Goal: Complete application form: Complete application form

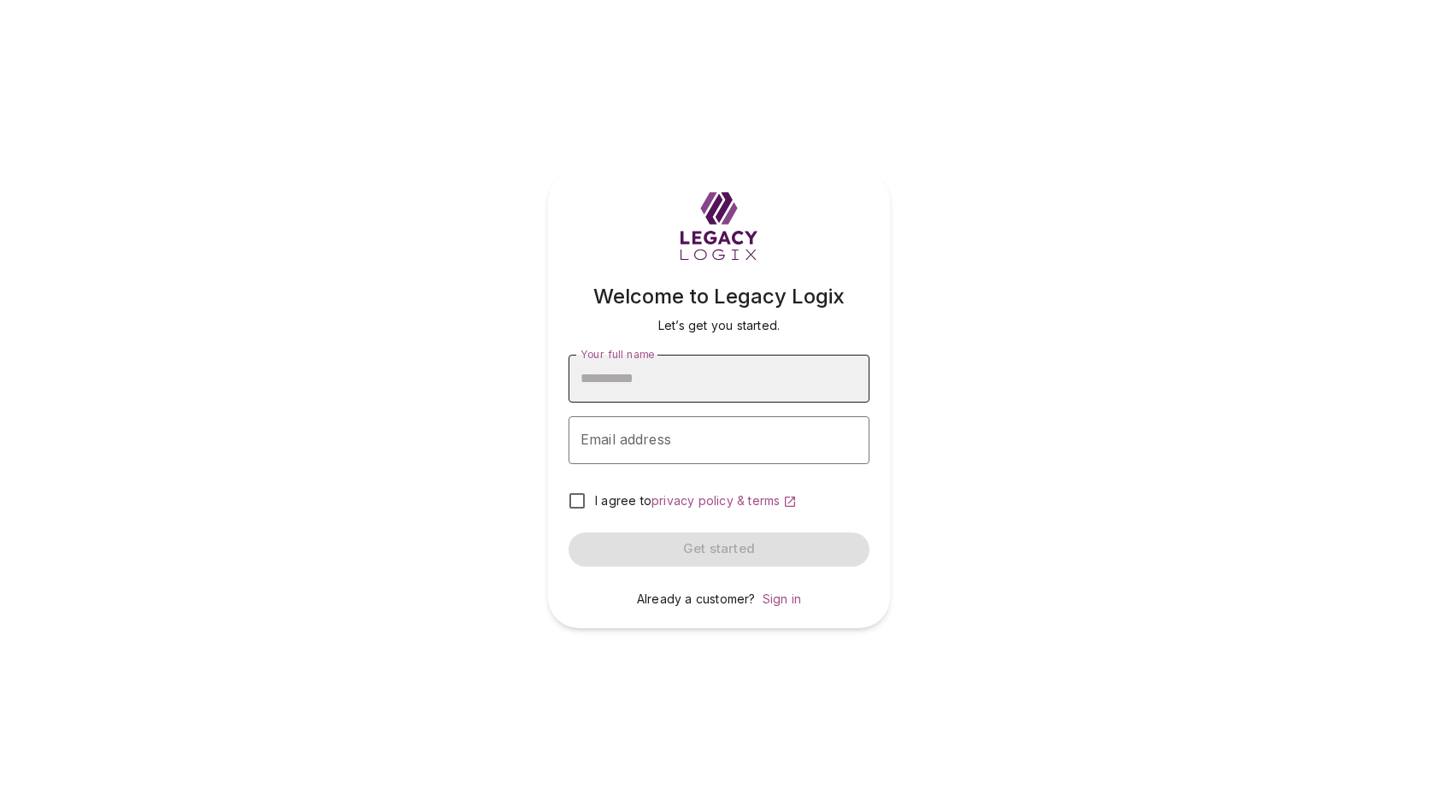
click at [743, 375] on input "Your full name" at bounding box center [719, 379] width 301 height 48
type input "**********"
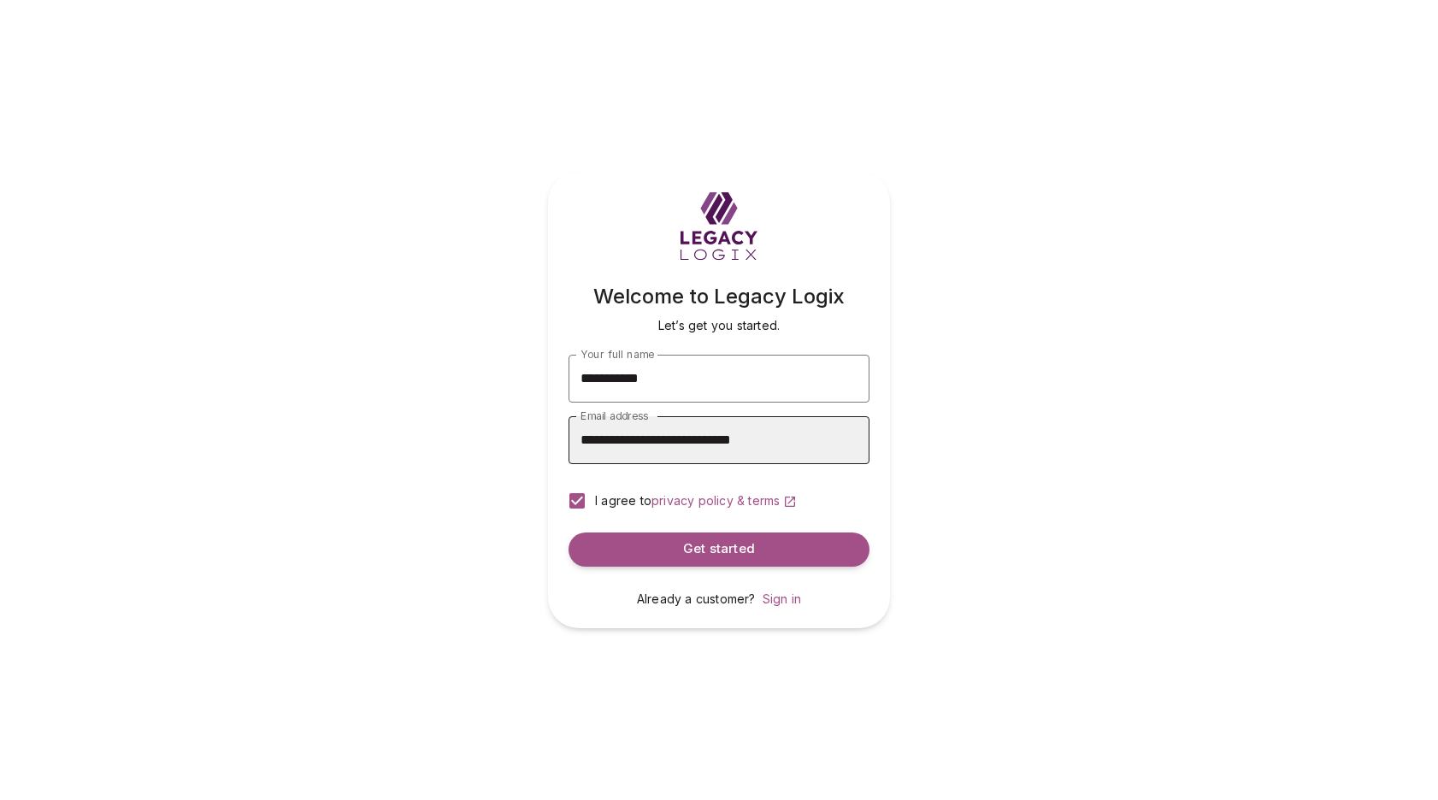
click at [672, 439] on input "**********" at bounding box center [719, 440] width 301 height 48
type input "**********"
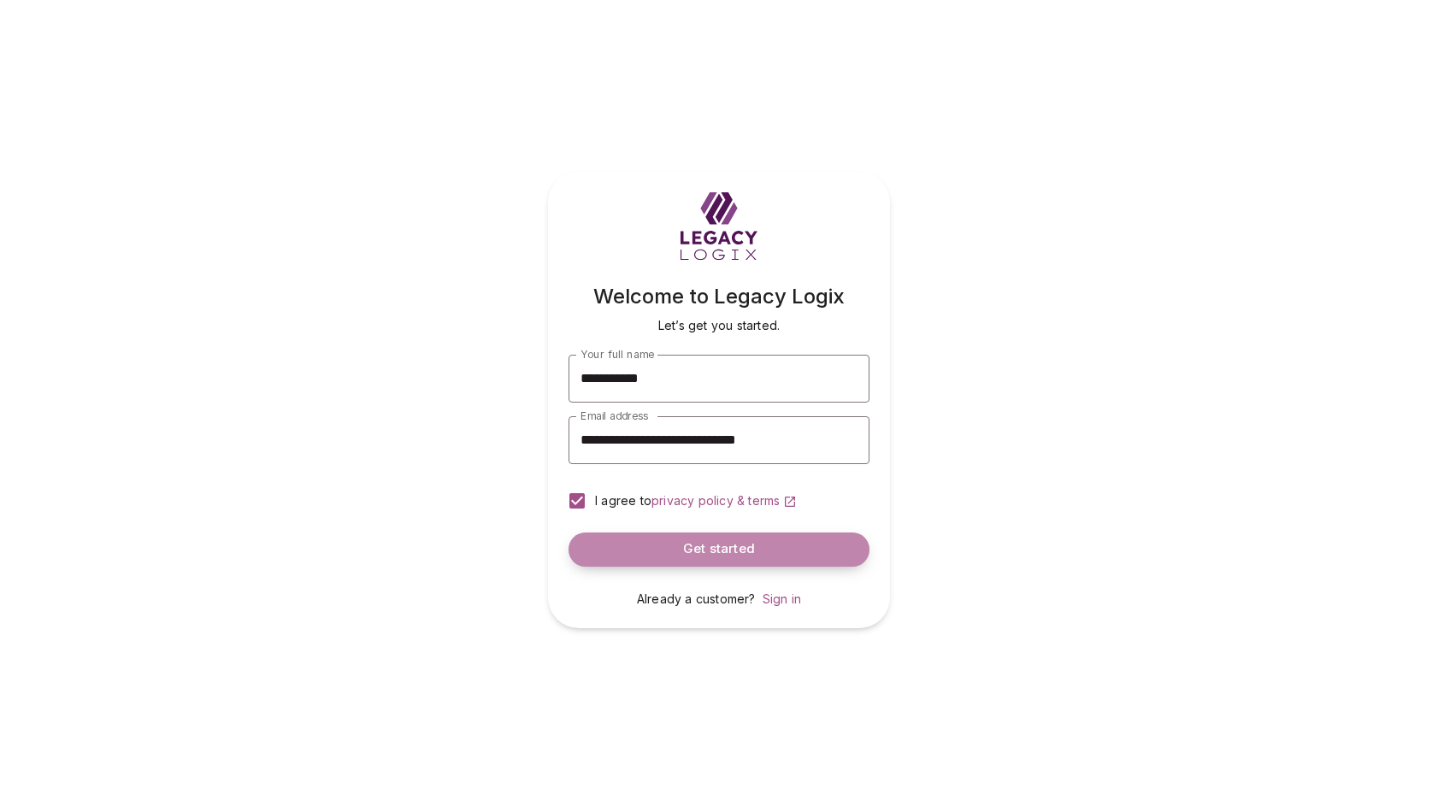
click at [735, 552] on span "Get started" at bounding box center [719, 549] width 72 height 16
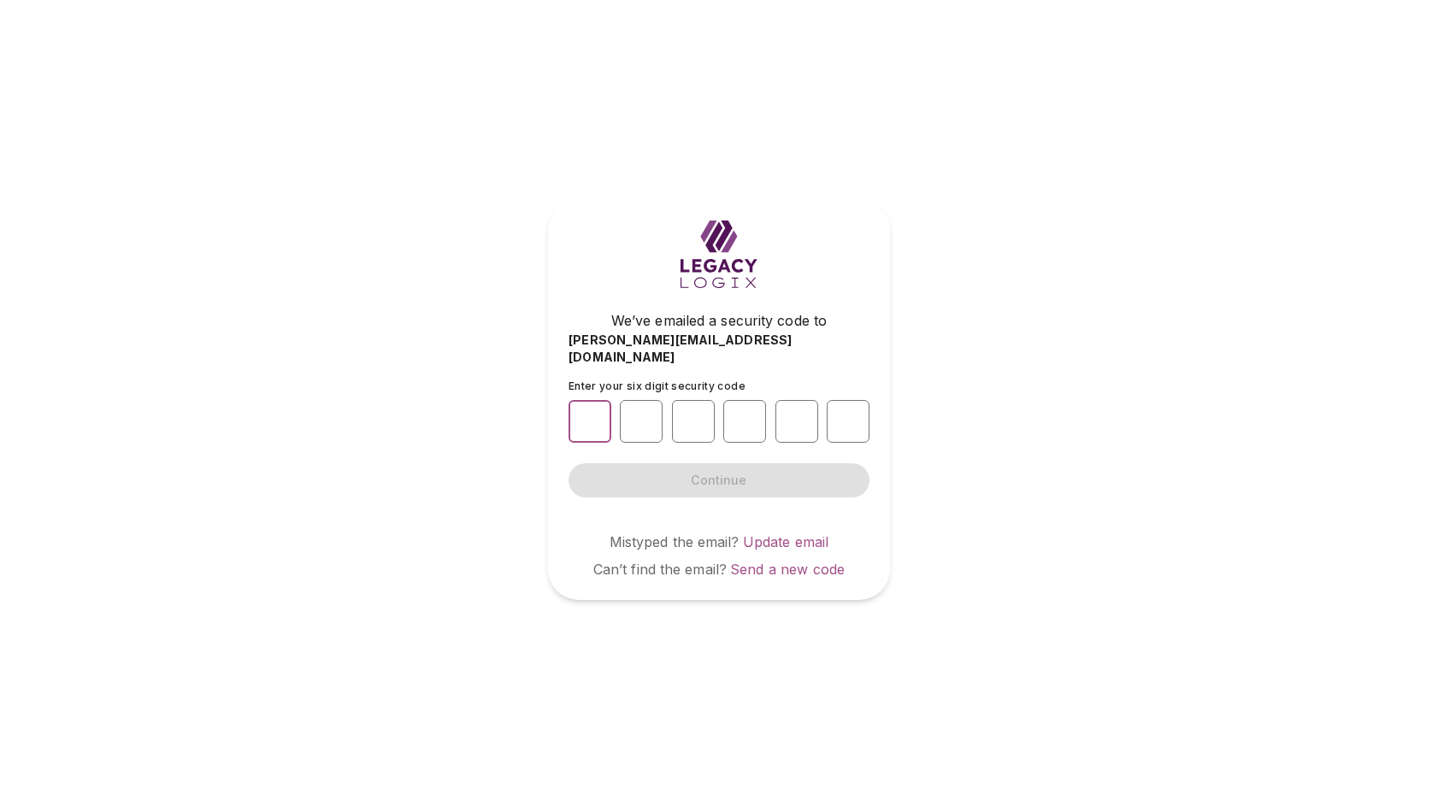
click at [589, 415] on input "number" at bounding box center [590, 421] width 43 height 43
type input "*"
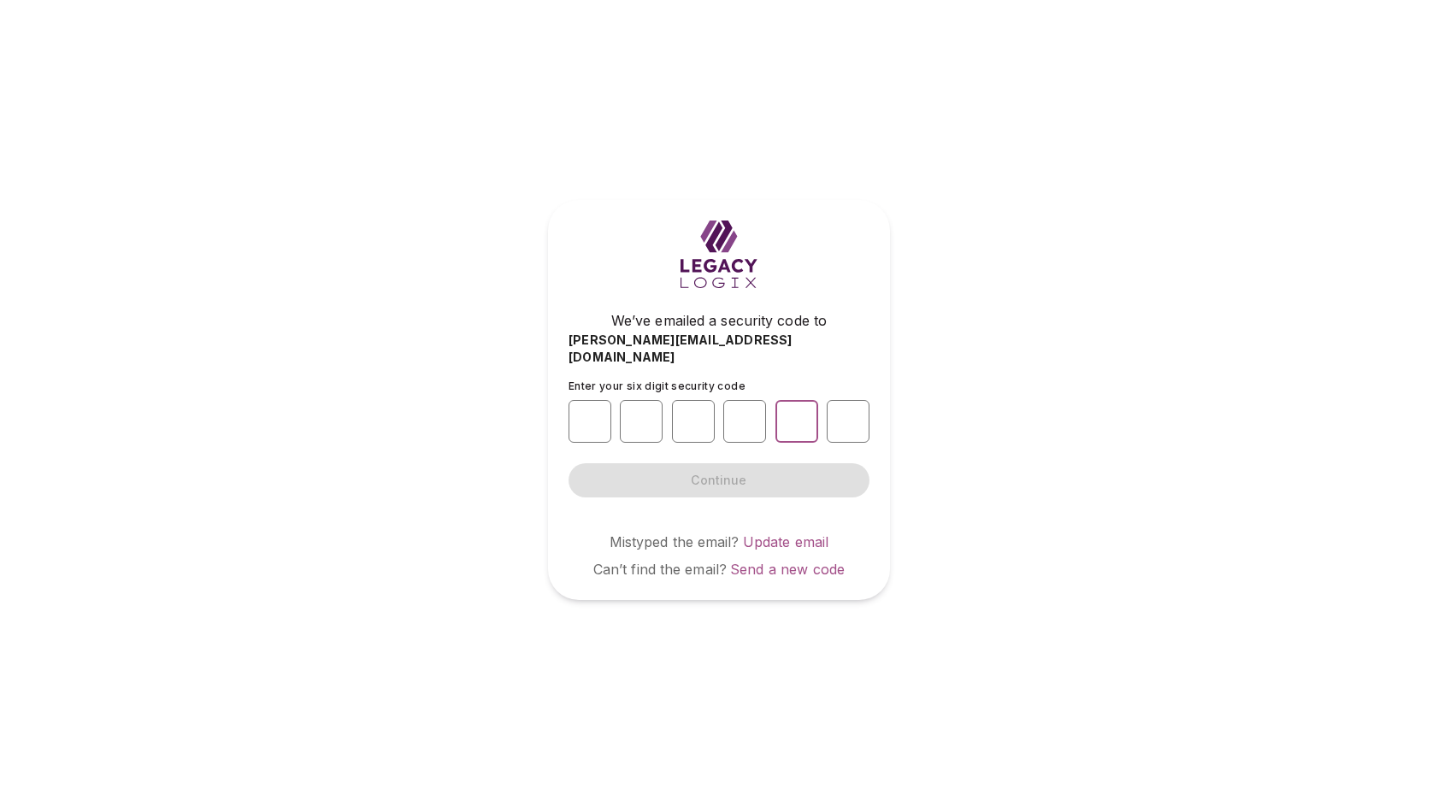
type input "*"
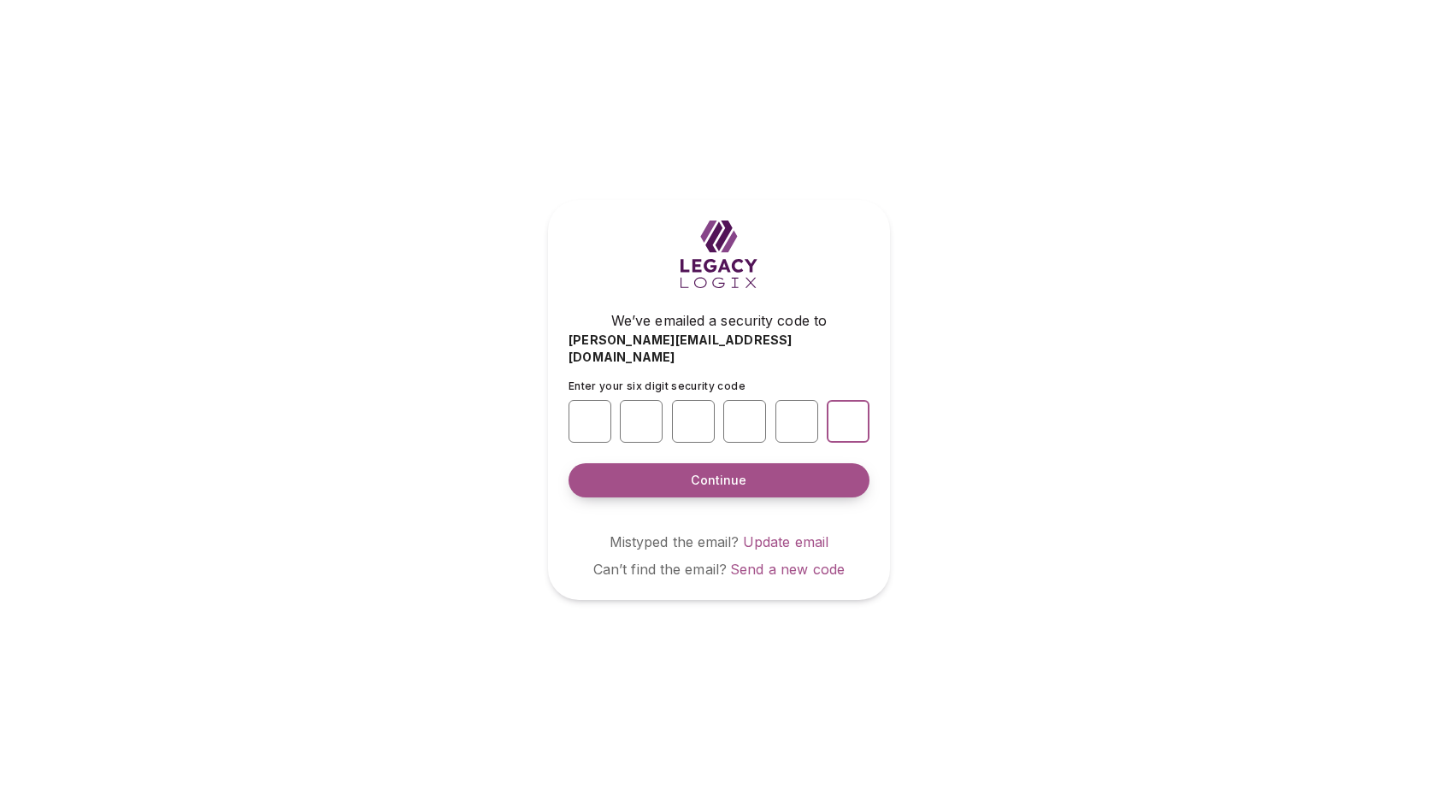
type input "*"
click at [719, 478] on span "Continue" at bounding box center [719, 480] width 56 height 17
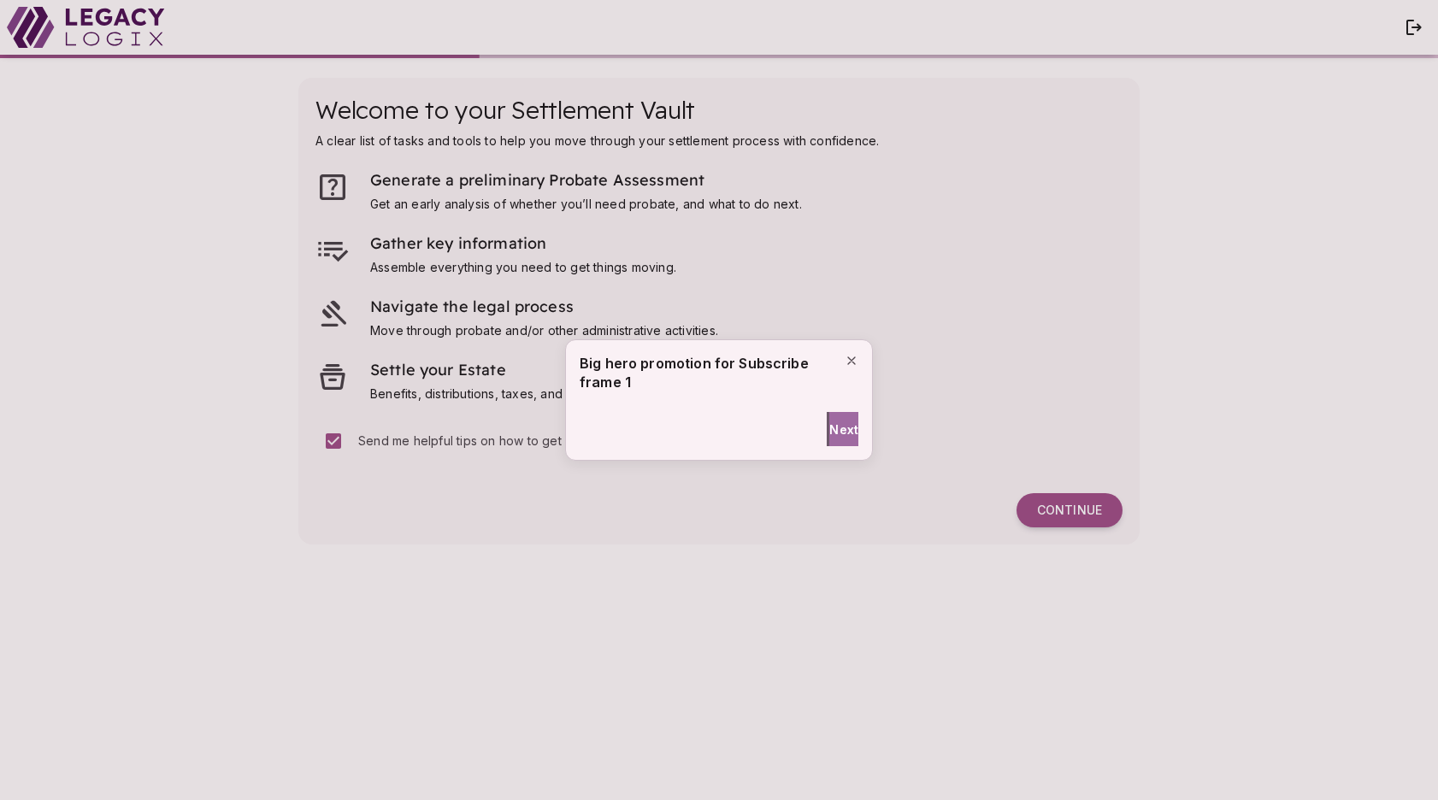
click at [831, 431] on span "Next" at bounding box center [844, 430] width 29 height 18
click at [713, 433] on span "Done" at bounding box center [729, 430] width 32 height 18
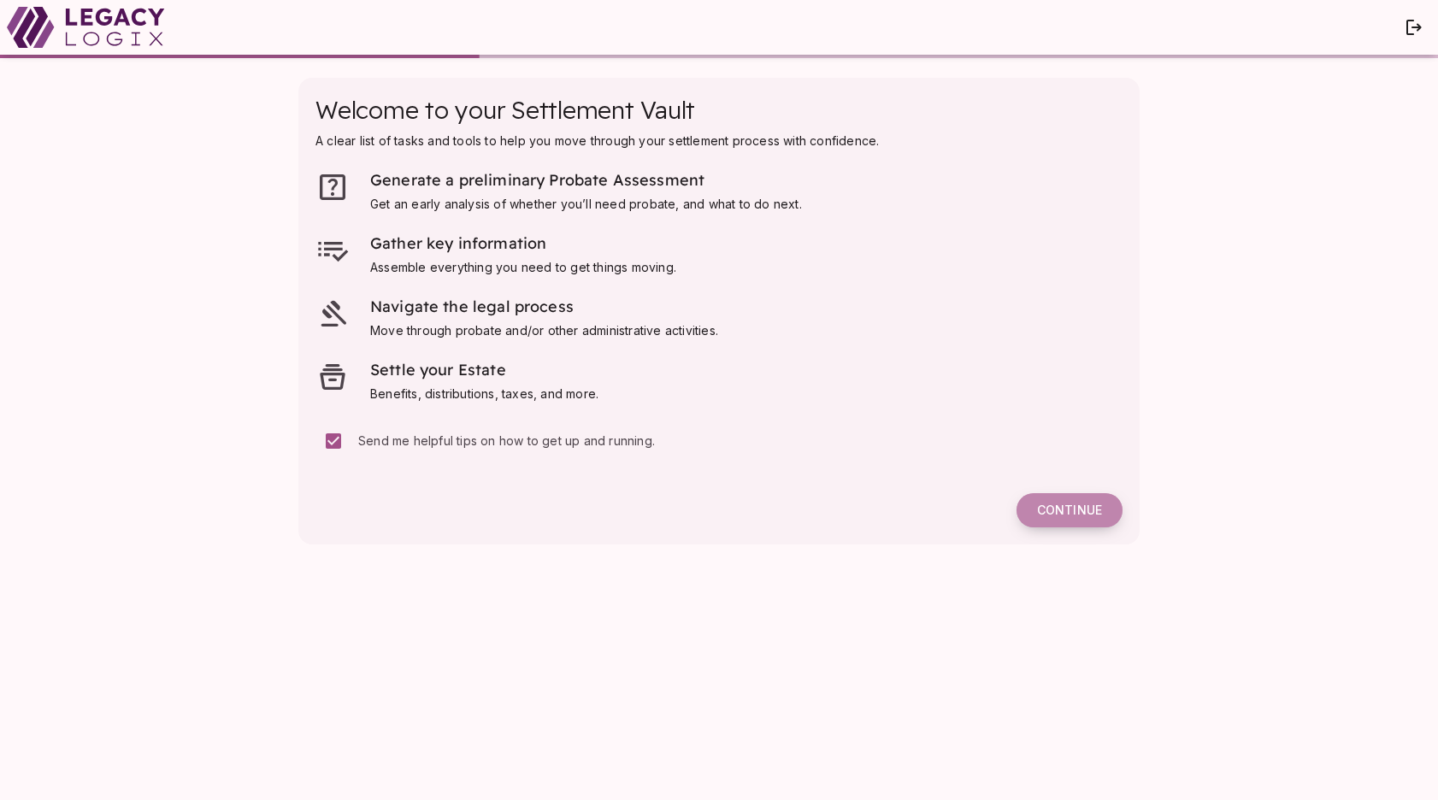
click at [1068, 504] on span "Continue" at bounding box center [1069, 510] width 65 height 15
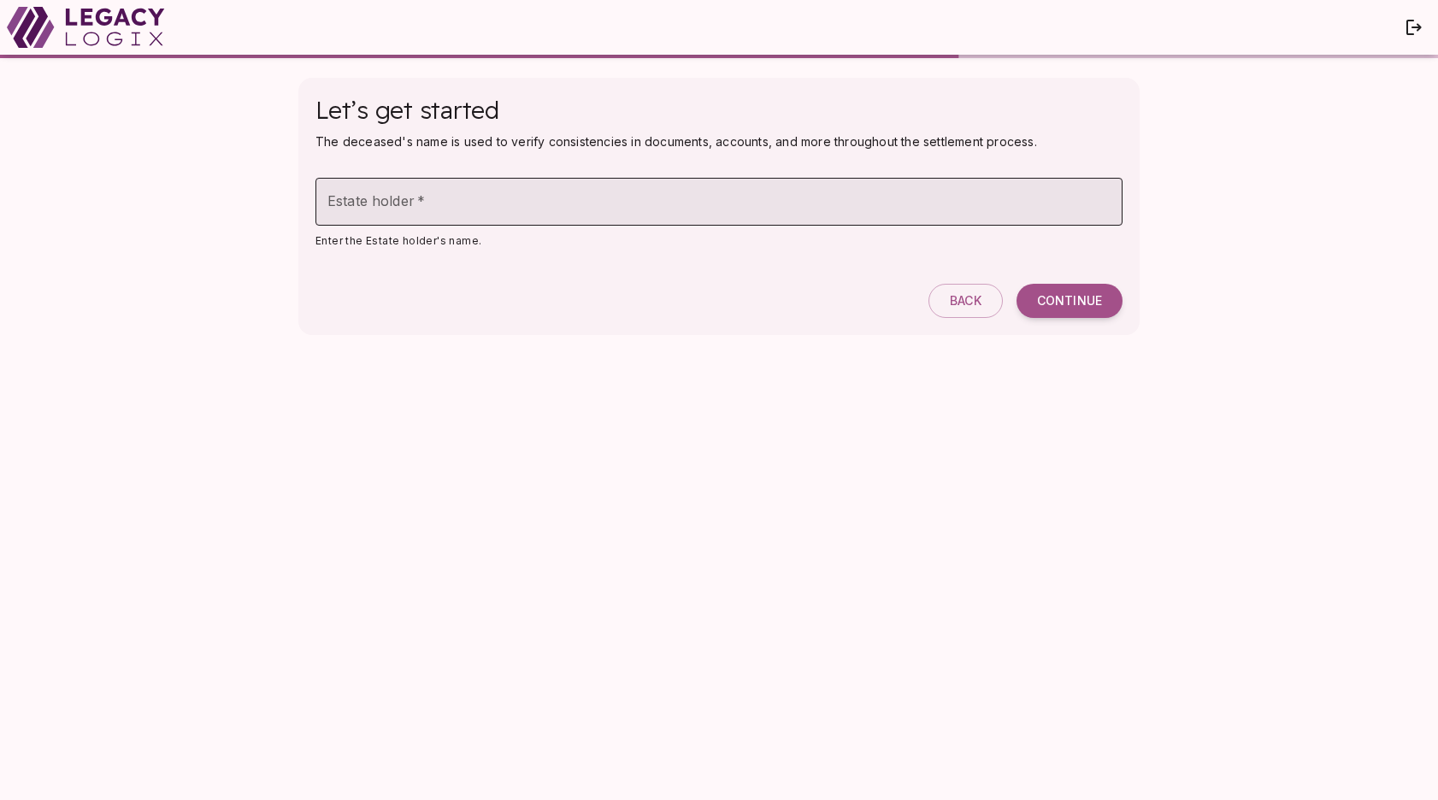
click at [540, 201] on input "Estate holder   *" at bounding box center [719, 202] width 807 height 48
type input "**********"
click at [1068, 298] on span "Continue" at bounding box center [1069, 300] width 65 height 15
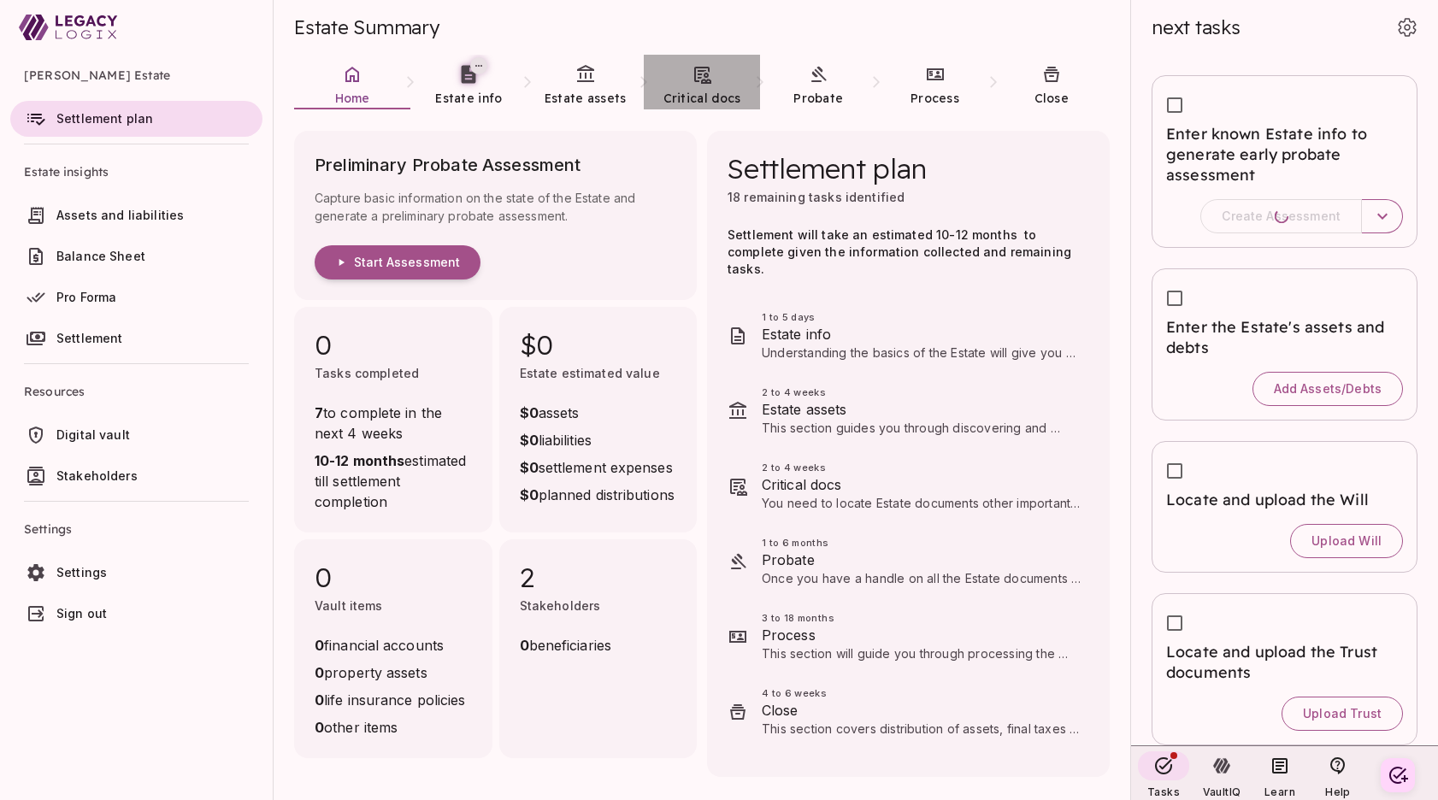
click at [716, 92] on span "Critical docs" at bounding box center [703, 98] width 78 height 15
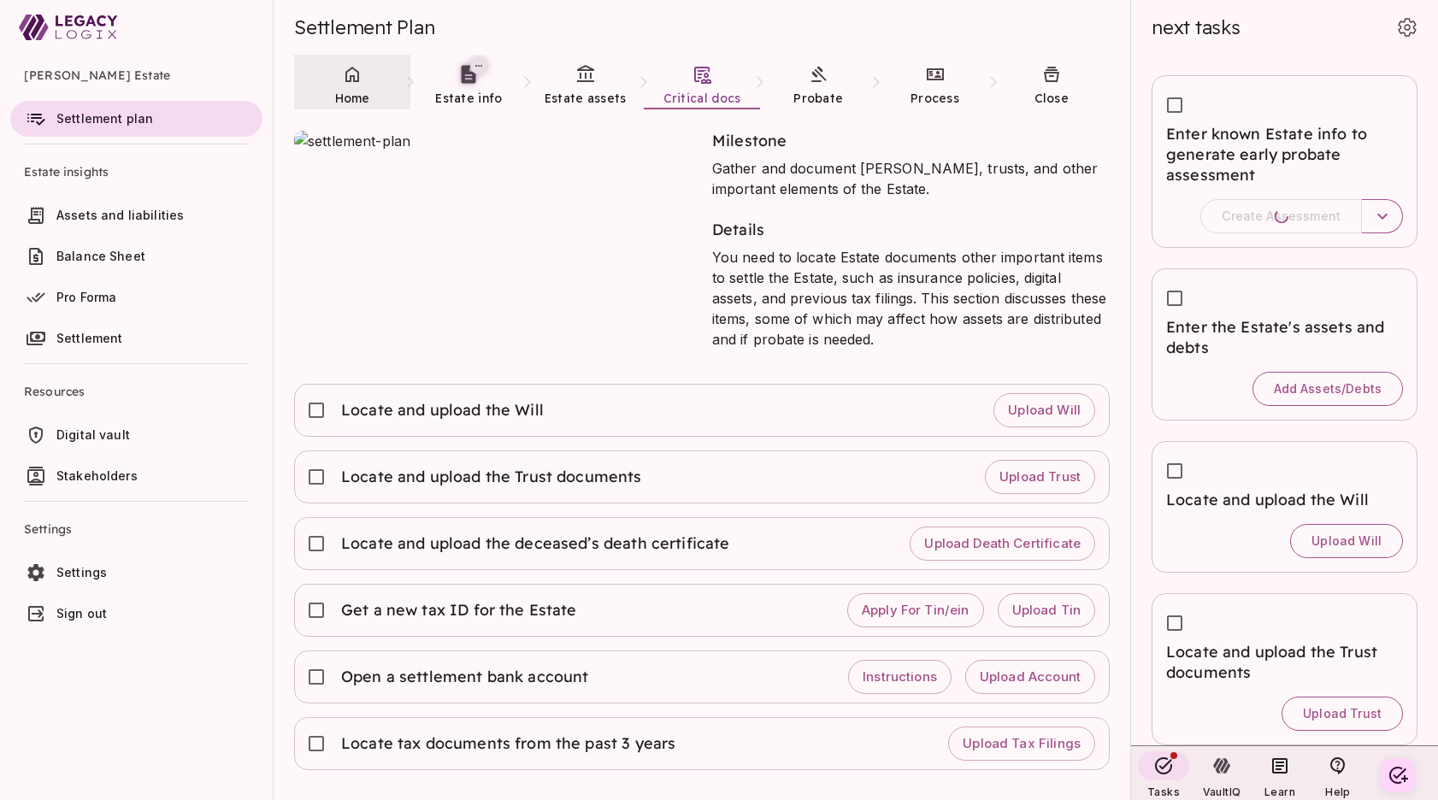
click at [351, 87] on link "Home" at bounding box center [352, 86] width 116 height 62
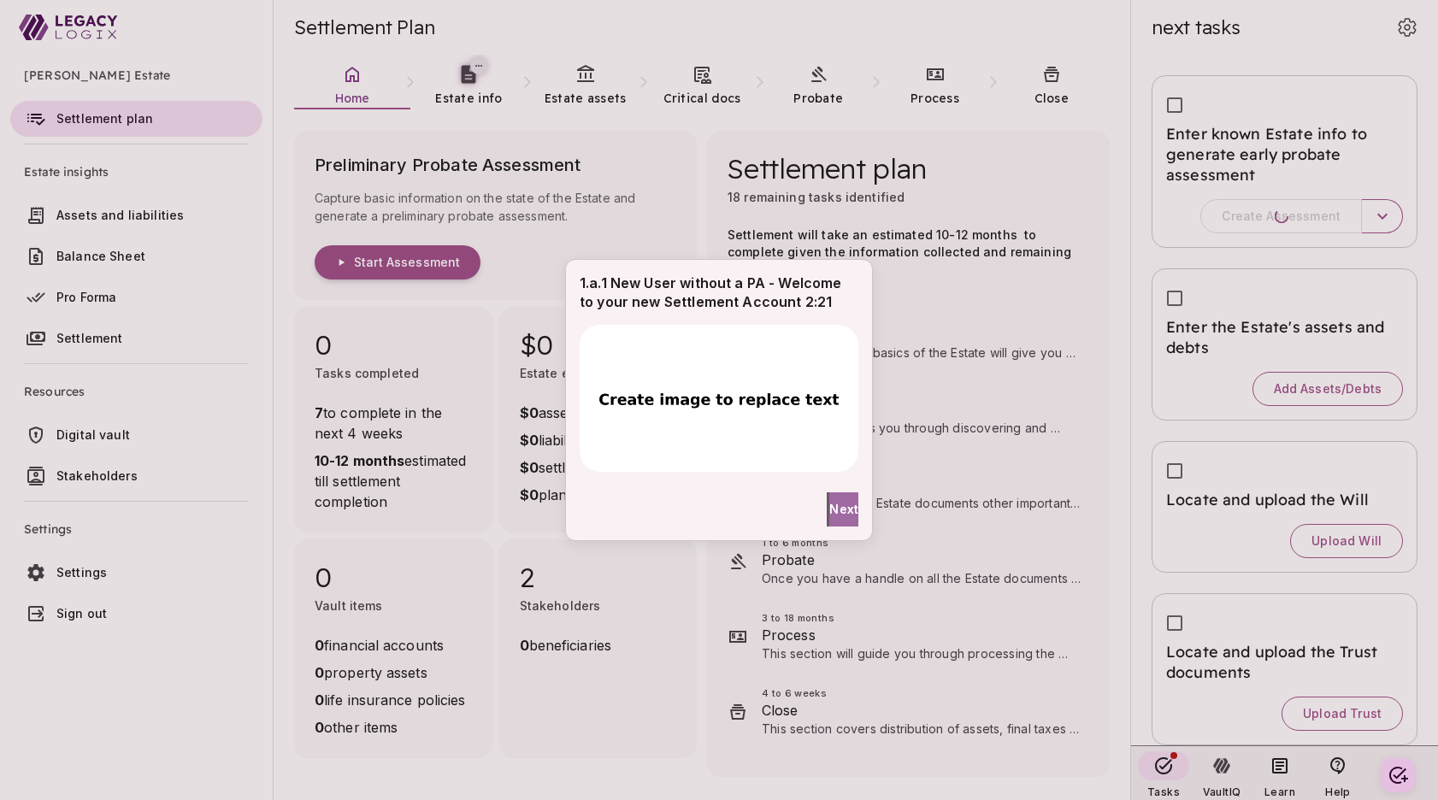
click at [830, 510] on span "Next" at bounding box center [844, 509] width 29 height 18
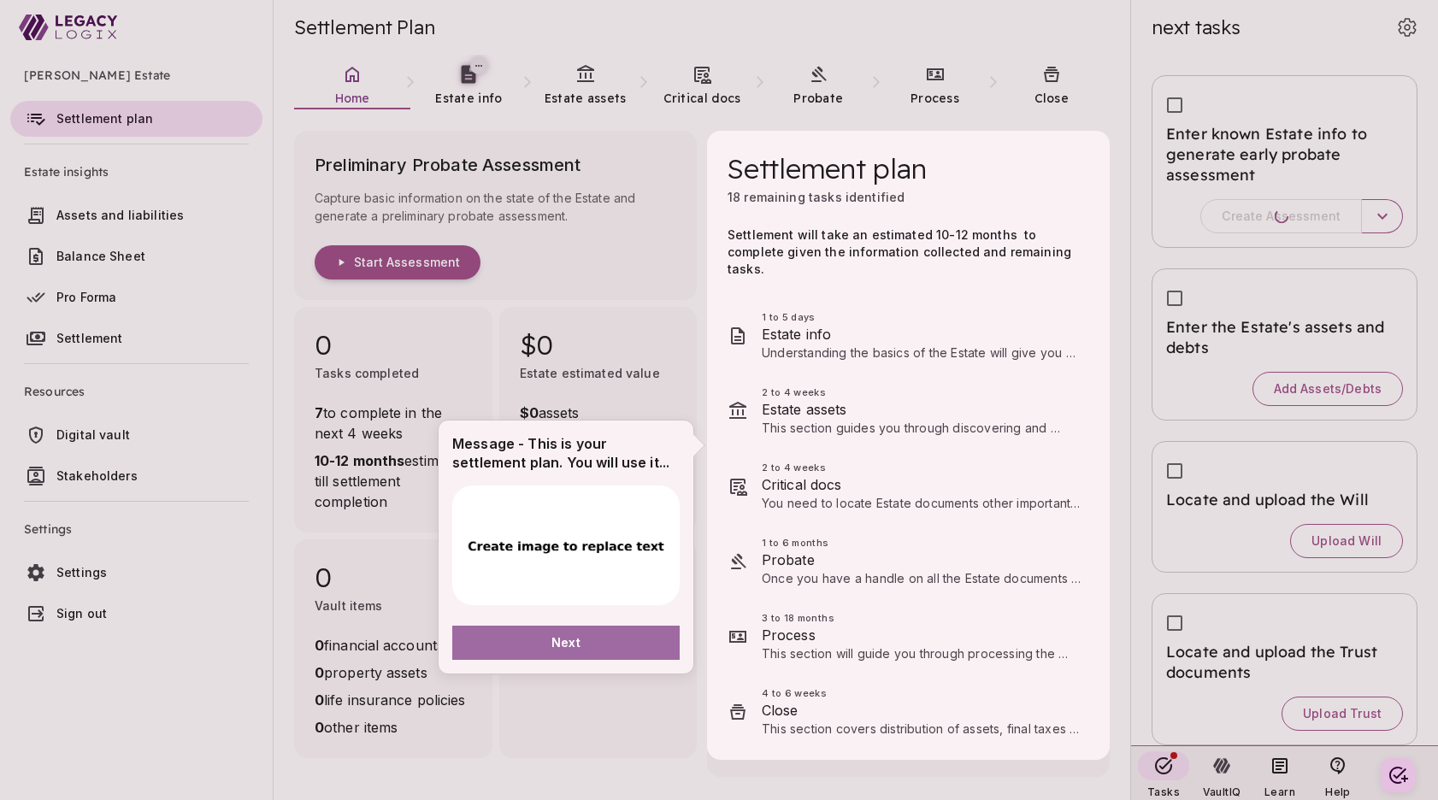
click at [615, 643] on button "Next" at bounding box center [565, 643] width 227 height 34
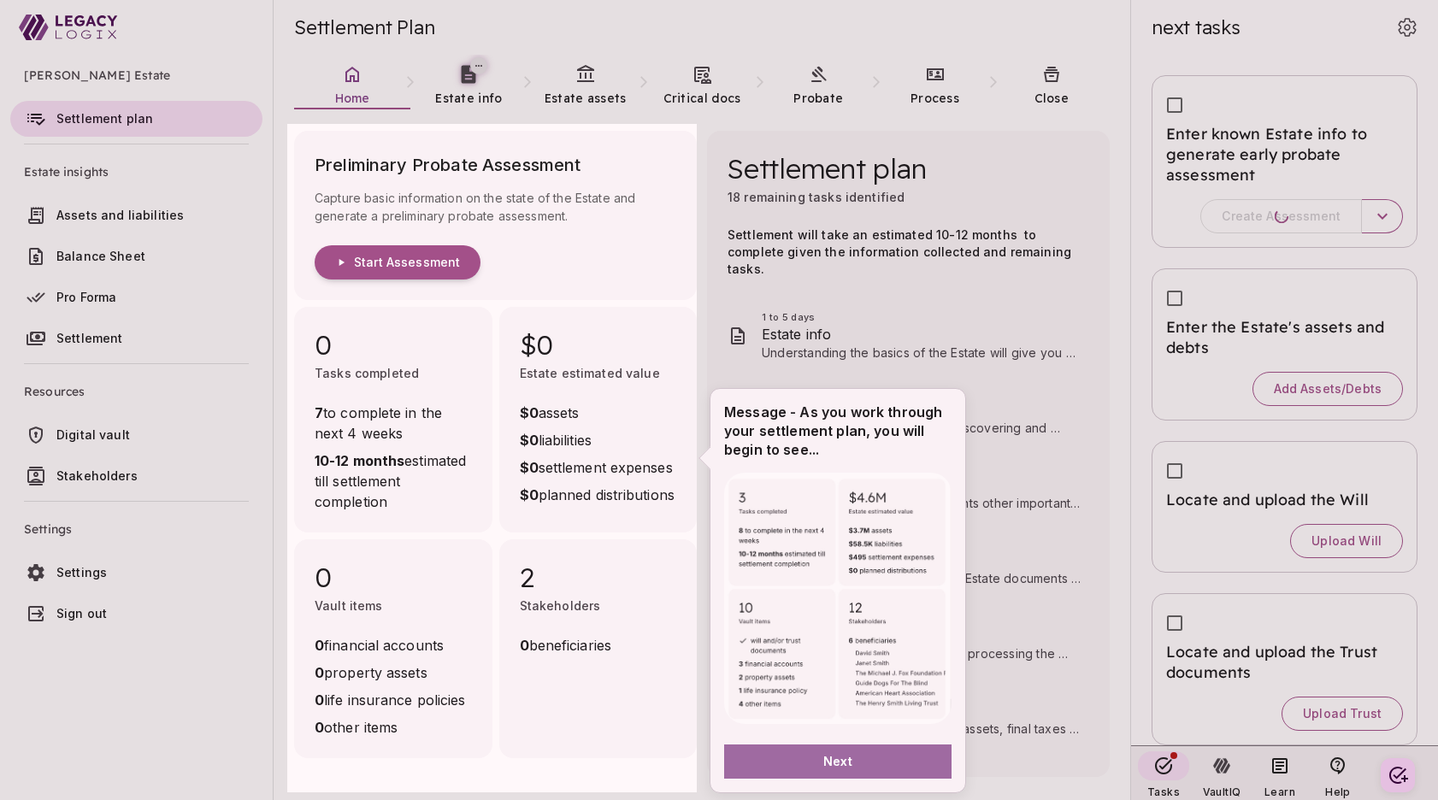
click at [912, 753] on button "Next" at bounding box center [837, 762] width 227 height 34
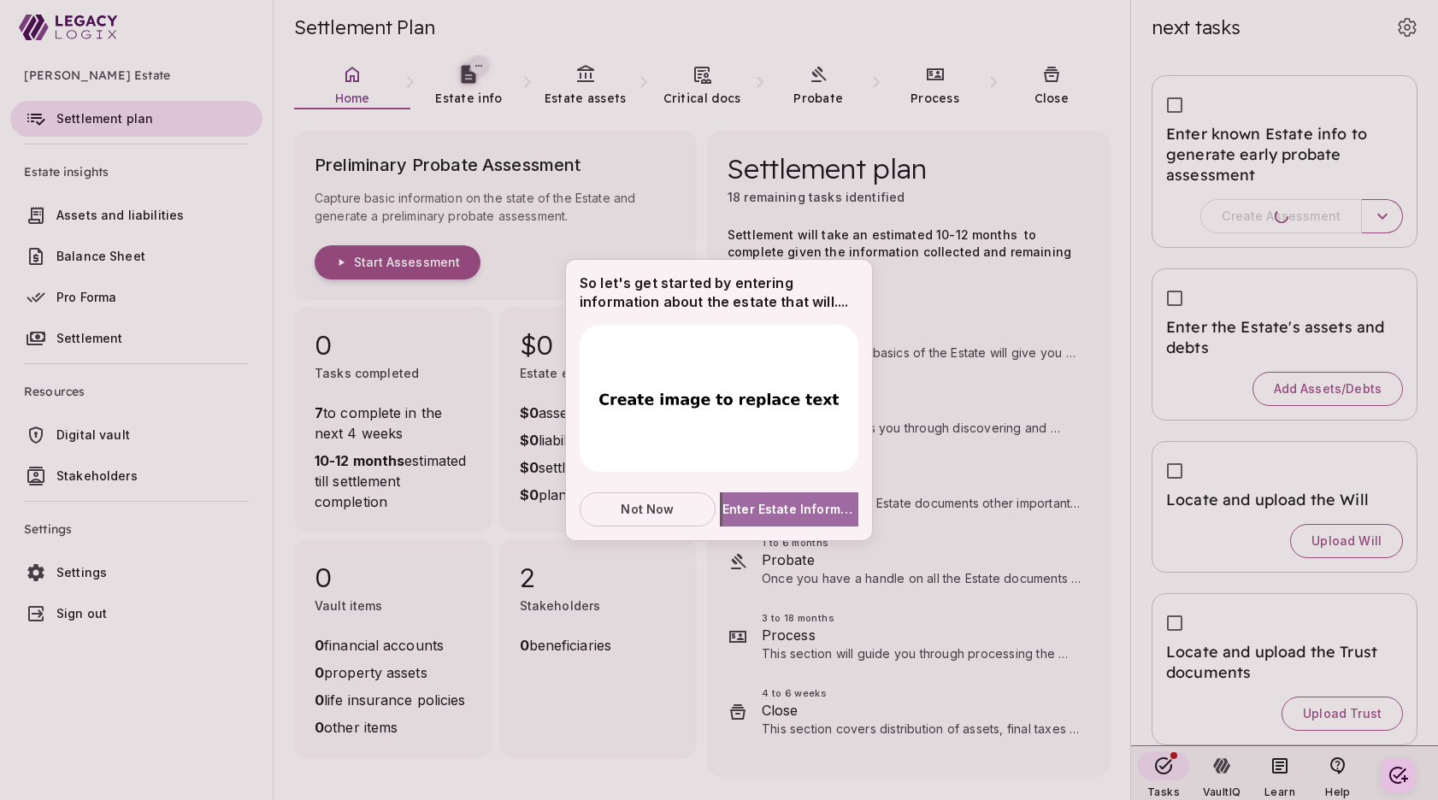
click at [794, 505] on span "Enter Estate Information" at bounding box center [791, 509] width 136 height 18
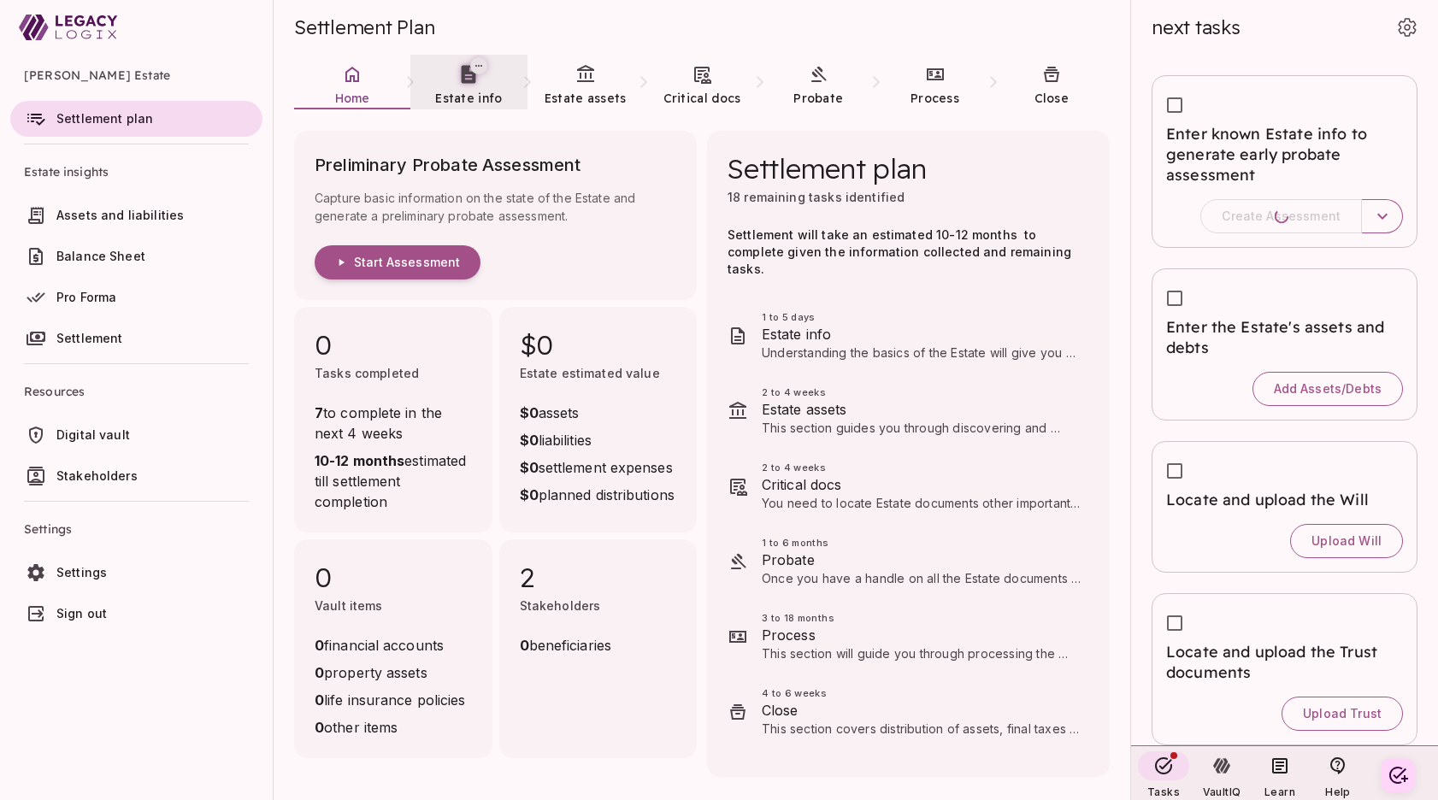
click at [470, 84] on icon at bounding box center [468, 73] width 21 height 21
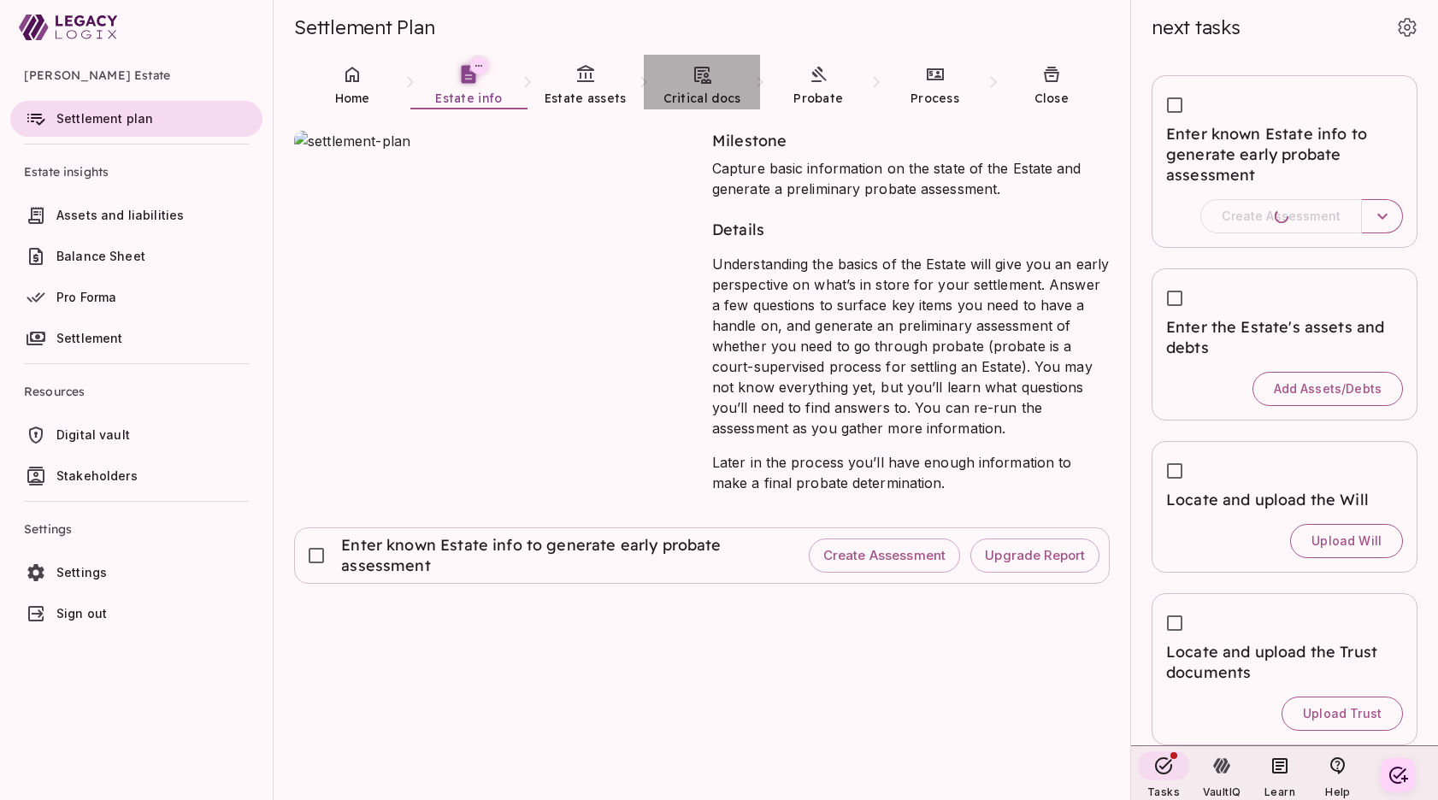
click at [706, 80] on icon at bounding box center [702, 75] width 17 height 17
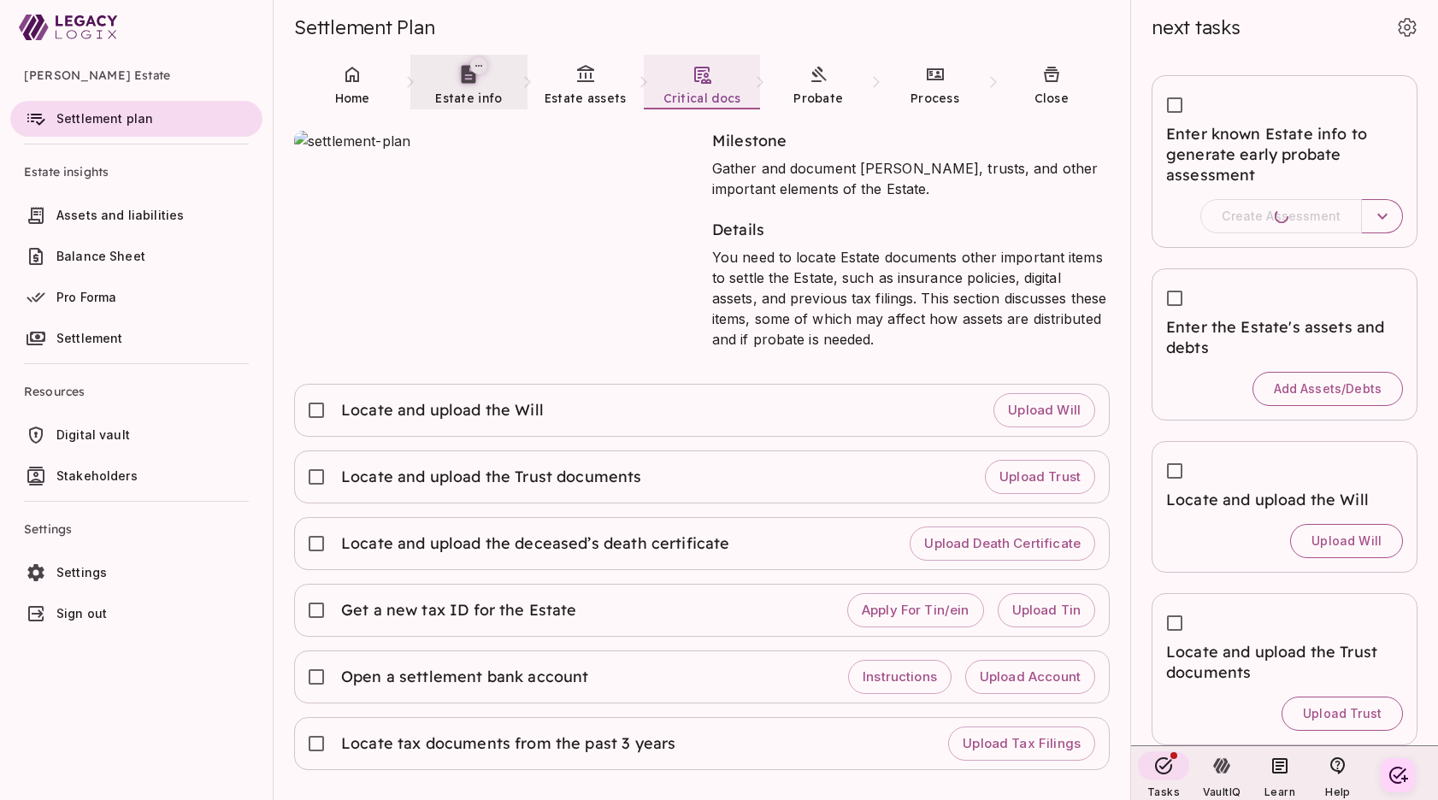
click at [464, 83] on icon at bounding box center [468, 73] width 21 height 21
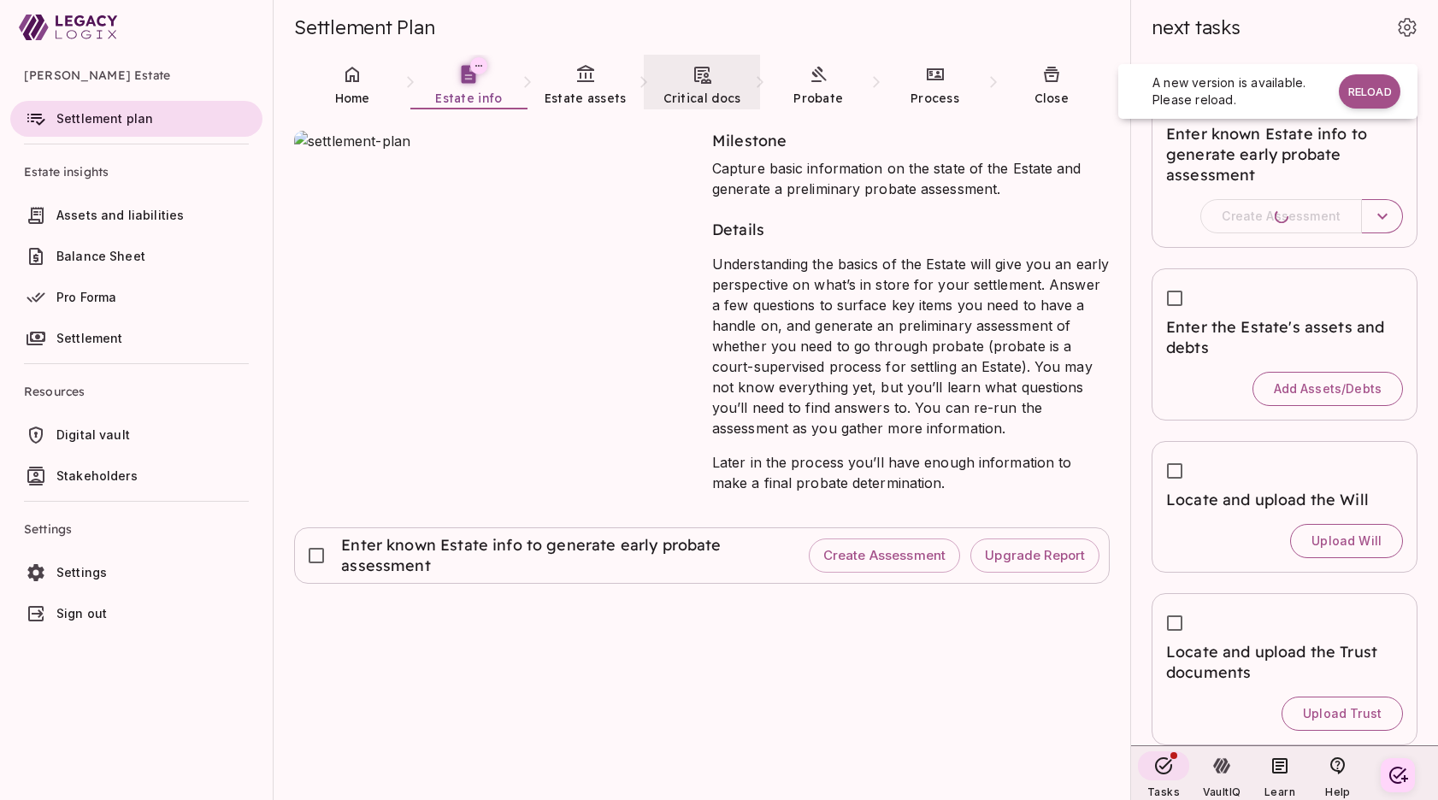
click at [1005, 730] on div "Milestone Capture basic information on the state of the Estate and generate a p…" at bounding box center [712, 455] width 836 height 691
click at [1370, 90] on button "Reload" at bounding box center [1370, 91] width 62 height 34
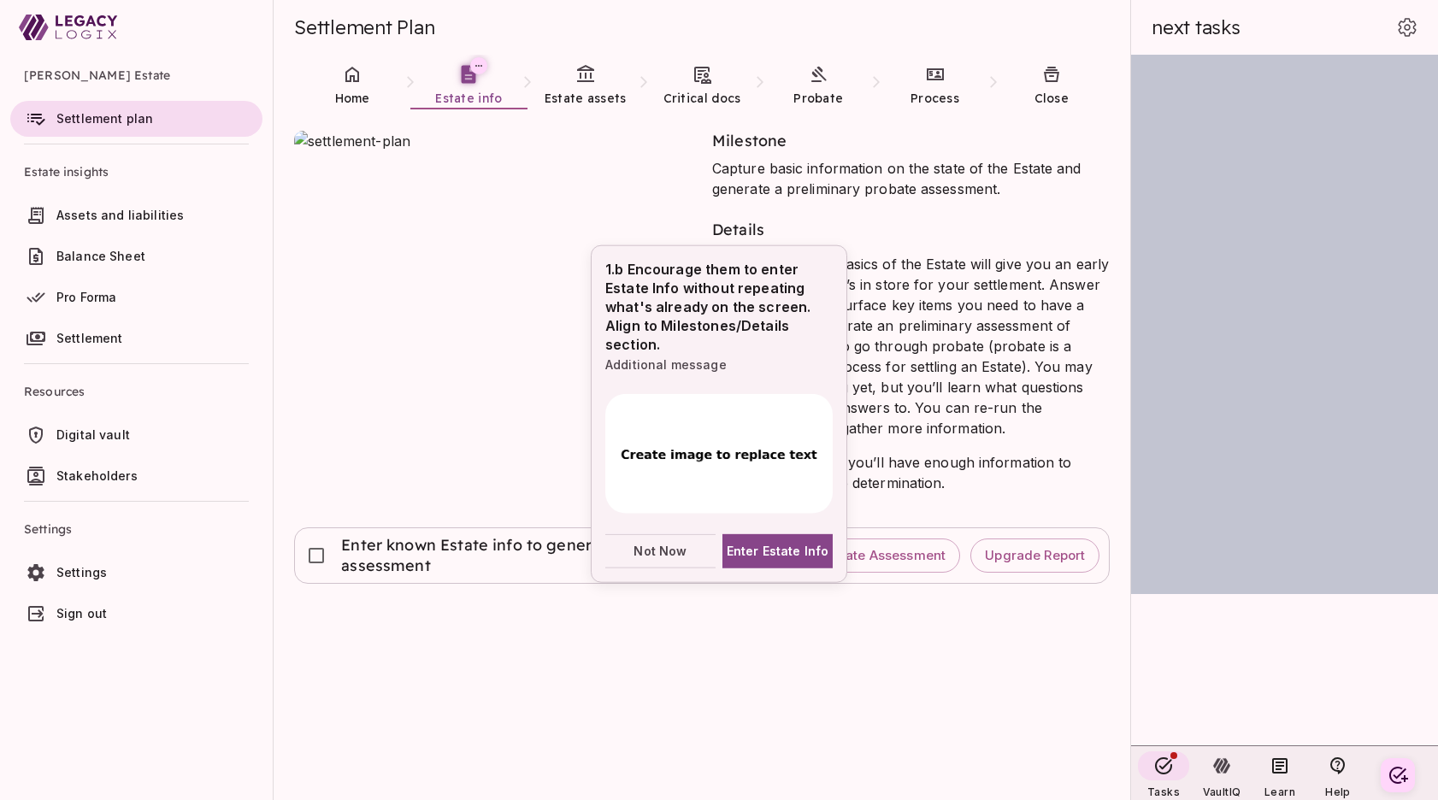
click at [961, 729] on div "Milestone Capture basic information on the state of the Estate and generate a p…" at bounding box center [712, 455] width 836 height 691
click at [657, 551] on span "Not Now" at bounding box center [660, 551] width 53 height 18
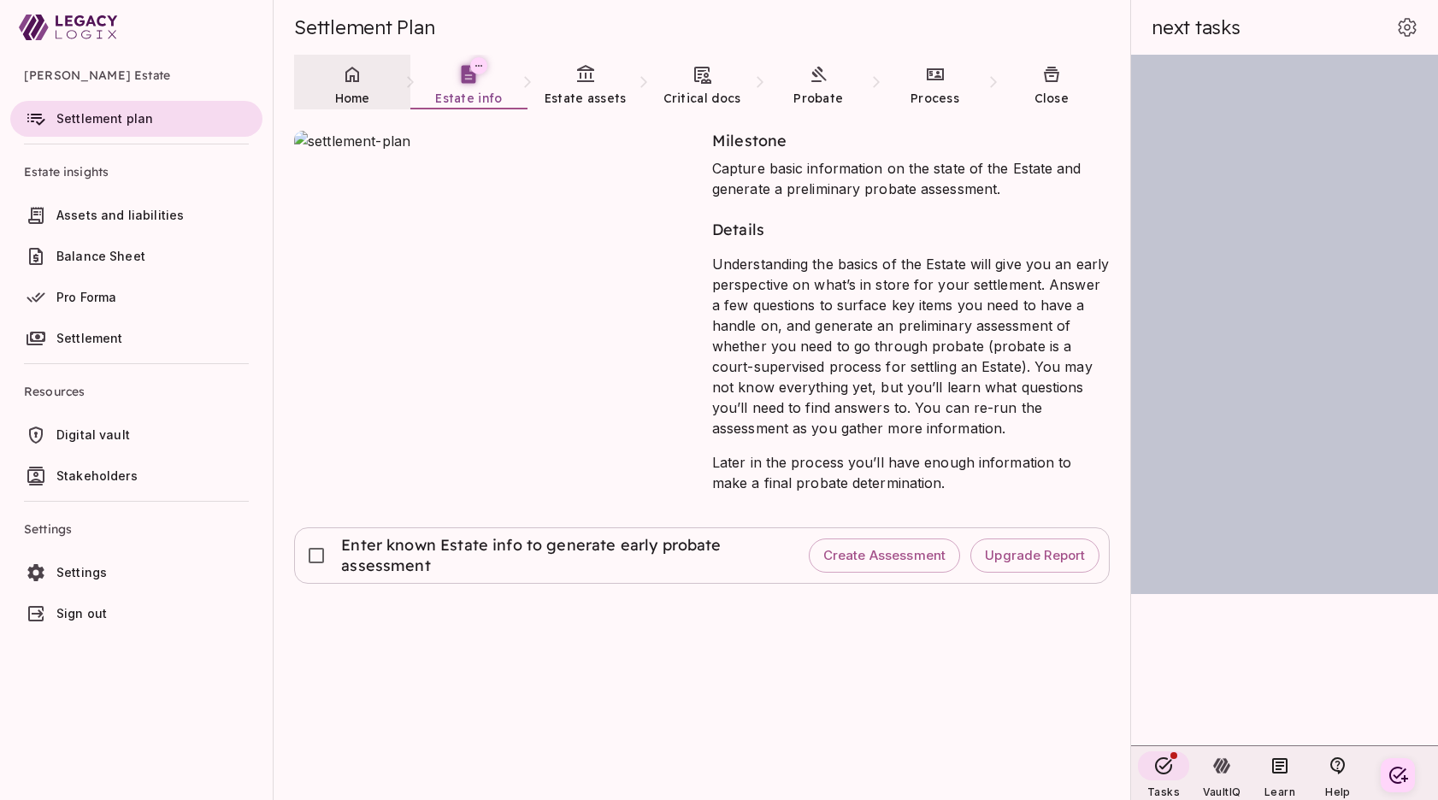
click at [340, 87] on link "Home" at bounding box center [352, 86] width 116 height 62
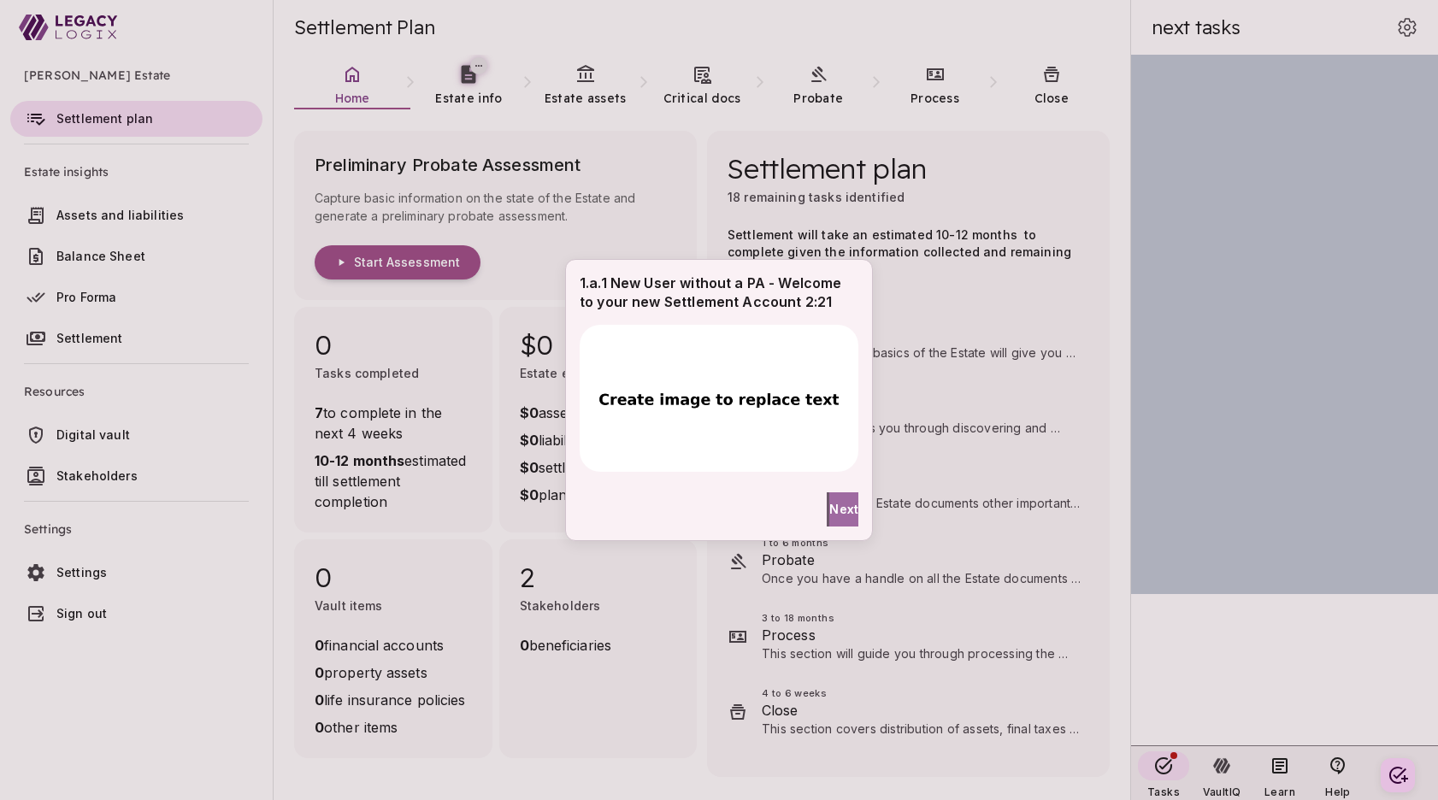
click at [830, 512] on span "Next" at bounding box center [844, 509] width 29 height 18
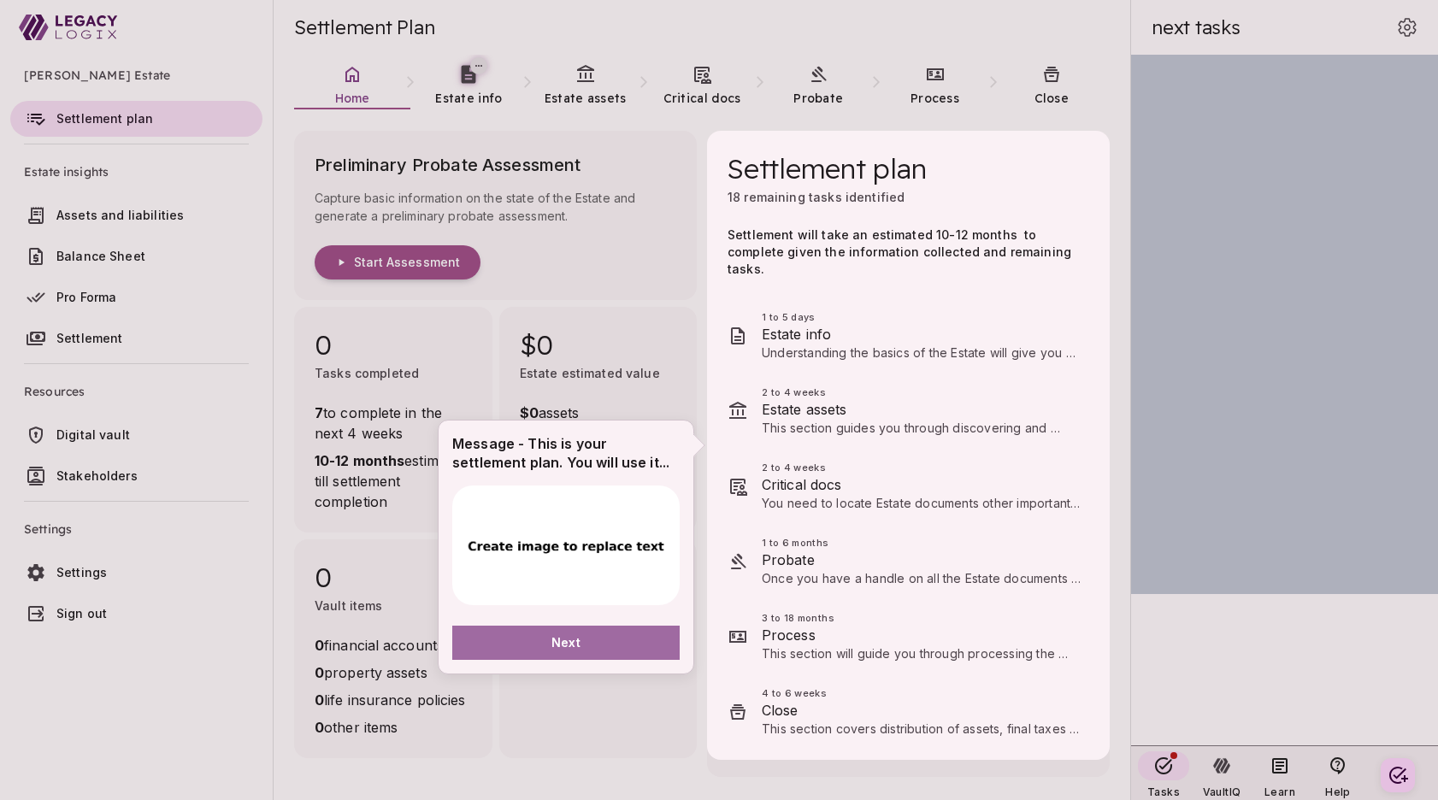
click at [593, 640] on button "Next" at bounding box center [565, 643] width 227 height 34
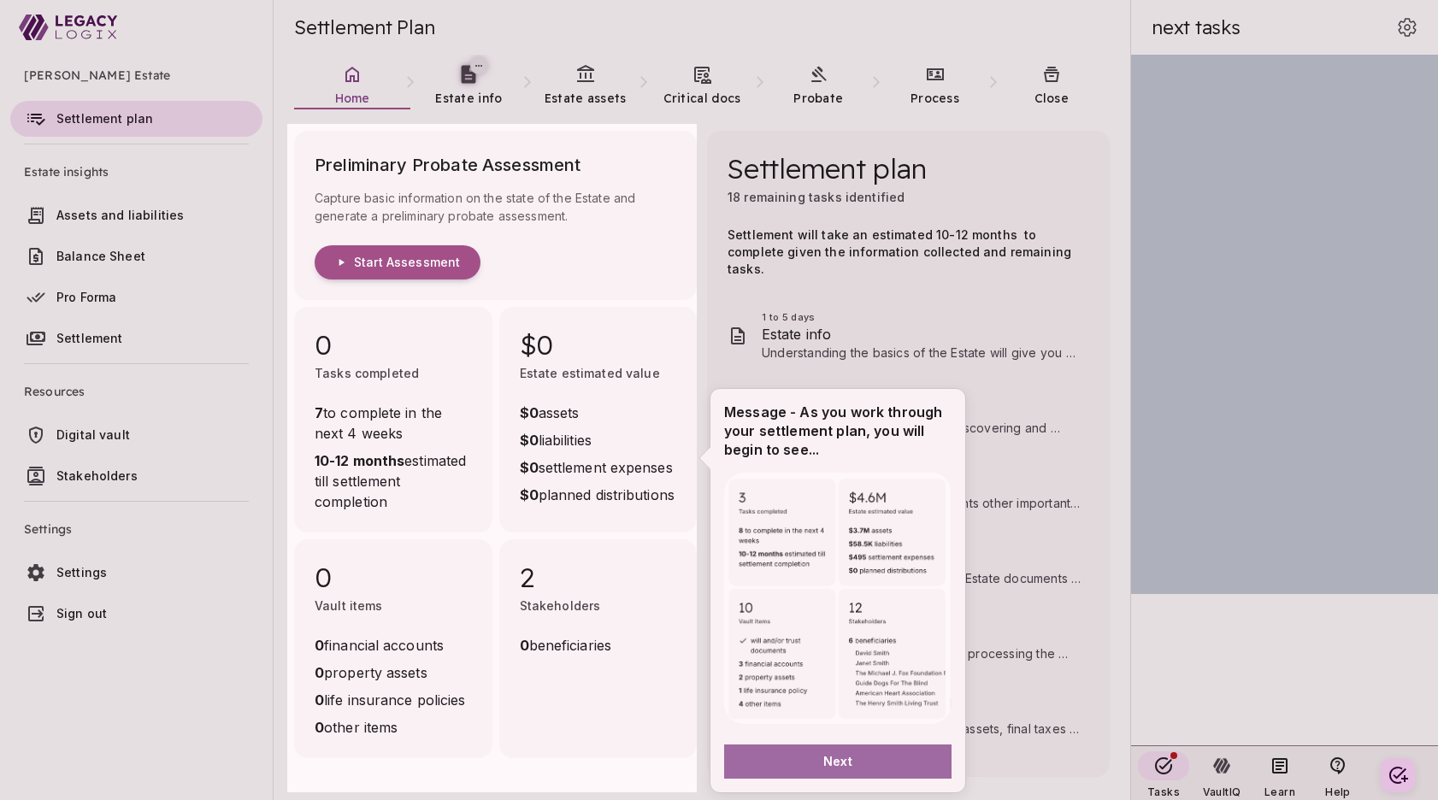
click at [831, 762] on span "Next" at bounding box center [838, 762] width 29 height 18
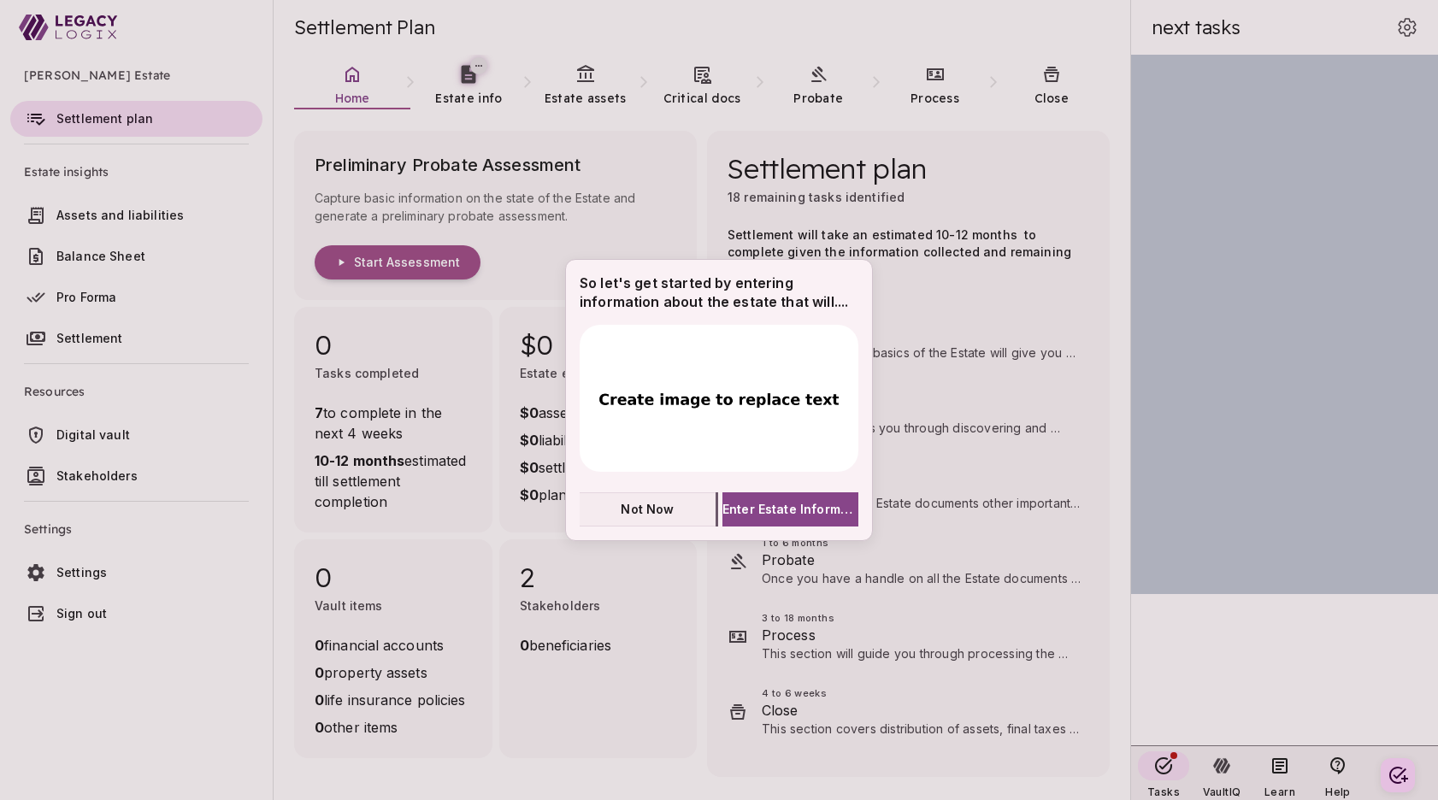
click at [644, 511] on span "Not Now" at bounding box center [647, 509] width 53 height 18
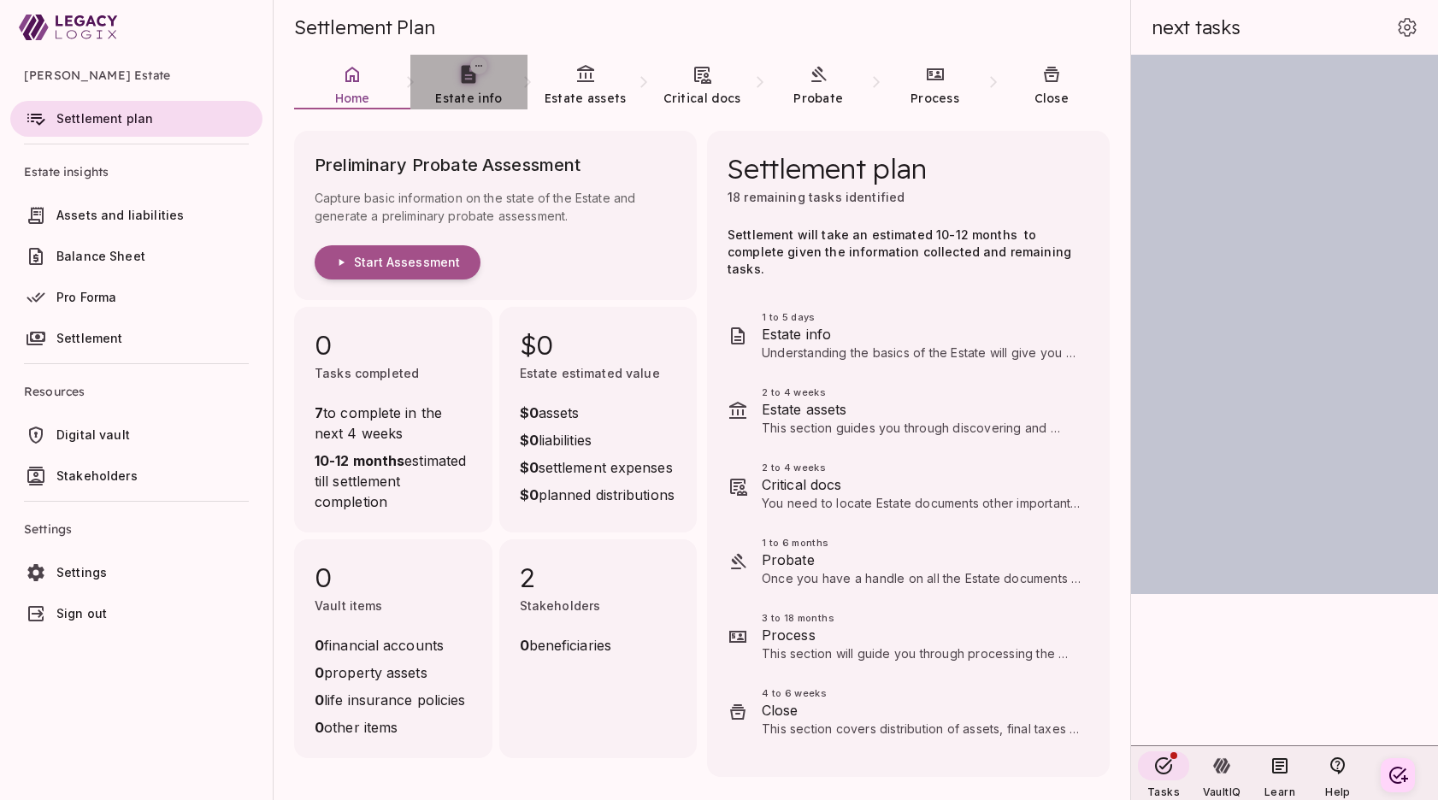
click at [466, 91] on span "Estate info" at bounding box center [468, 98] width 67 height 15
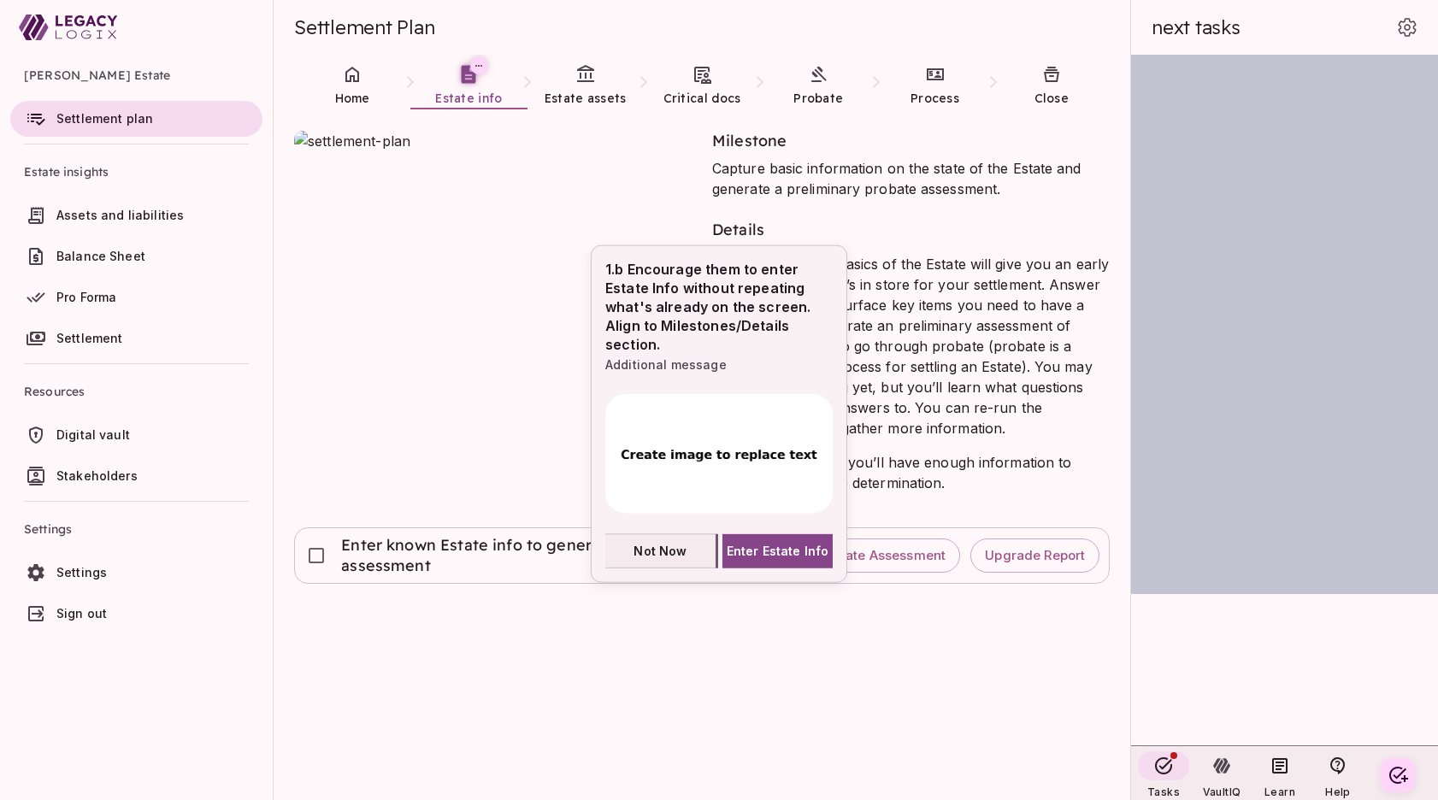
click at [664, 551] on span "Not Now" at bounding box center [660, 551] width 53 height 18
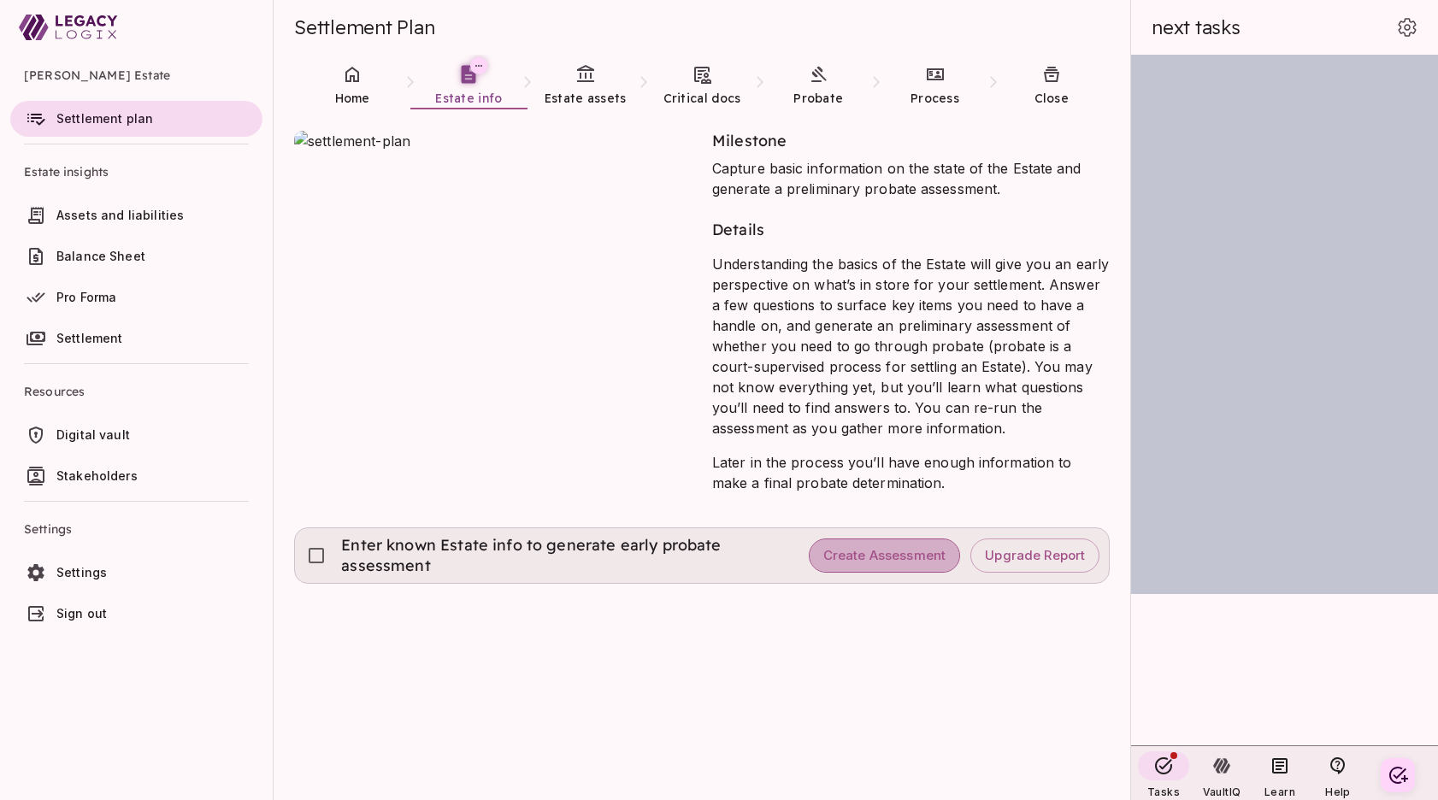
click at [894, 556] on span "Create Assessment" at bounding box center [885, 556] width 123 height 16
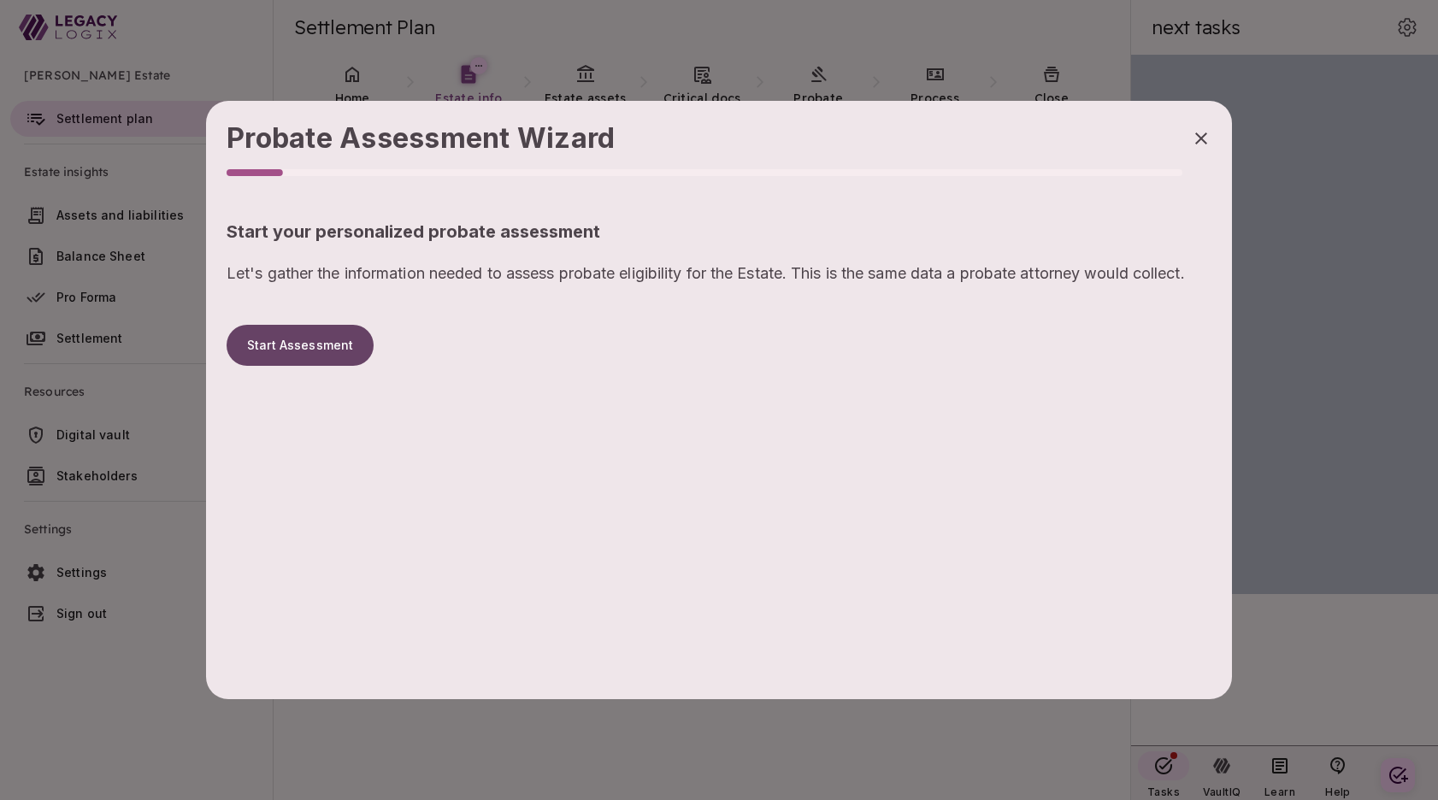
click at [317, 347] on button "Start Assessment" at bounding box center [300, 345] width 147 height 41
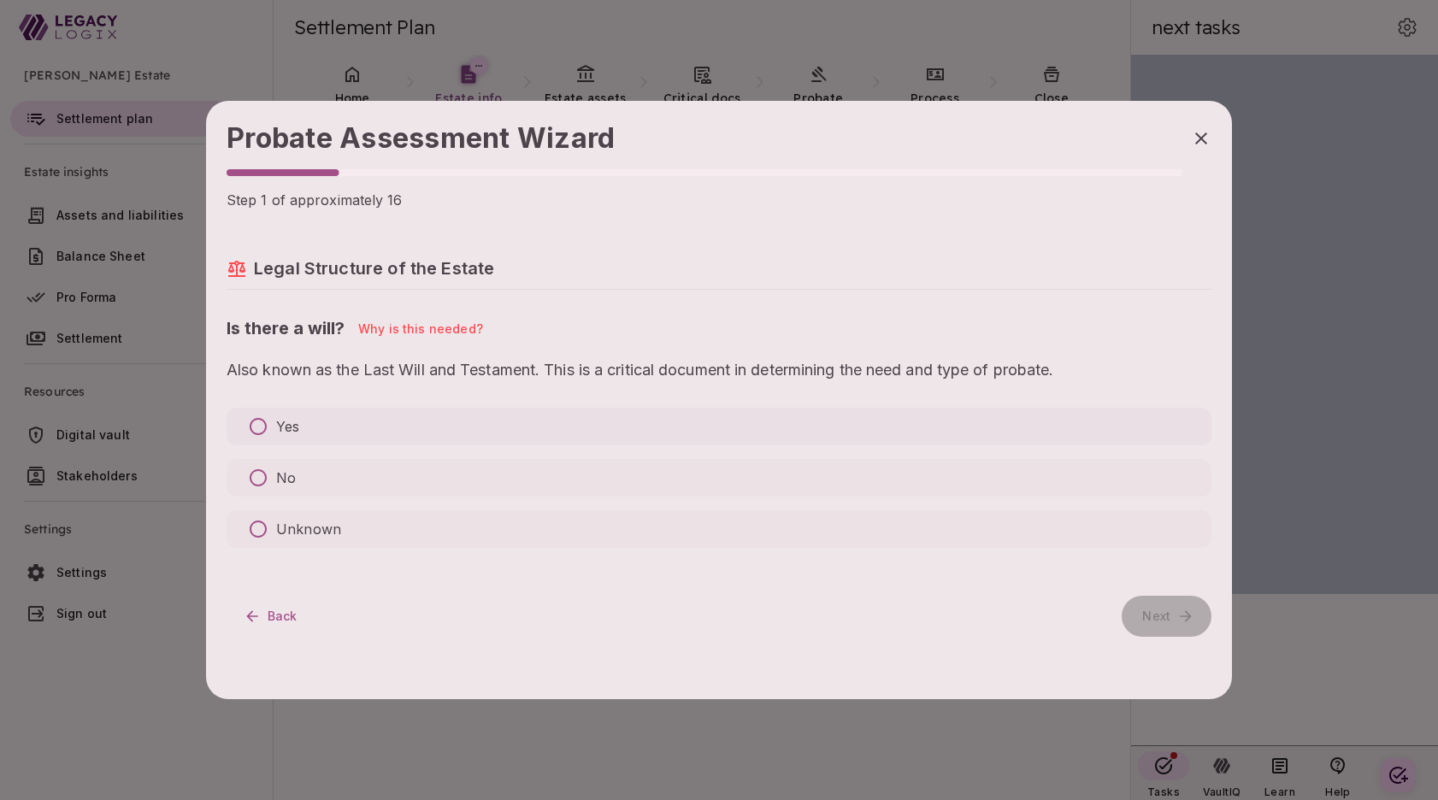
click at [282, 427] on p "Yes" at bounding box center [287, 426] width 23 height 21
click at [280, 422] on p "Yes" at bounding box center [287, 426] width 23 height 21
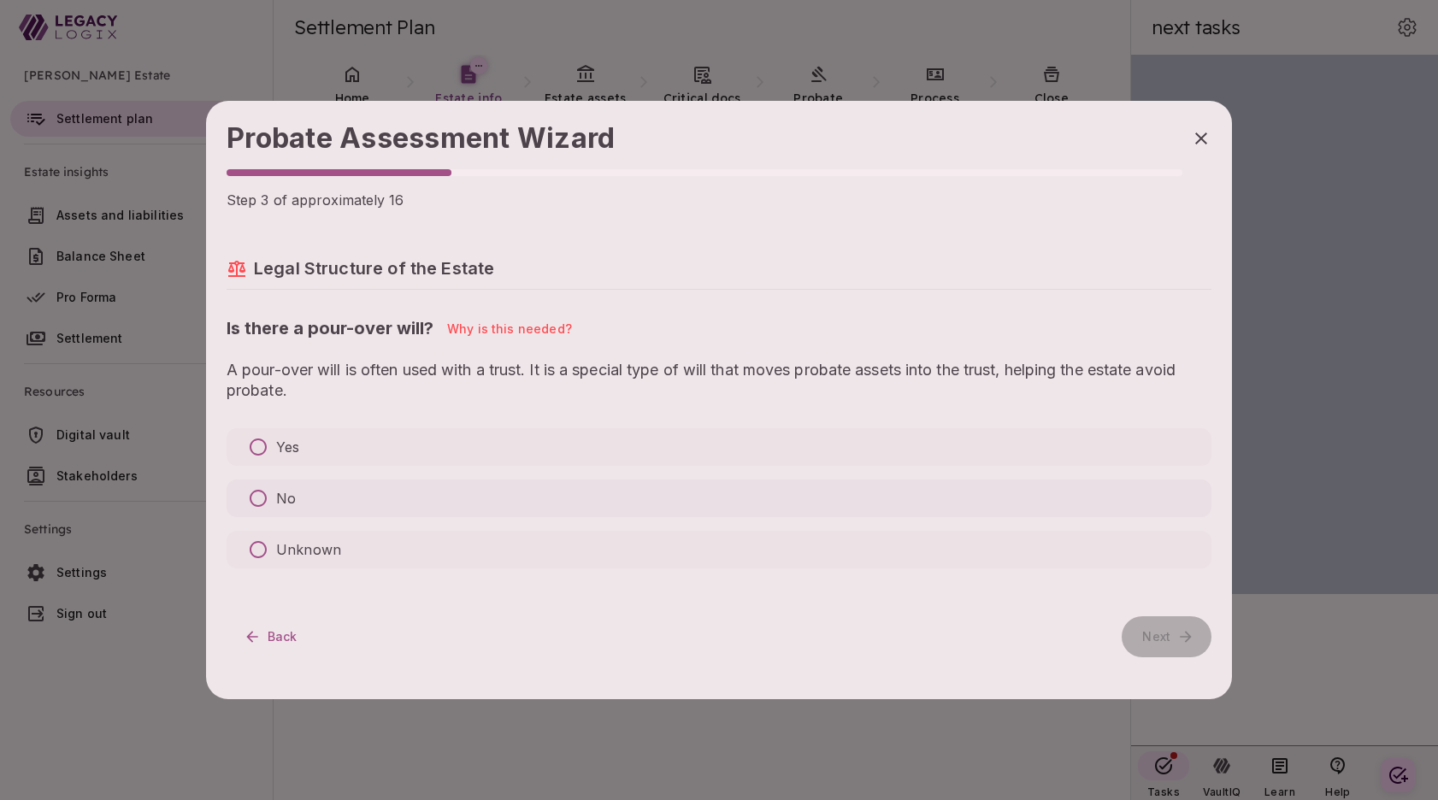
click at [282, 497] on p "No" at bounding box center [286, 498] width 20 height 21
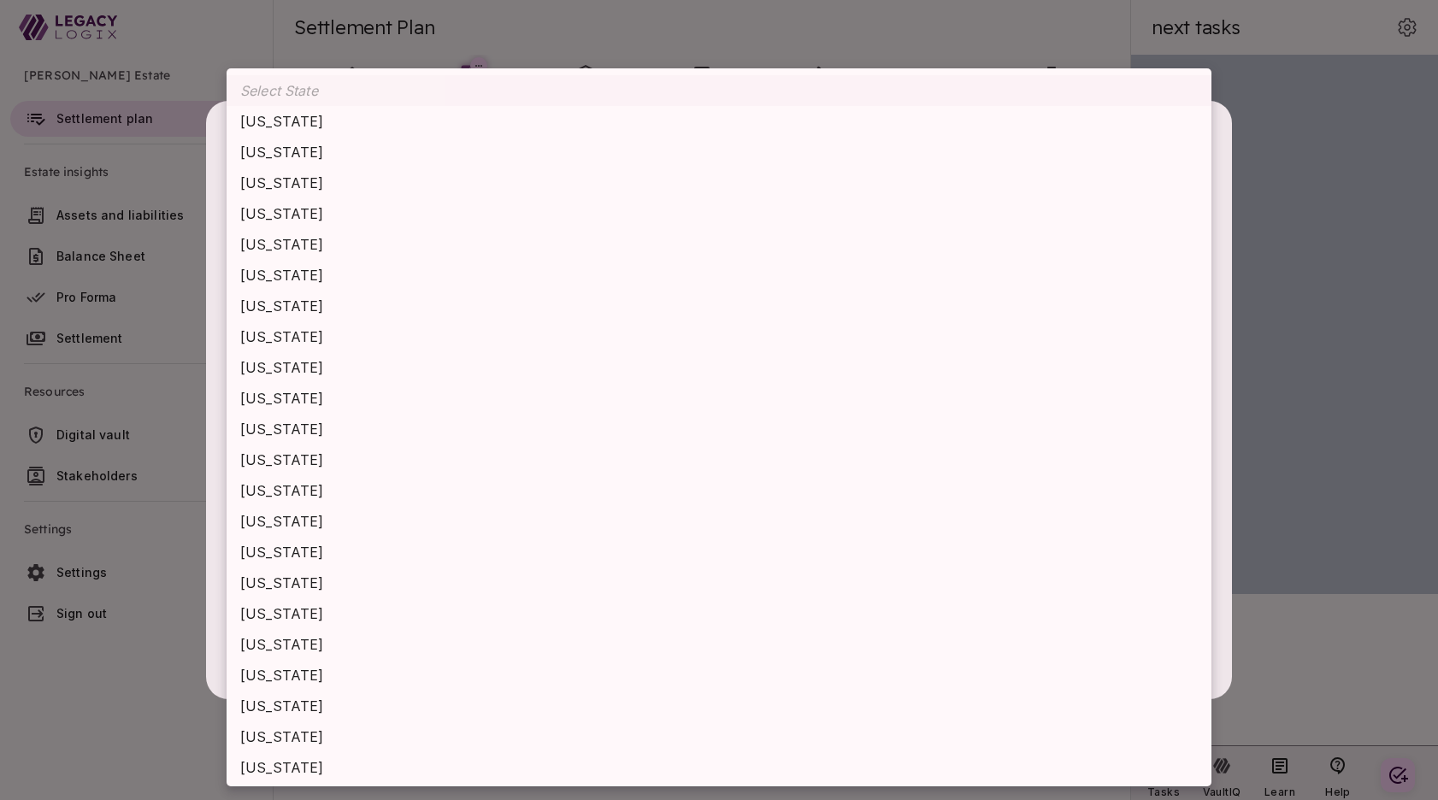
click at [408, 451] on body "Henry Smith Estate Settlement plan Estate insights Assets and liabilities Balan…" at bounding box center [719, 400] width 1438 height 800
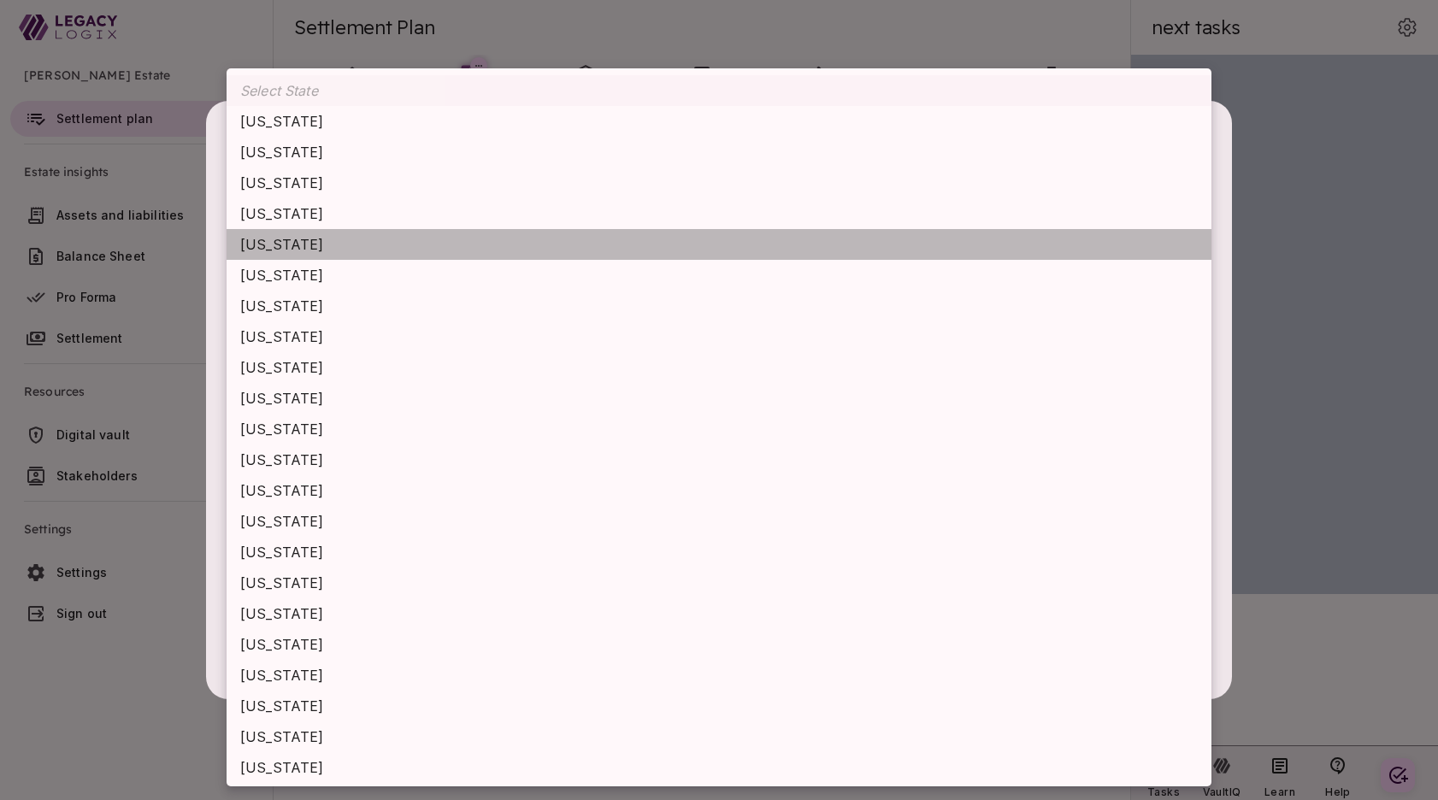
click at [366, 242] on li "California" at bounding box center [719, 244] width 985 height 31
type input "**********"
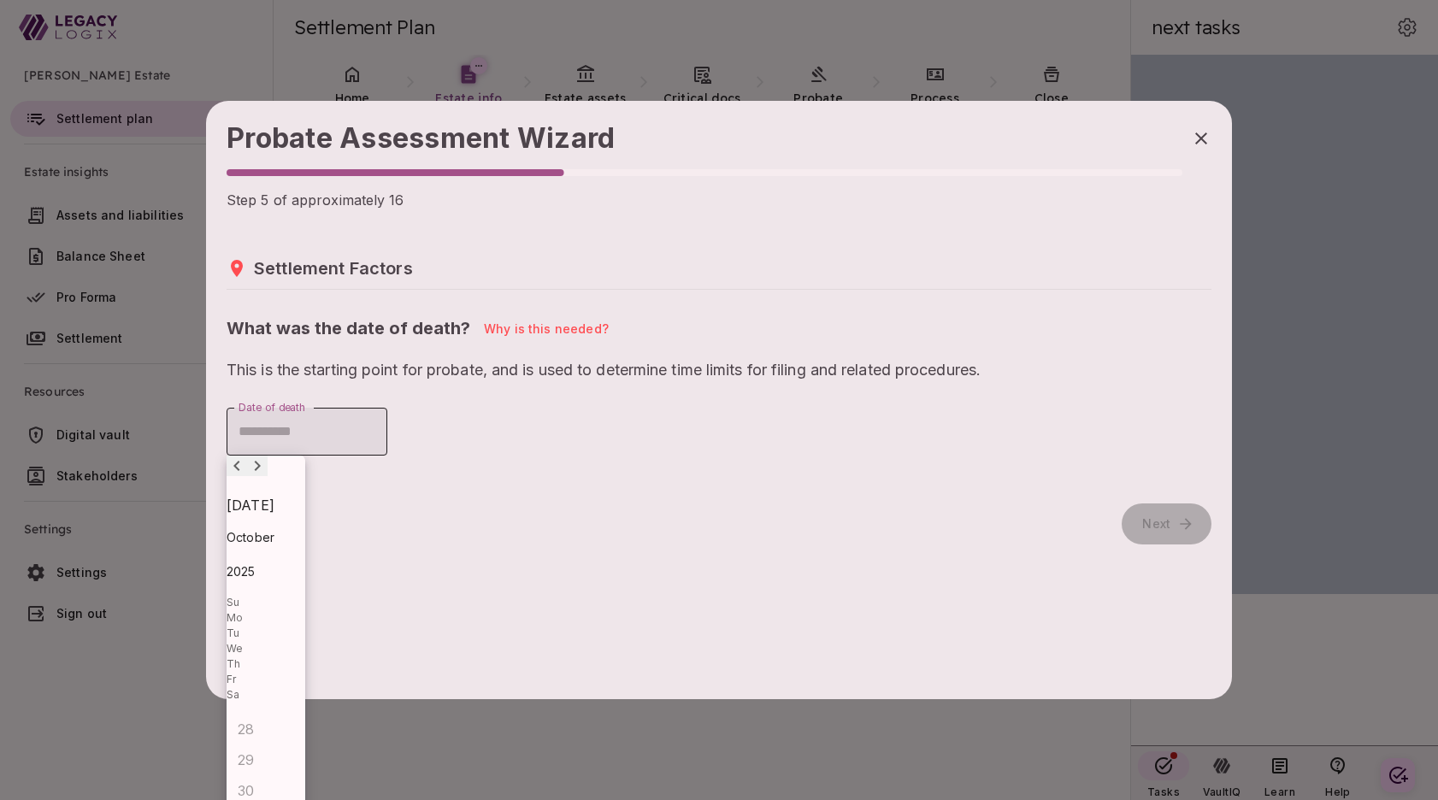
click at [337, 431] on input "Date of death" at bounding box center [307, 432] width 161 height 48
click at [305, 527] on div "October 2025" at bounding box center [266, 554] width 79 height 55
click at [256, 564] on span "2025" at bounding box center [241, 571] width 29 height 15
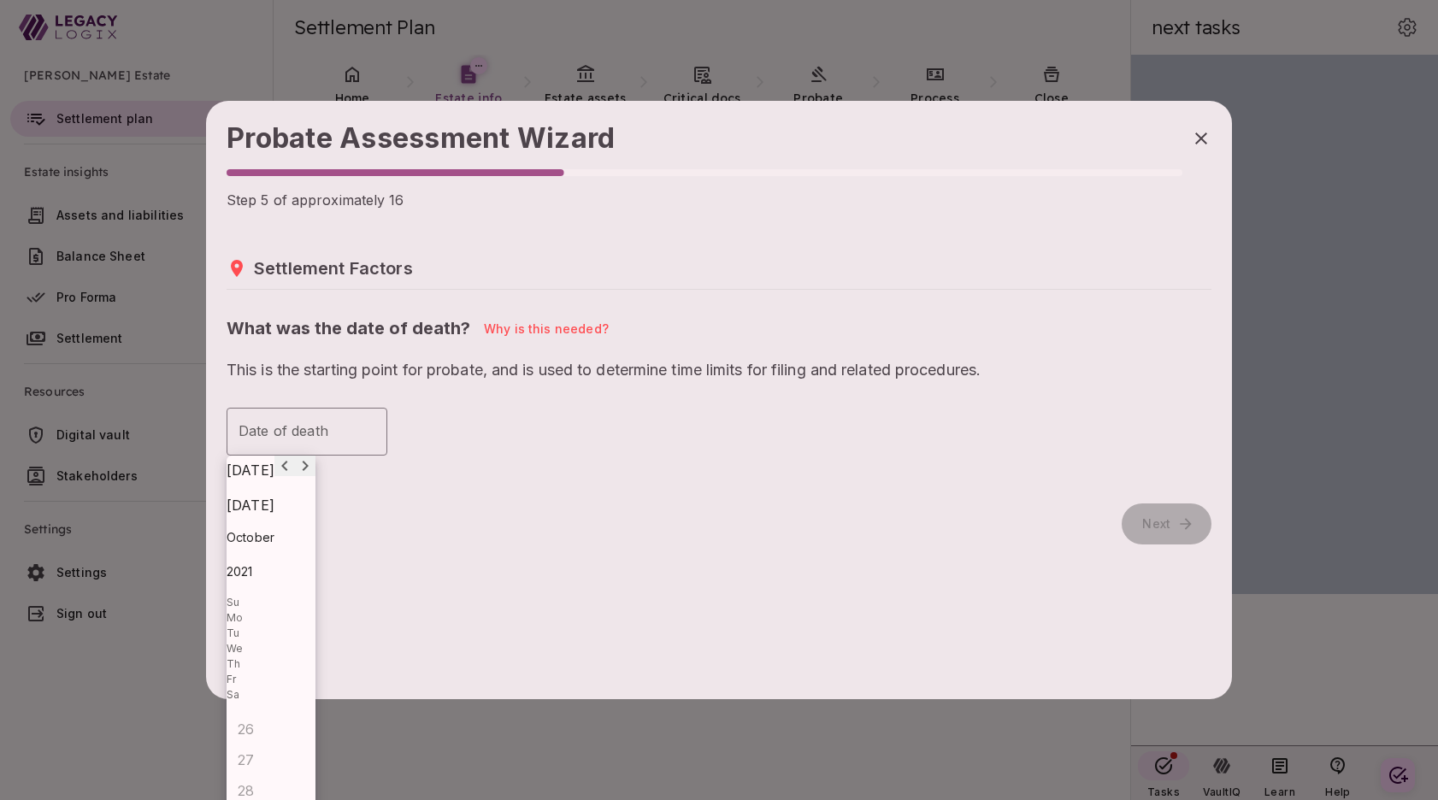
type input "**********"
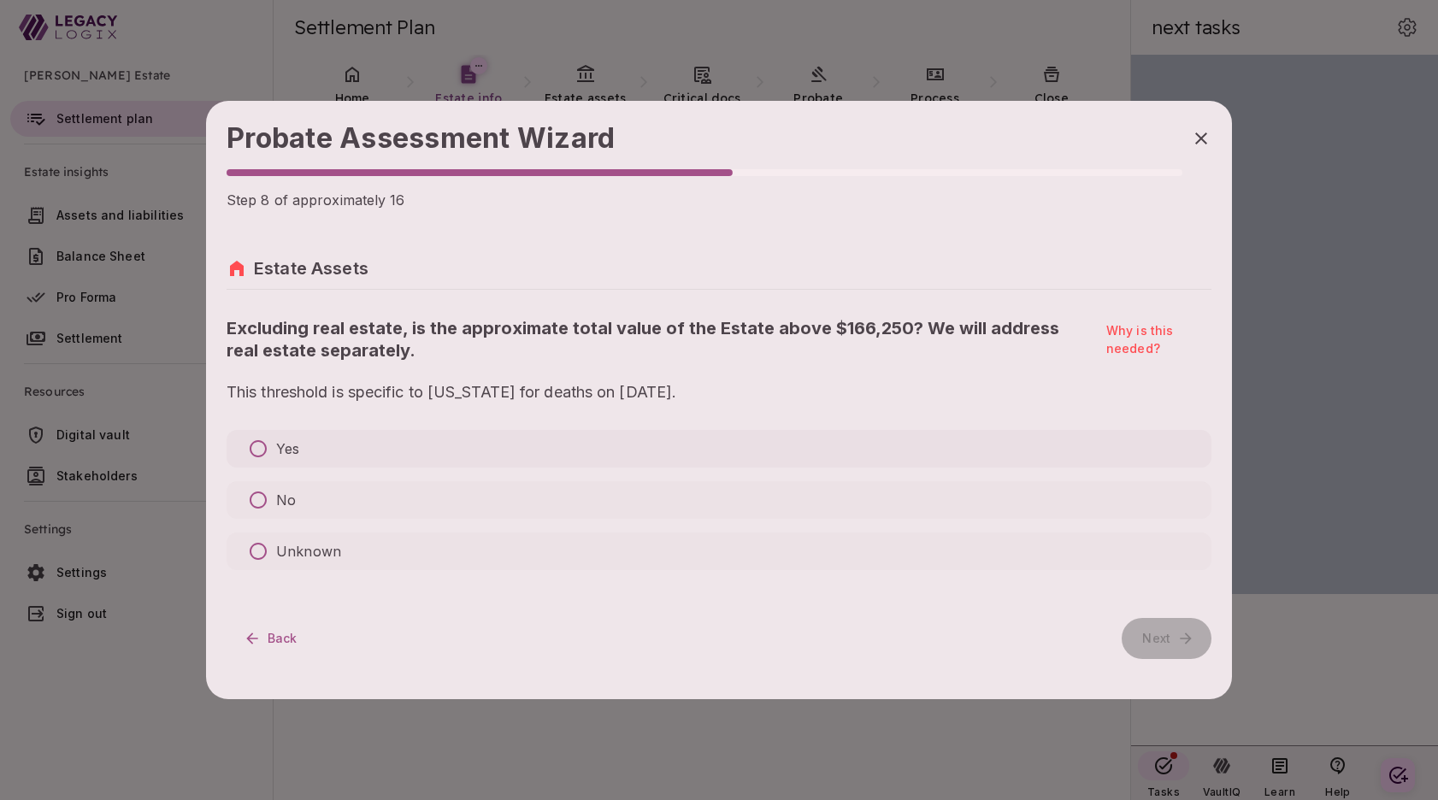
click at [283, 444] on p "Yes" at bounding box center [287, 449] width 23 height 21
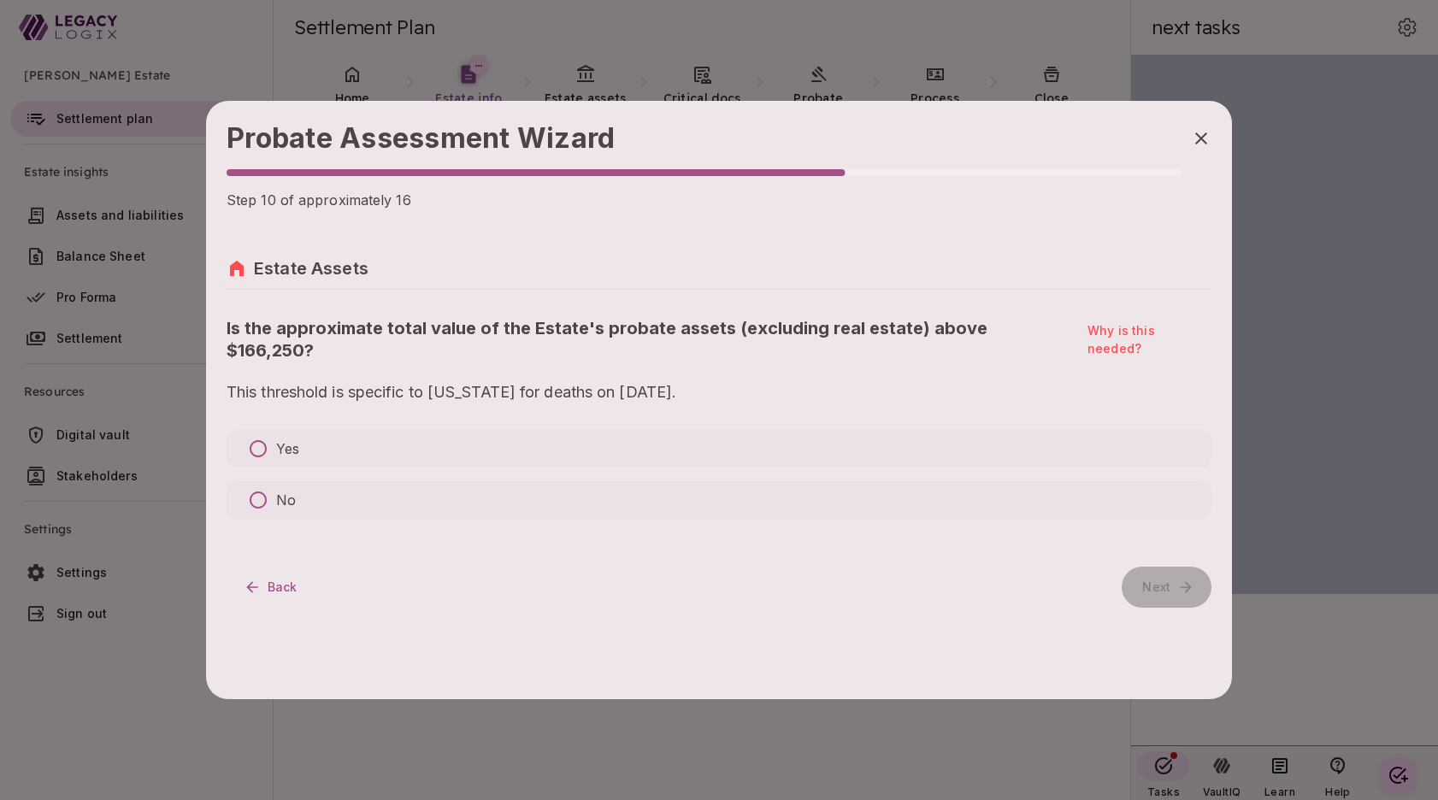
click at [964, 125] on h4 "Probate Assessment Wizard" at bounding box center [705, 138] width 956 height 34
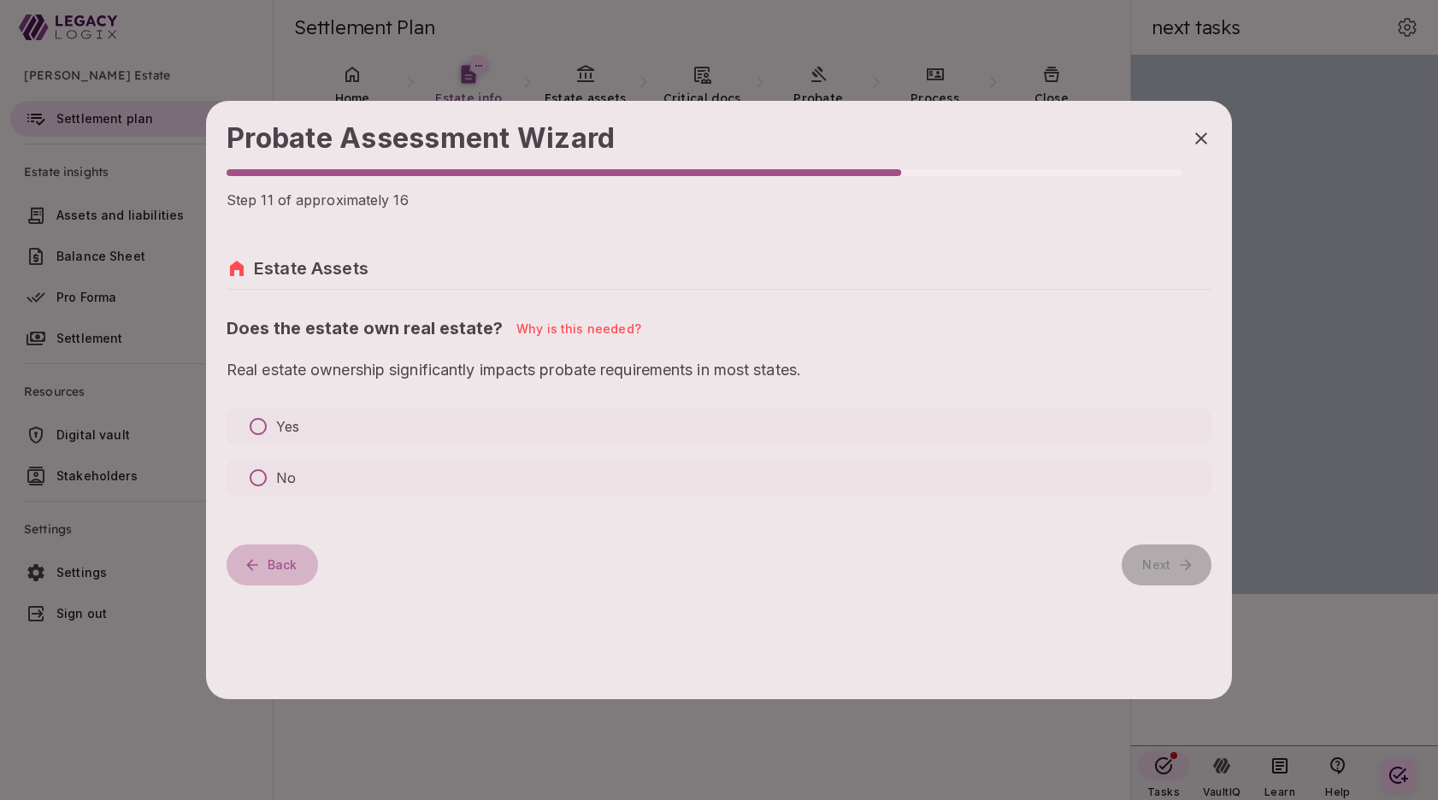
click at [253, 563] on icon "button" at bounding box center [252, 565] width 17 height 17
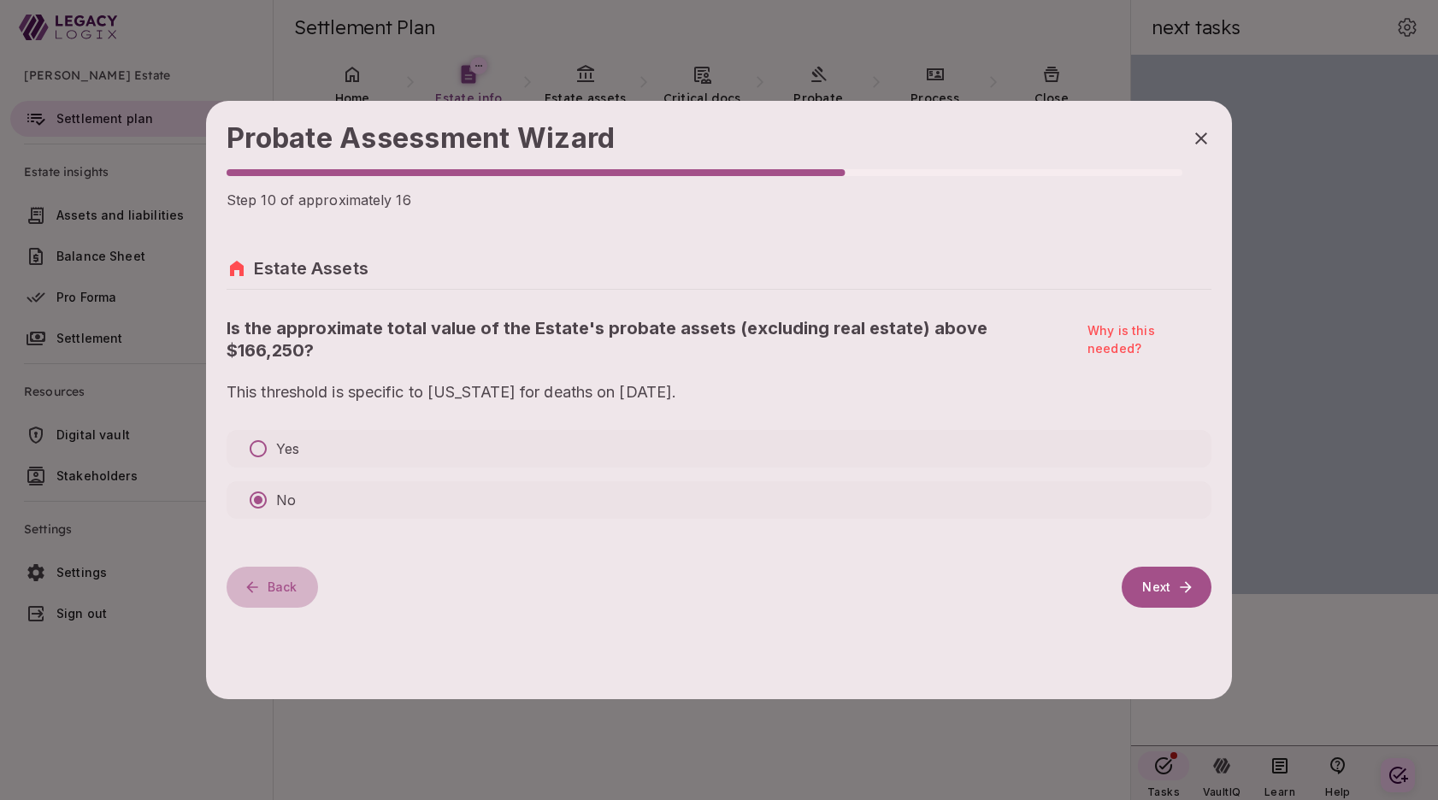
click at [253, 579] on icon "button" at bounding box center [252, 587] width 17 height 17
click at [249, 582] on icon "button" at bounding box center [251, 587] width 11 height 11
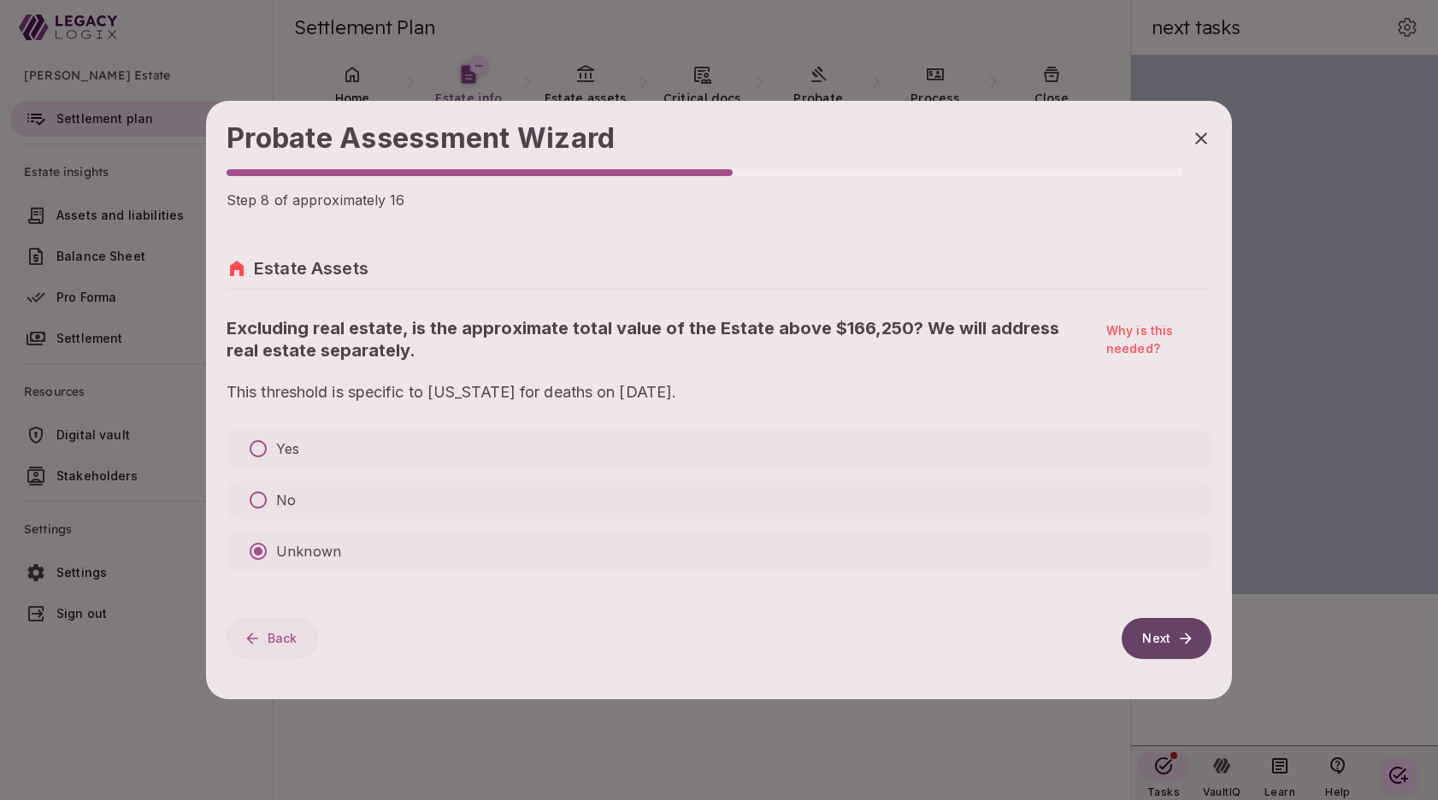
click at [1155, 642] on button "Next" at bounding box center [1167, 638] width 90 height 41
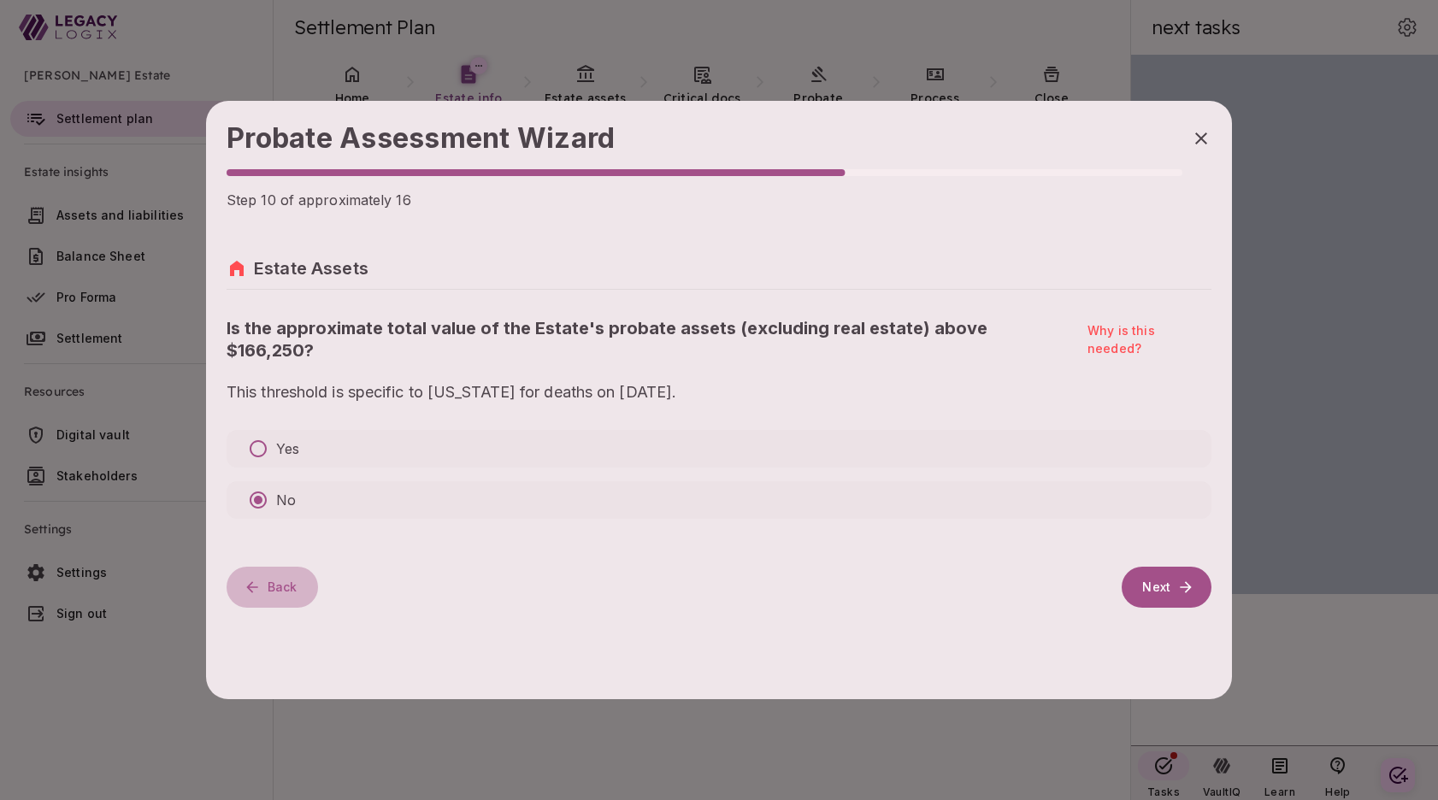
click at [274, 567] on button "Back" at bounding box center [273, 587] width 92 height 41
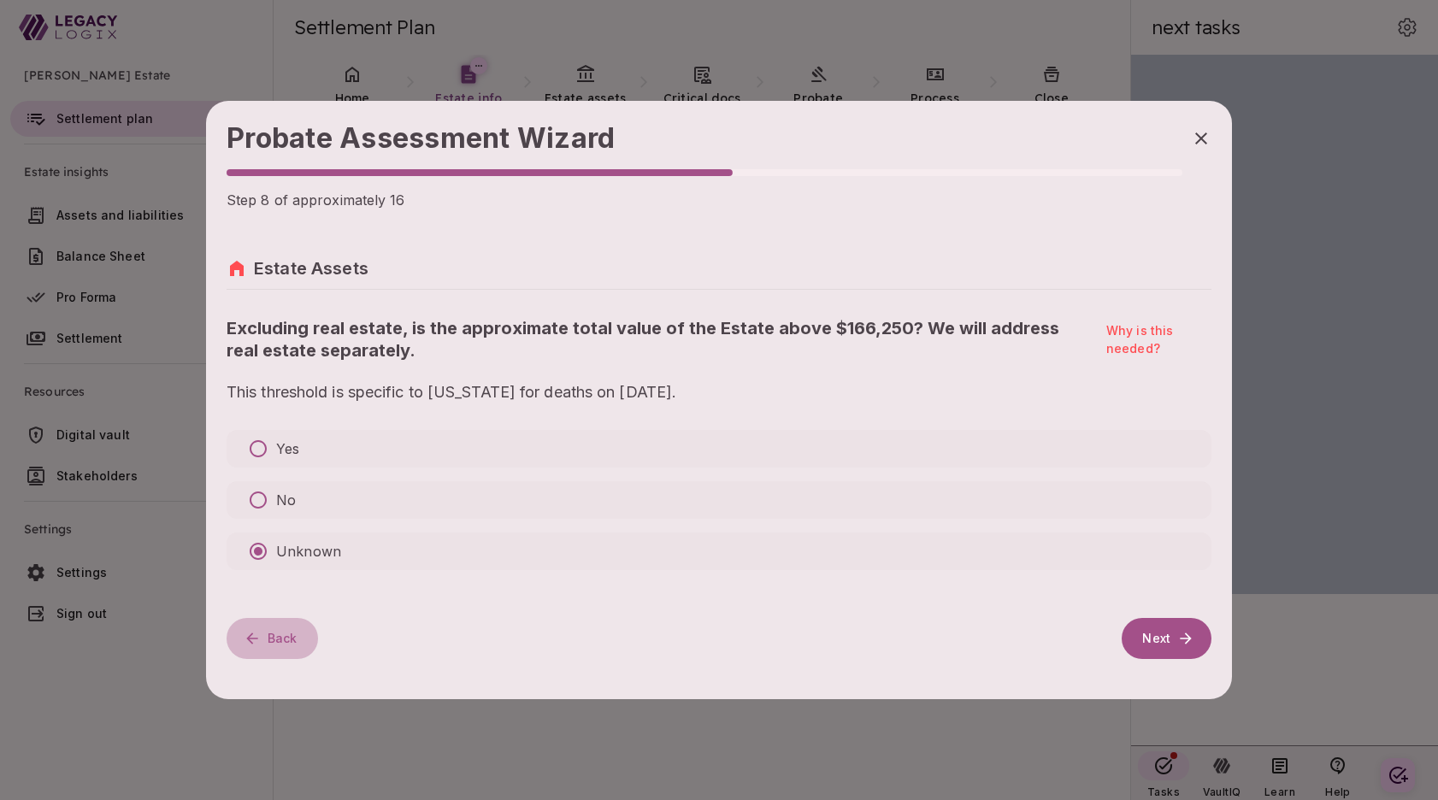
click at [273, 640] on button "Back" at bounding box center [273, 638] width 92 height 41
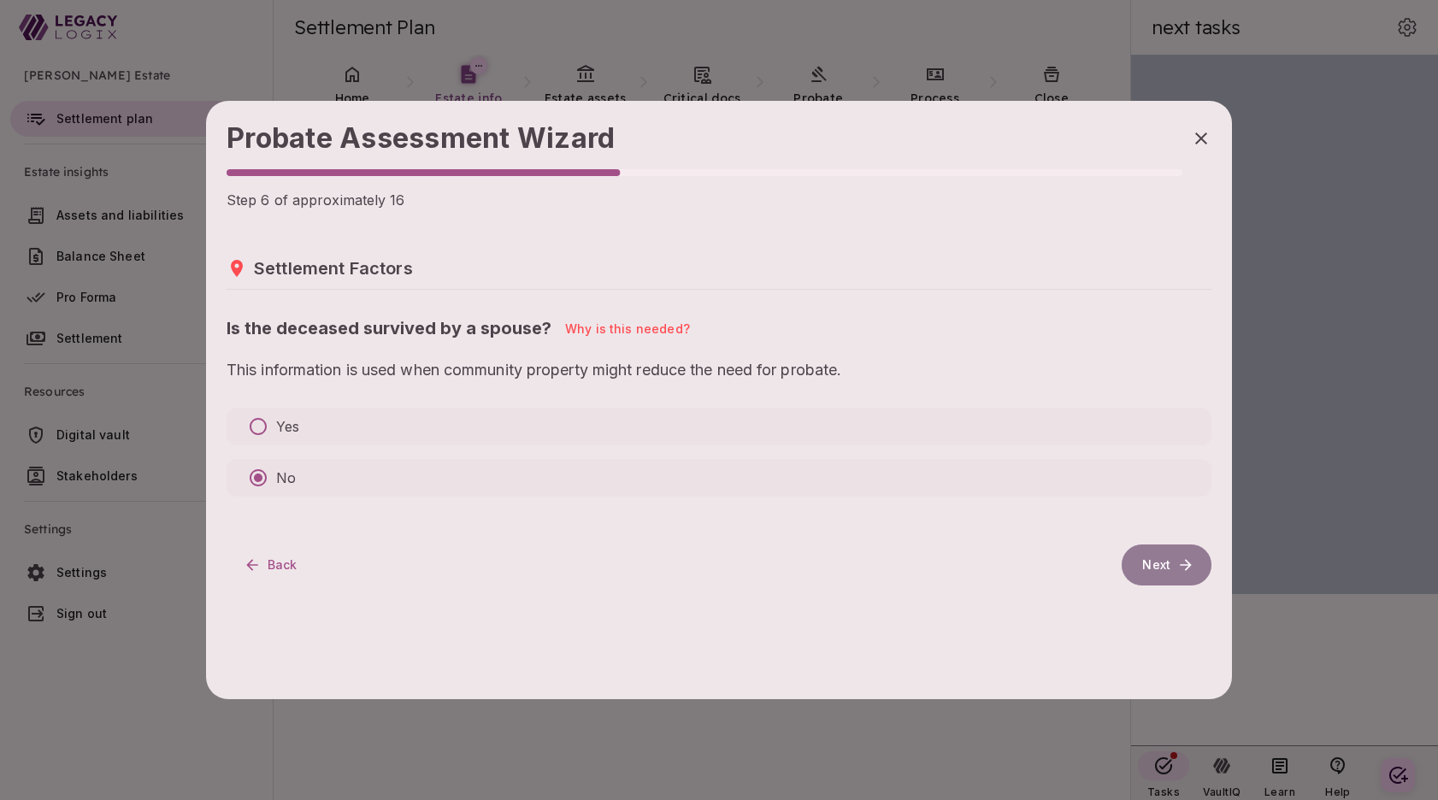
click at [1162, 558] on button "Next" at bounding box center [1167, 565] width 90 height 41
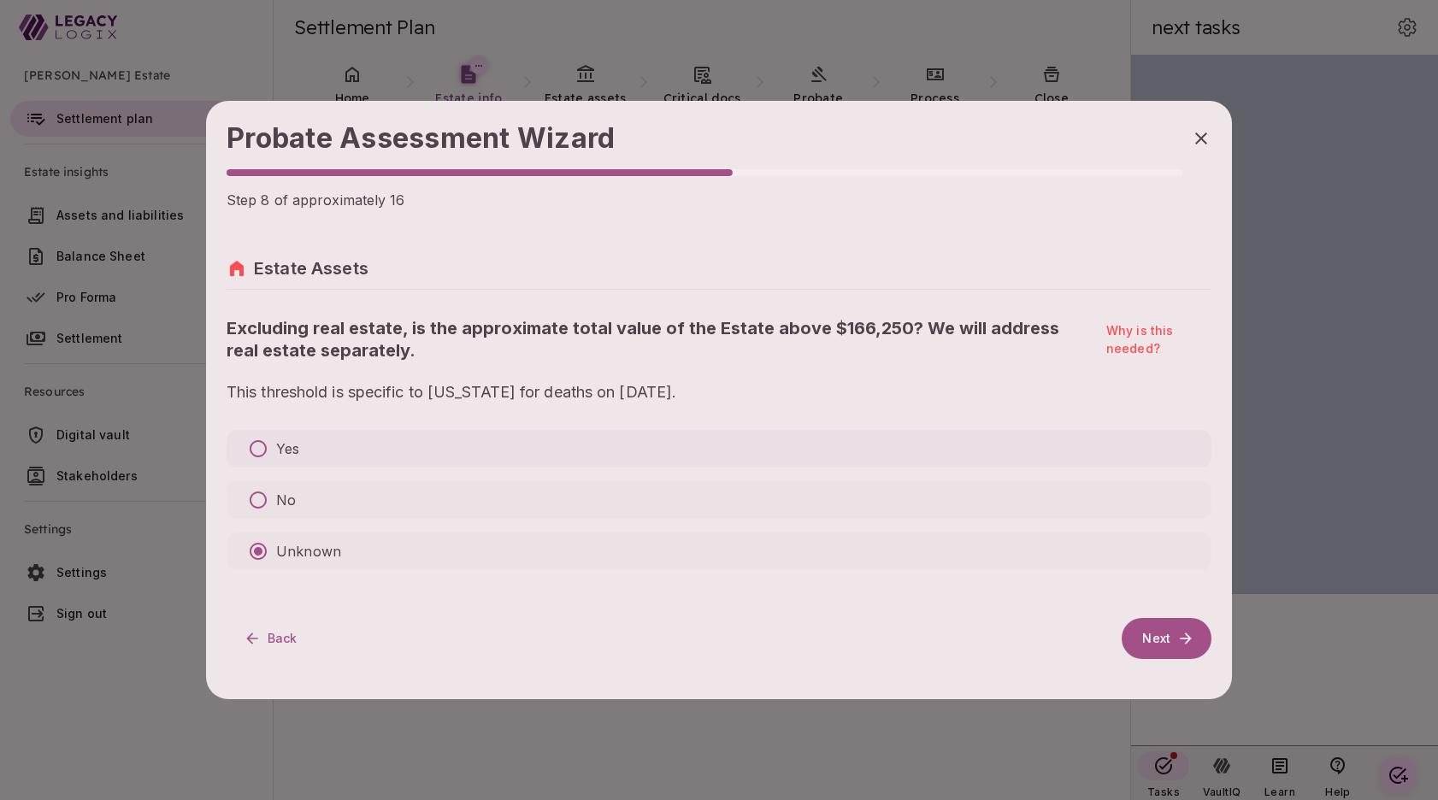
click at [282, 446] on p "Yes" at bounding box center [287, 449] width 23 height 21
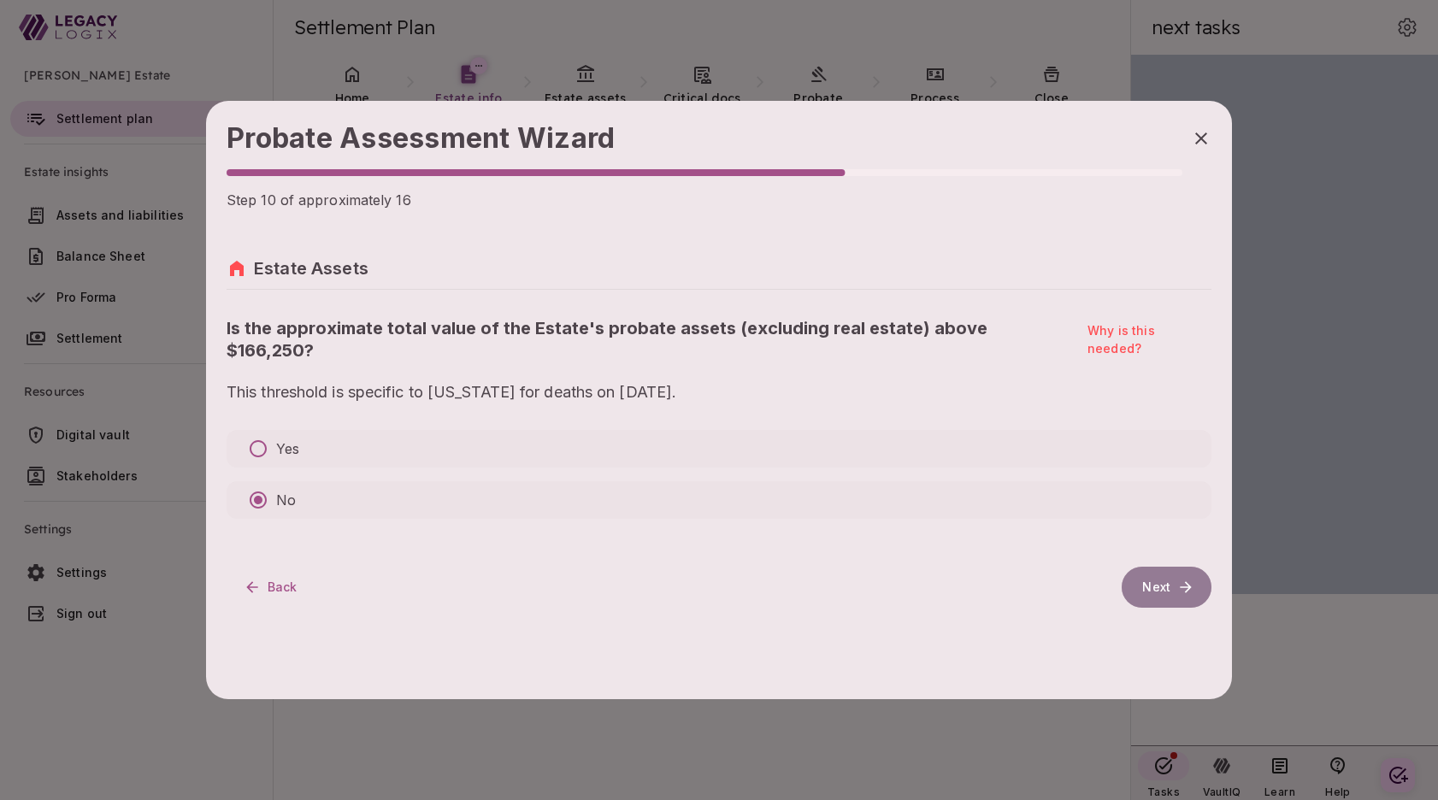
click at [1152, 569] on button "Next" at bounding box center [1167, 587] width 90 height 41
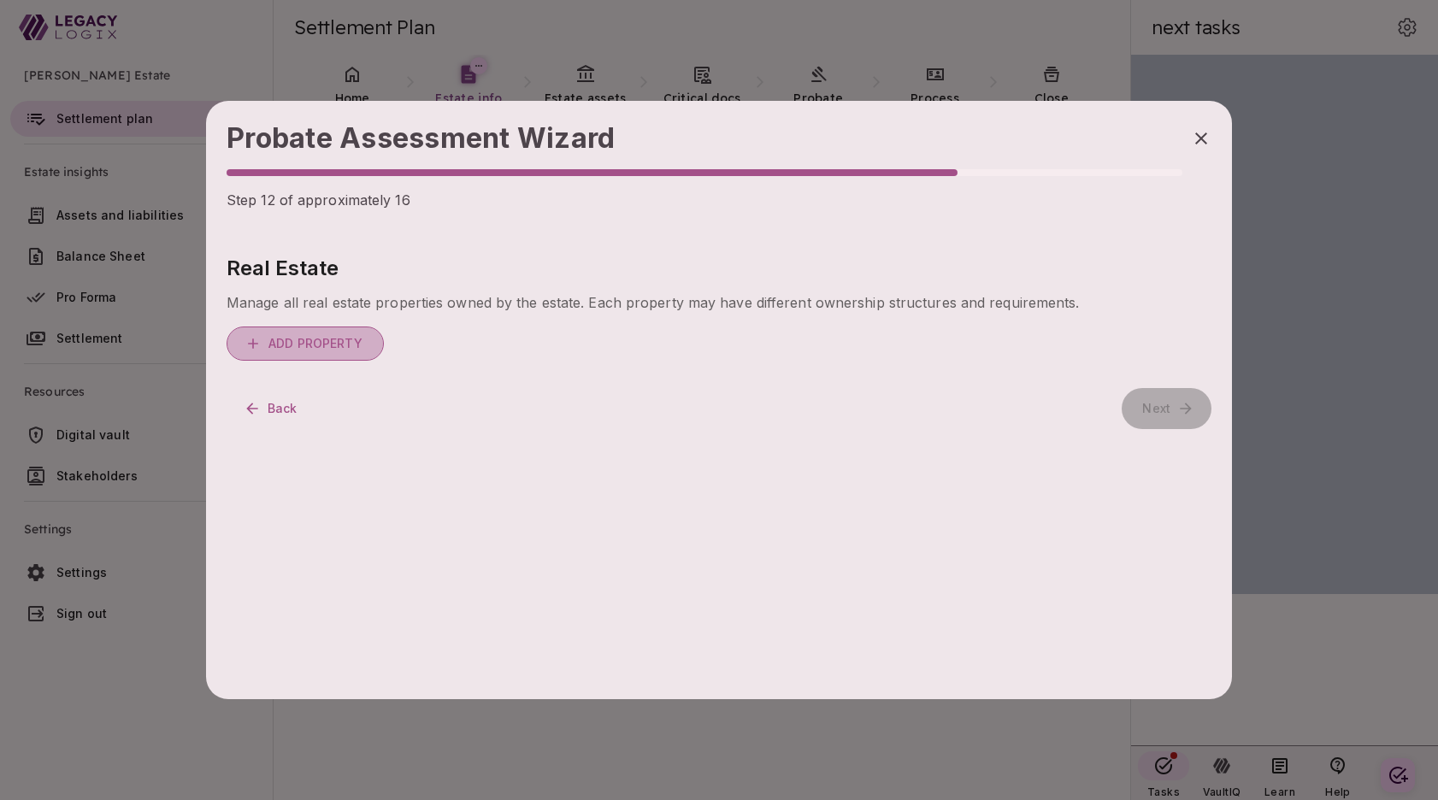
click at [318, 340] on span "Add Property" at bounding box center [316, 343] width 94 height 15
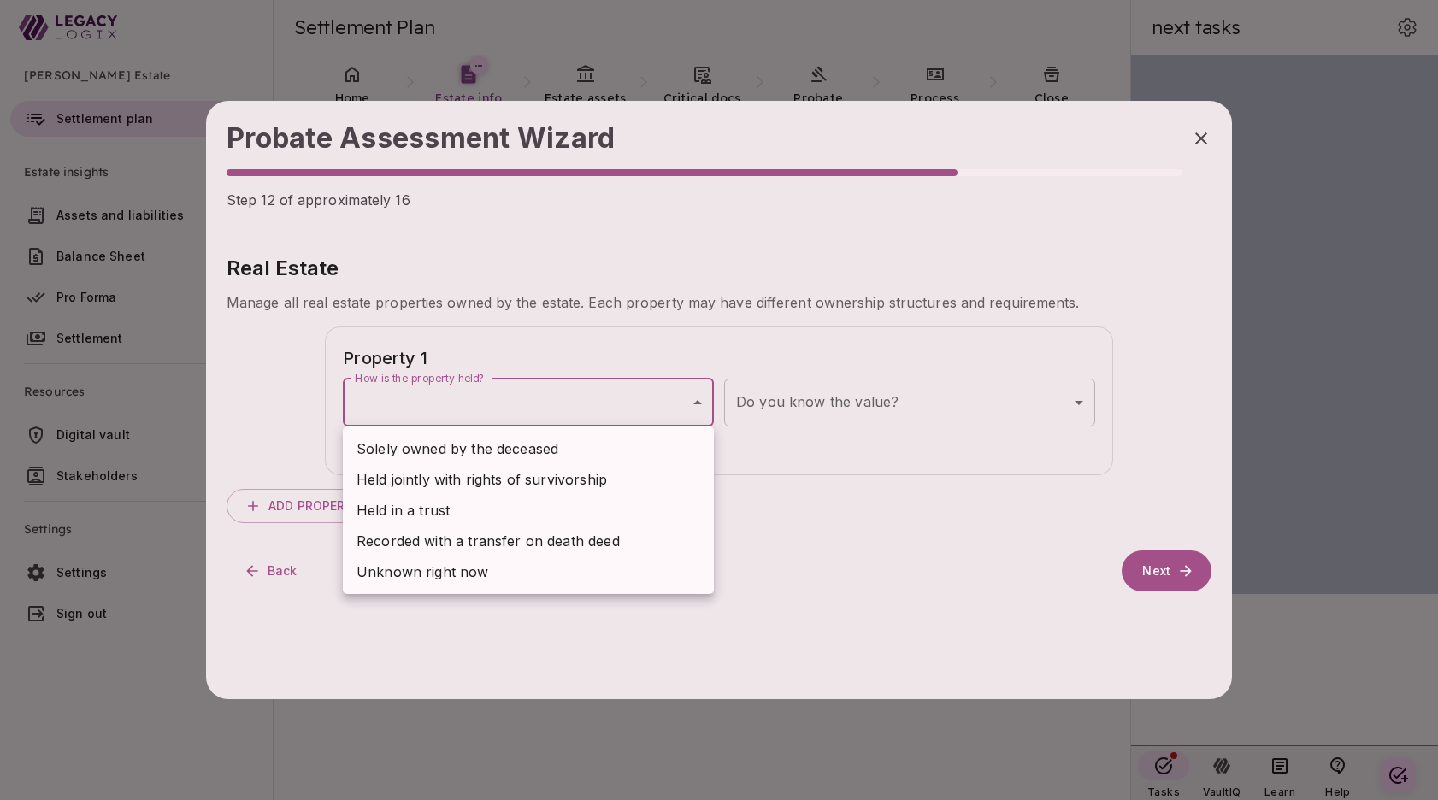
click at [553, 407] on body "Henry Smith Estate Settlement plan Estate insights Assets and liabilities Balan…" at bounding box center [719, 400] width 1438 height 800
click at [549, 454] on span "Solely owned by the deceased" at bounding box center [458, 449] width 202 height 21
type input "**********"
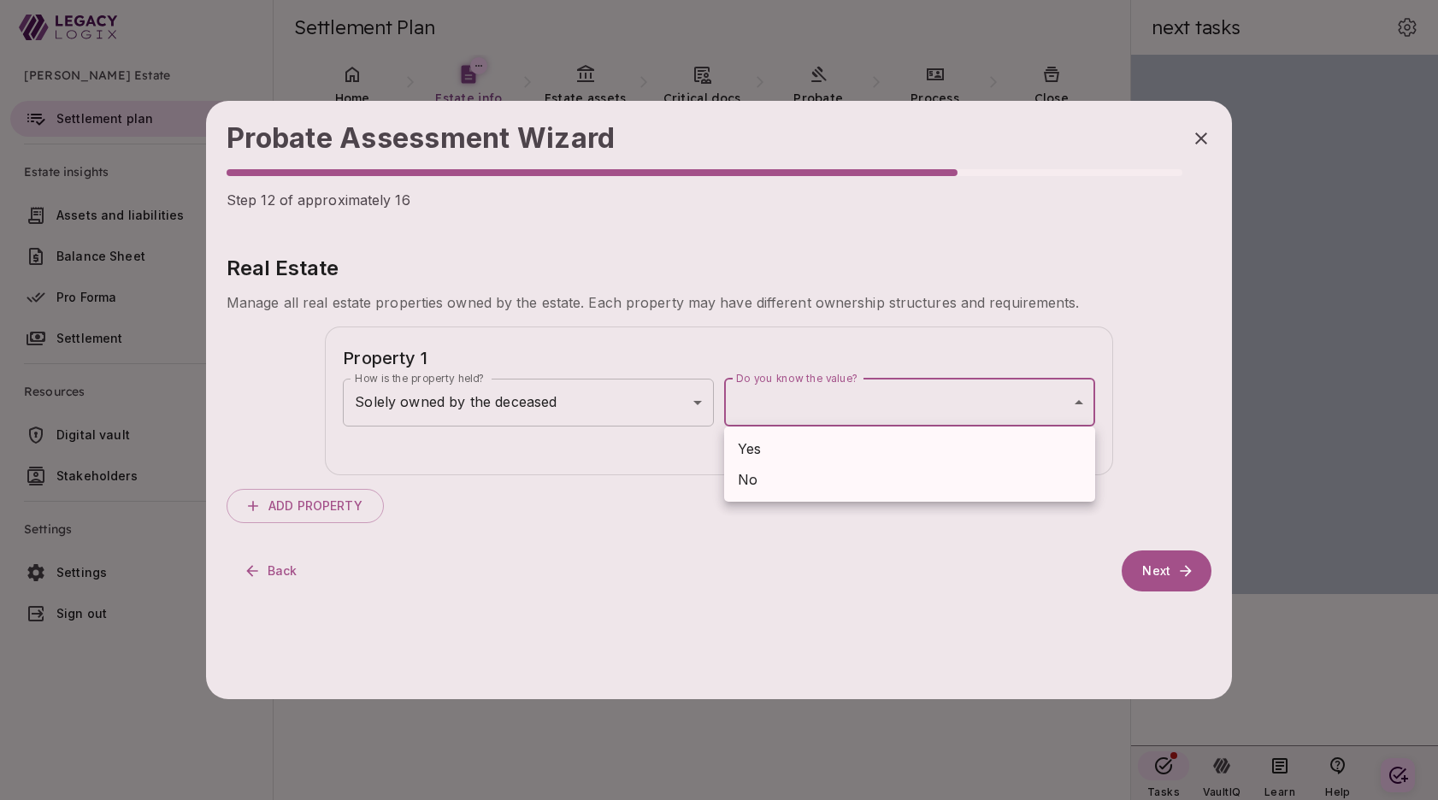
click at [824, 397] on body "Henry Smith Estate Settlement plan Estate insights Assets and liabilities Balan…" at bounding box center [719, 400] width 1438 height 800
click at [815, 445] on li "Yes" at bounding box center [909, 449] width 371 height 31
type input "***"
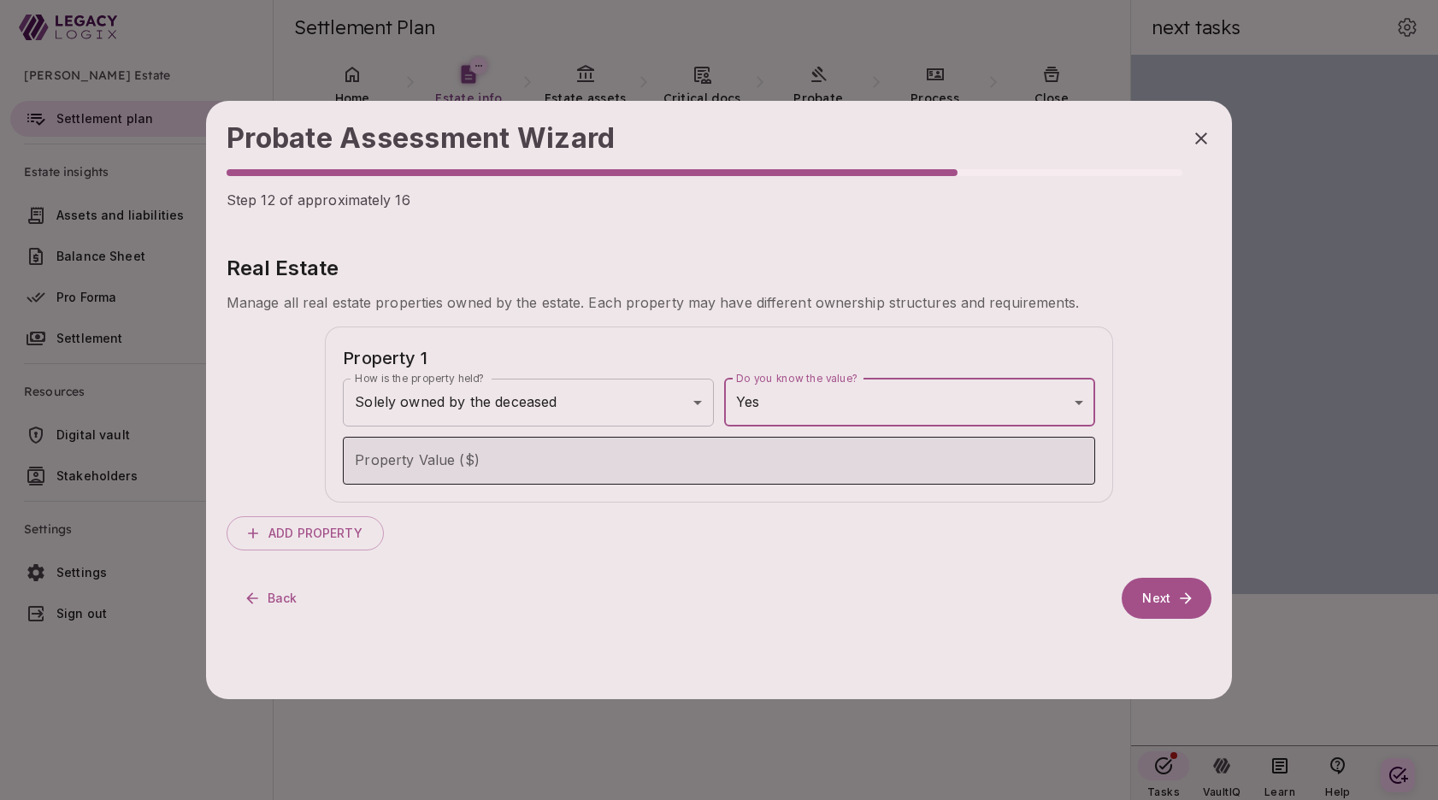
click at [507, 473] on input "Property Value ($)" at bounding box center [719, 461] width 753 height 48
type input "********"
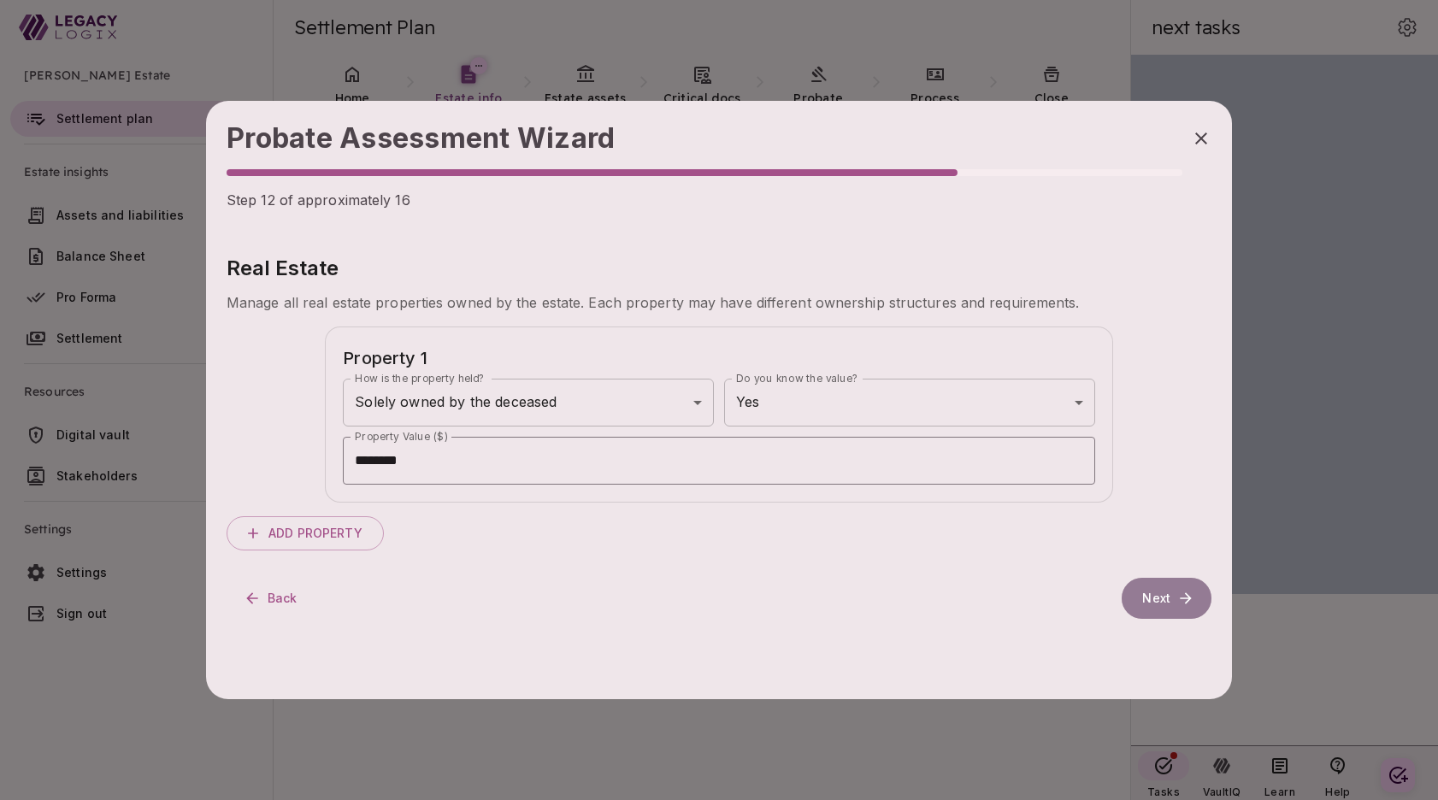
click at [1145, 599] on button "Next" at bounding box center [1167, 598] width 90 height 41
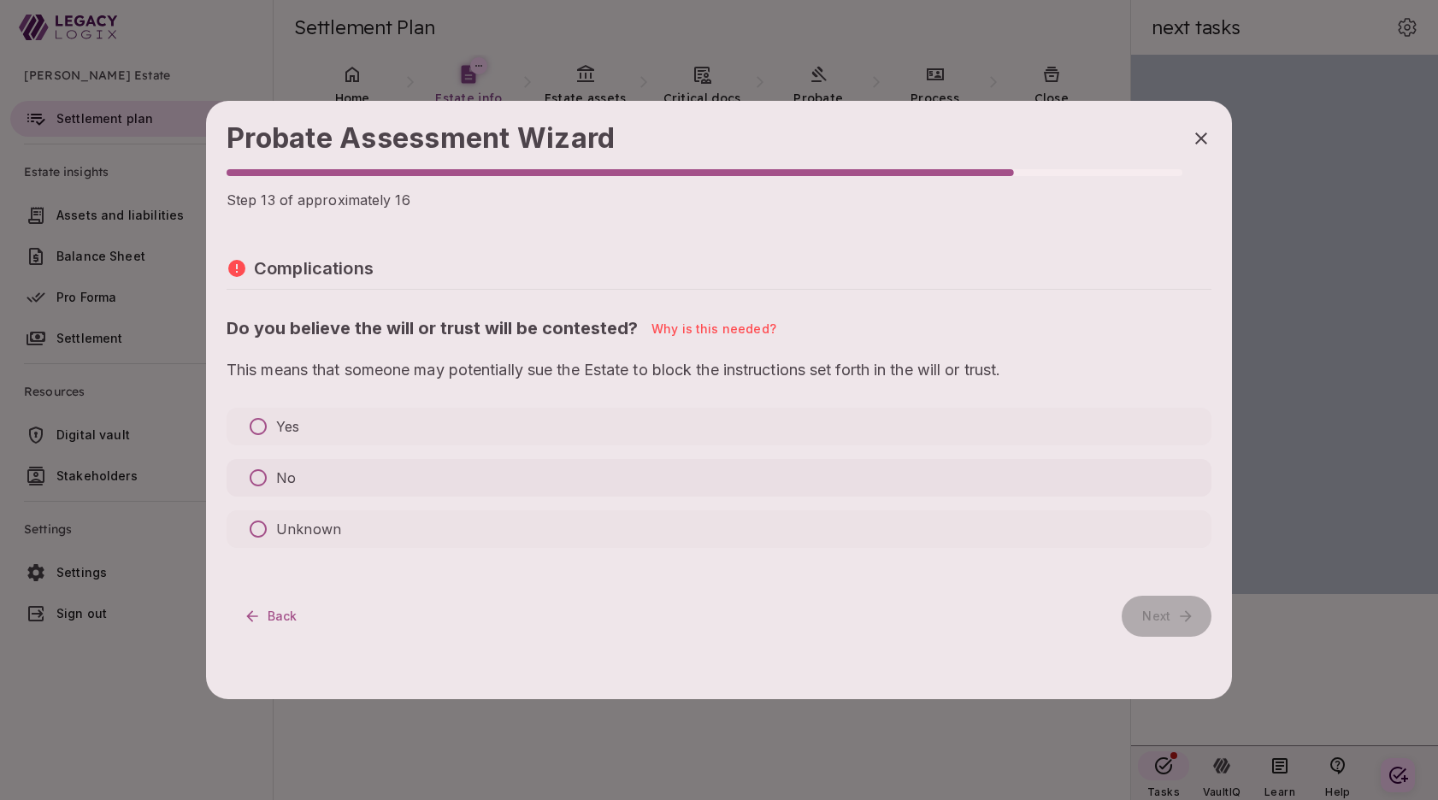
click at [280, 477] on p "No" at bounding box center [286, 478] width 20 height 21
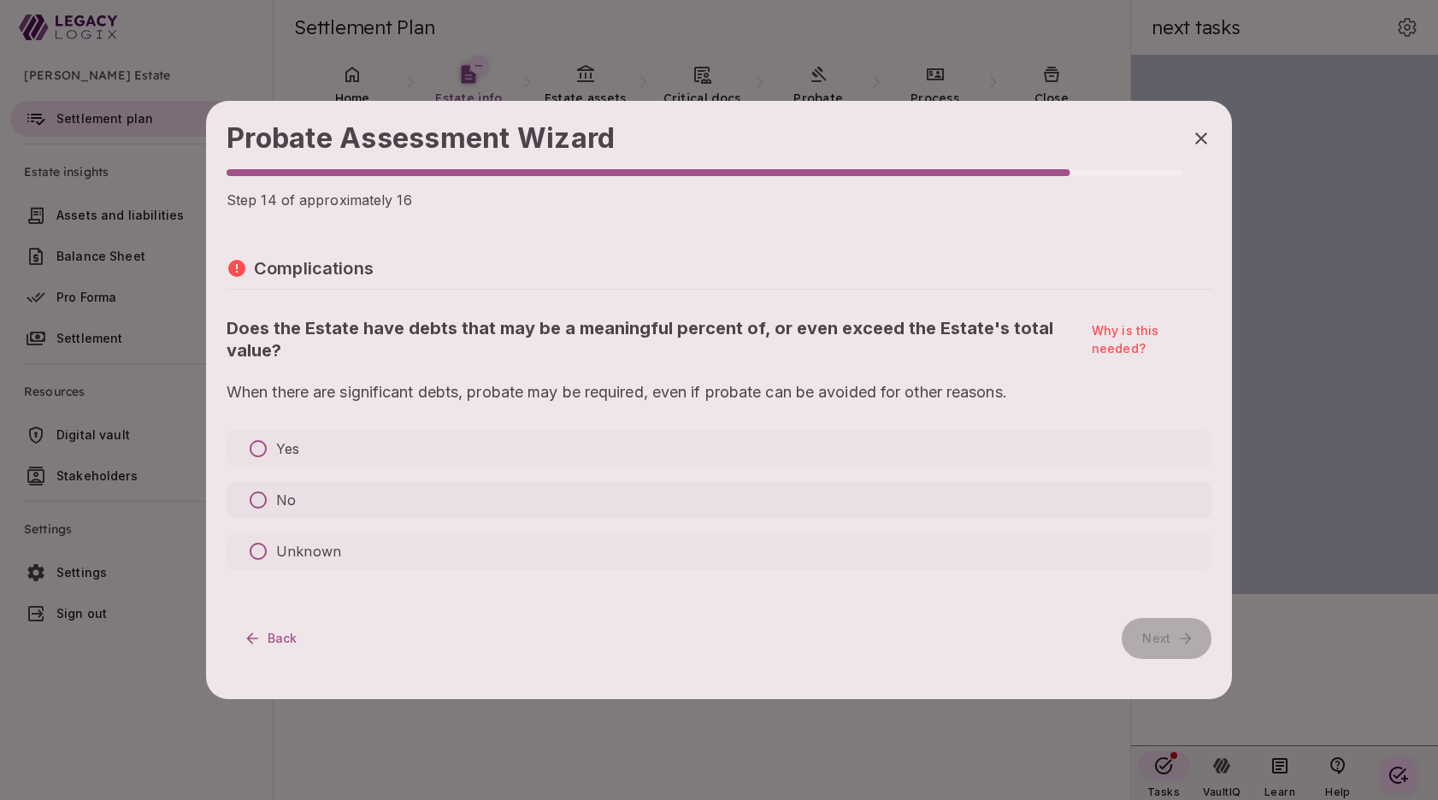
click at [284, 508] on p "No" at bounding box center [286, 500] width 20 height 21
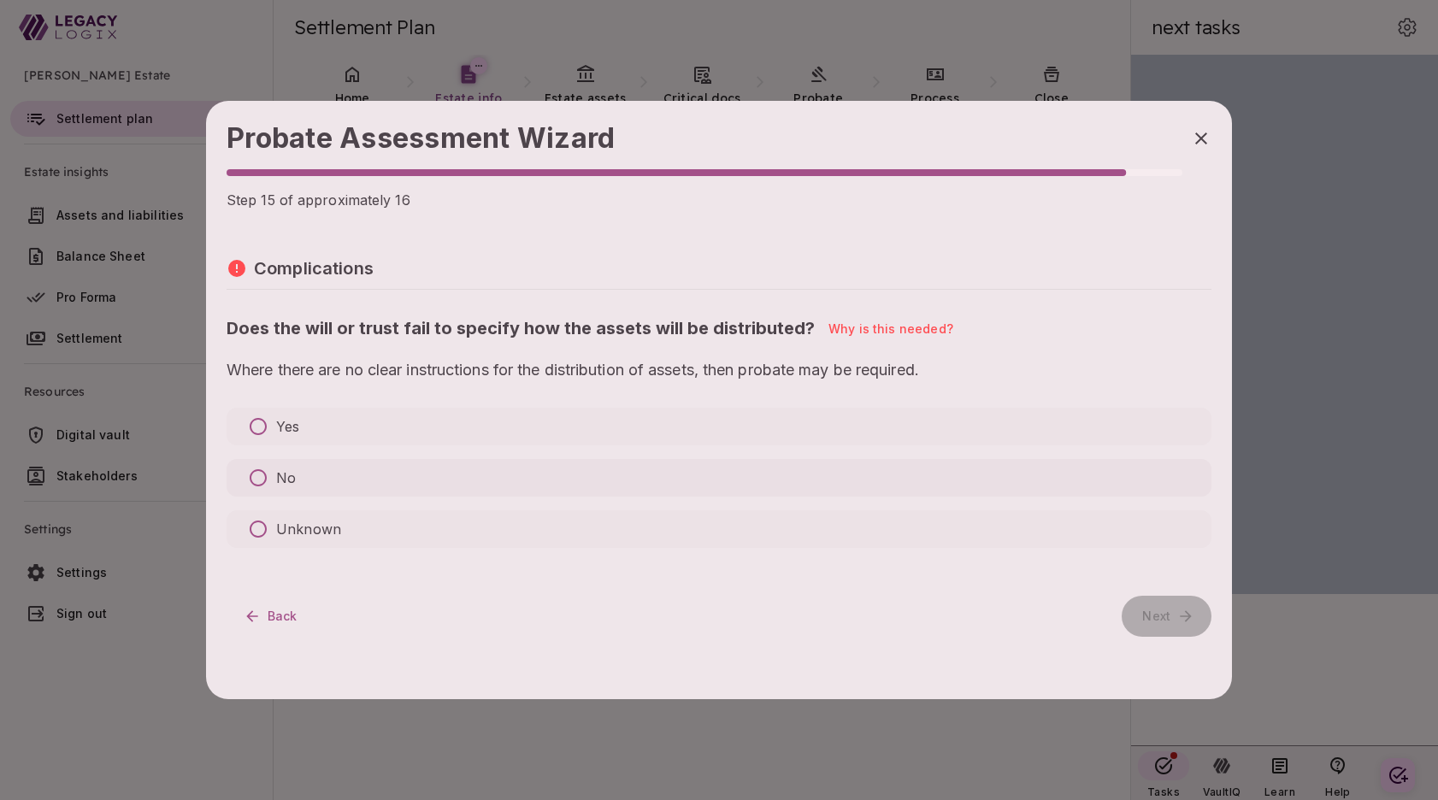
click at [281, 481] on p "No" at bounding box center [286, 478] width 20 height 21
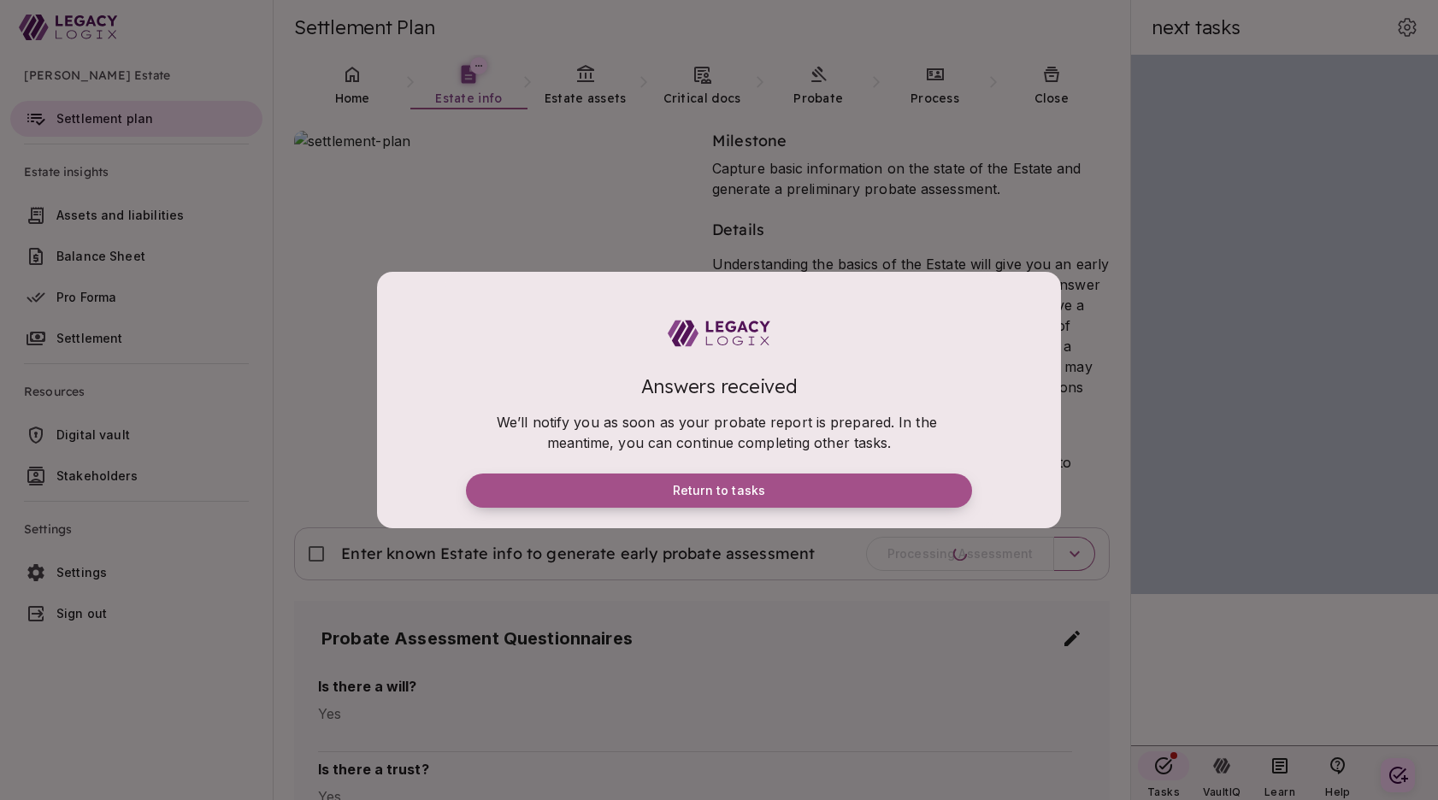
click at [770, 487] on button "Return to tasks" at bounding box center [719, 491] width 506 height 34
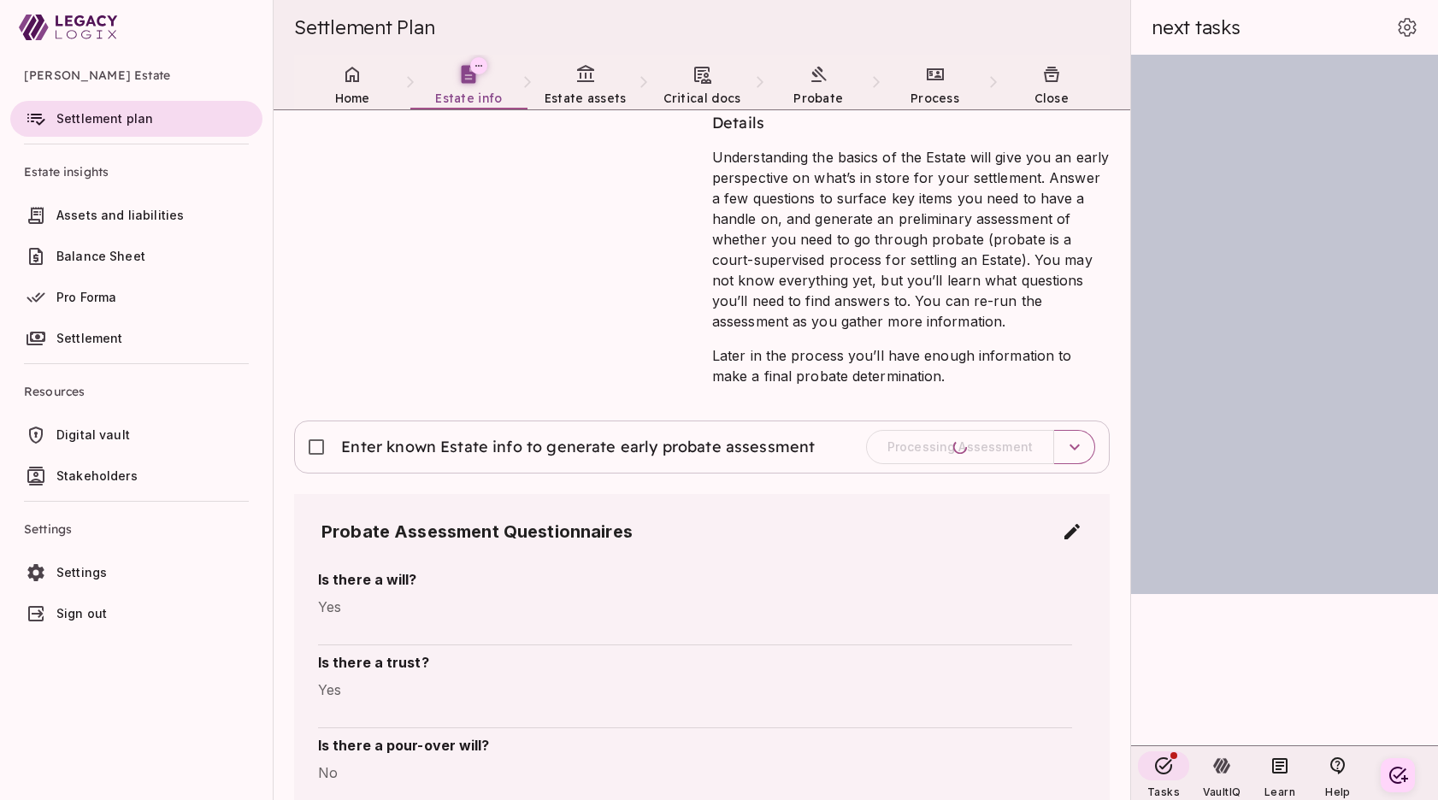
scroll to position [106, 0]
click at [345, 84] on icon at bounding box center [352, 74] width 21 height 21
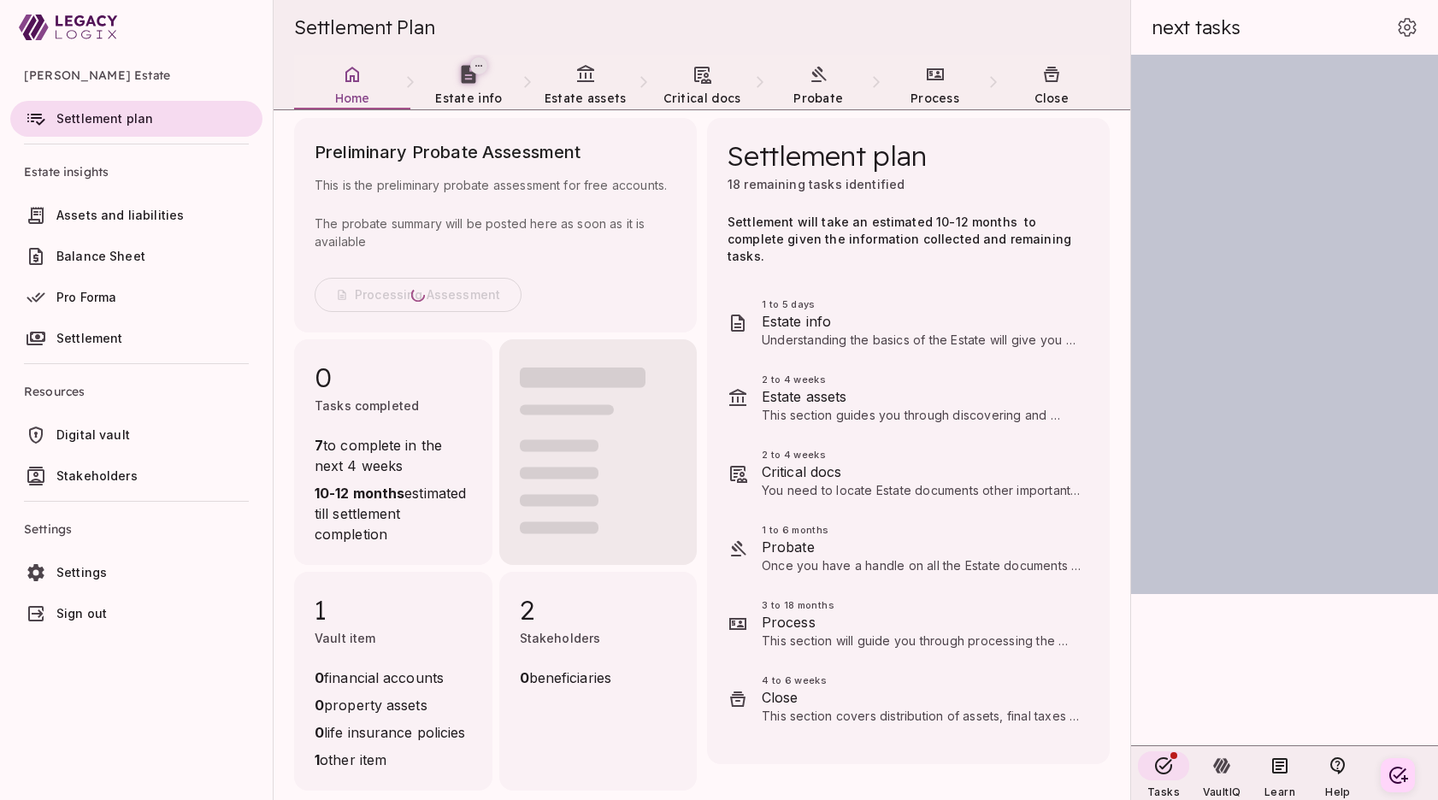
scroll to position [47, 0]
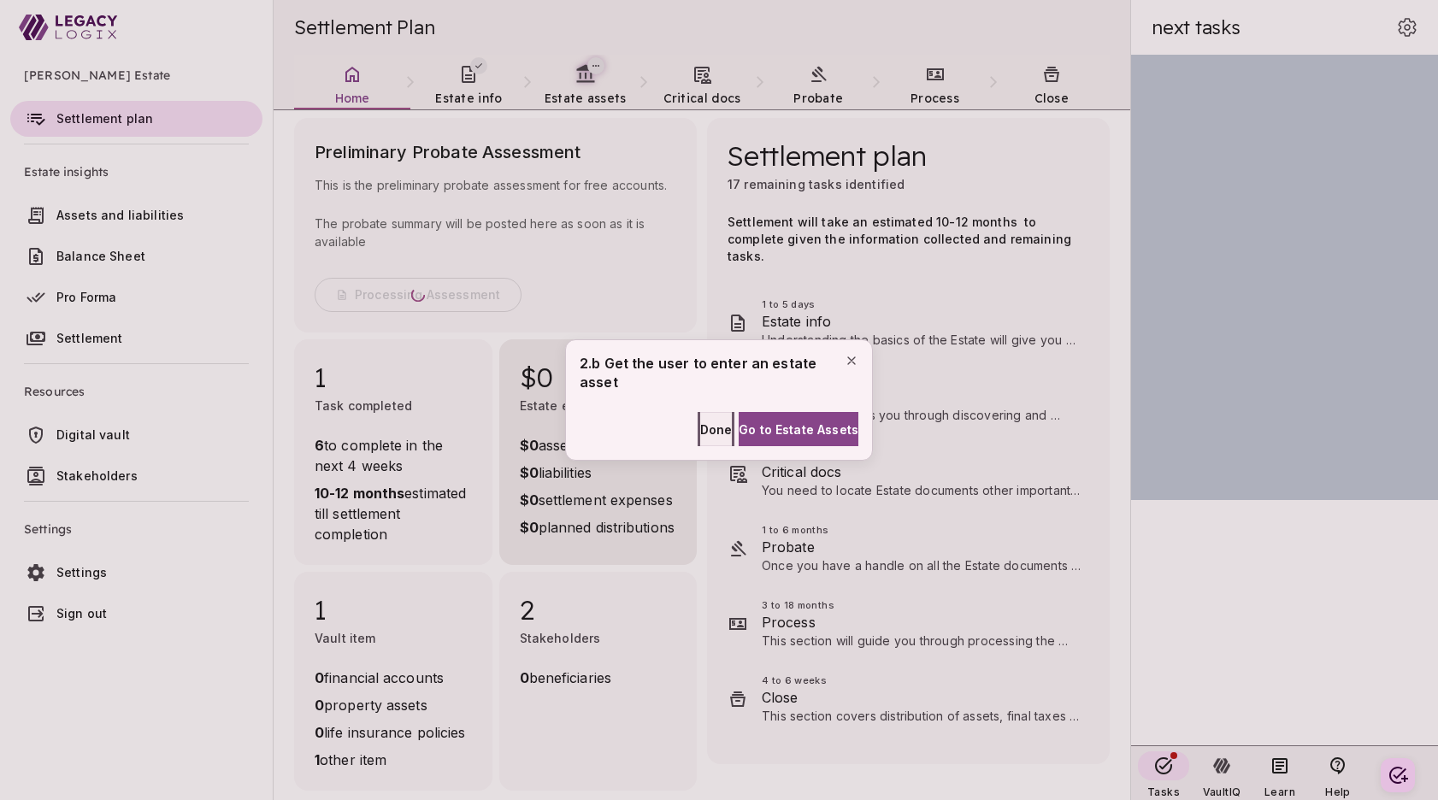
click at [700, 426] on span "Done" at bounding box center [716, 430] width 32 height 18
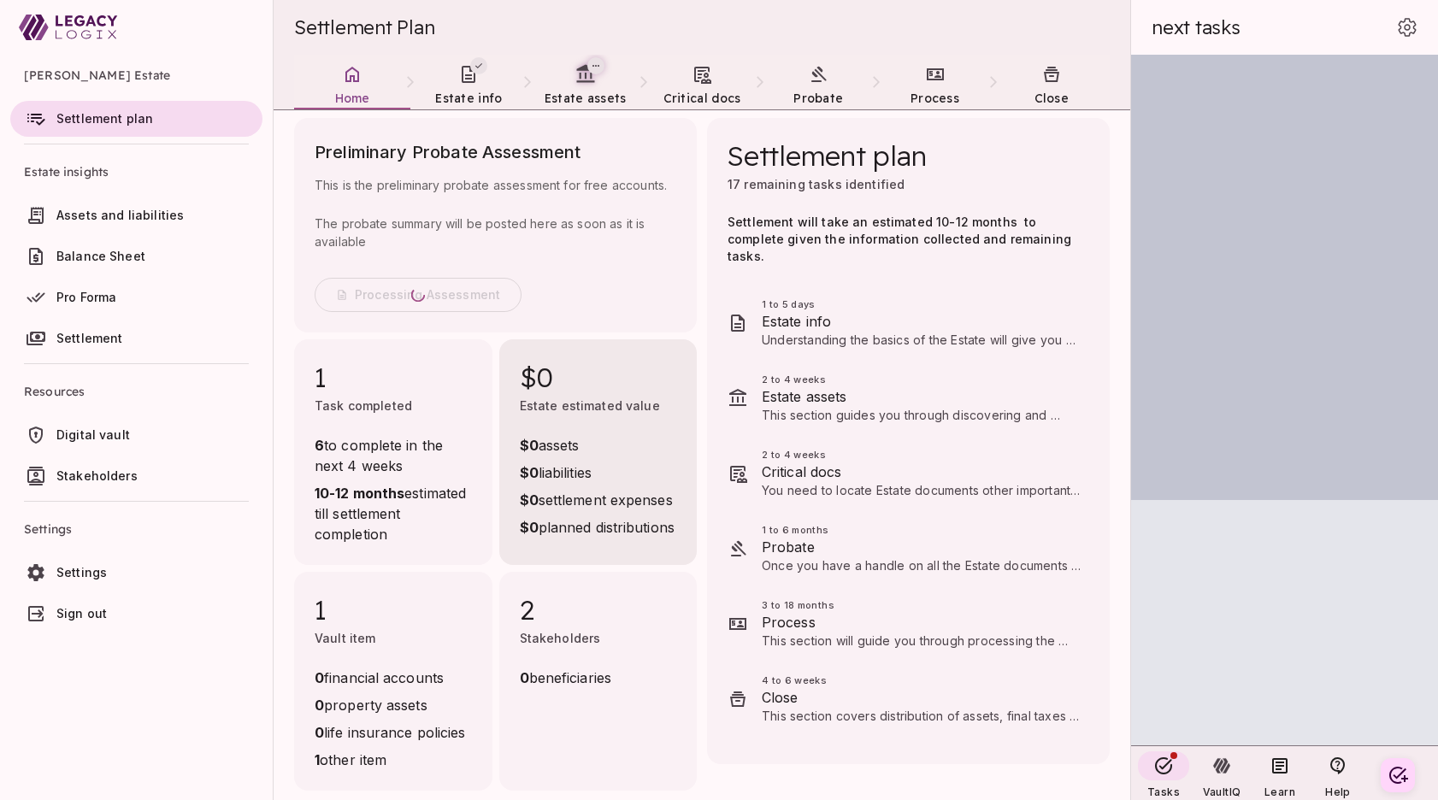
scroll to position [0, 0]
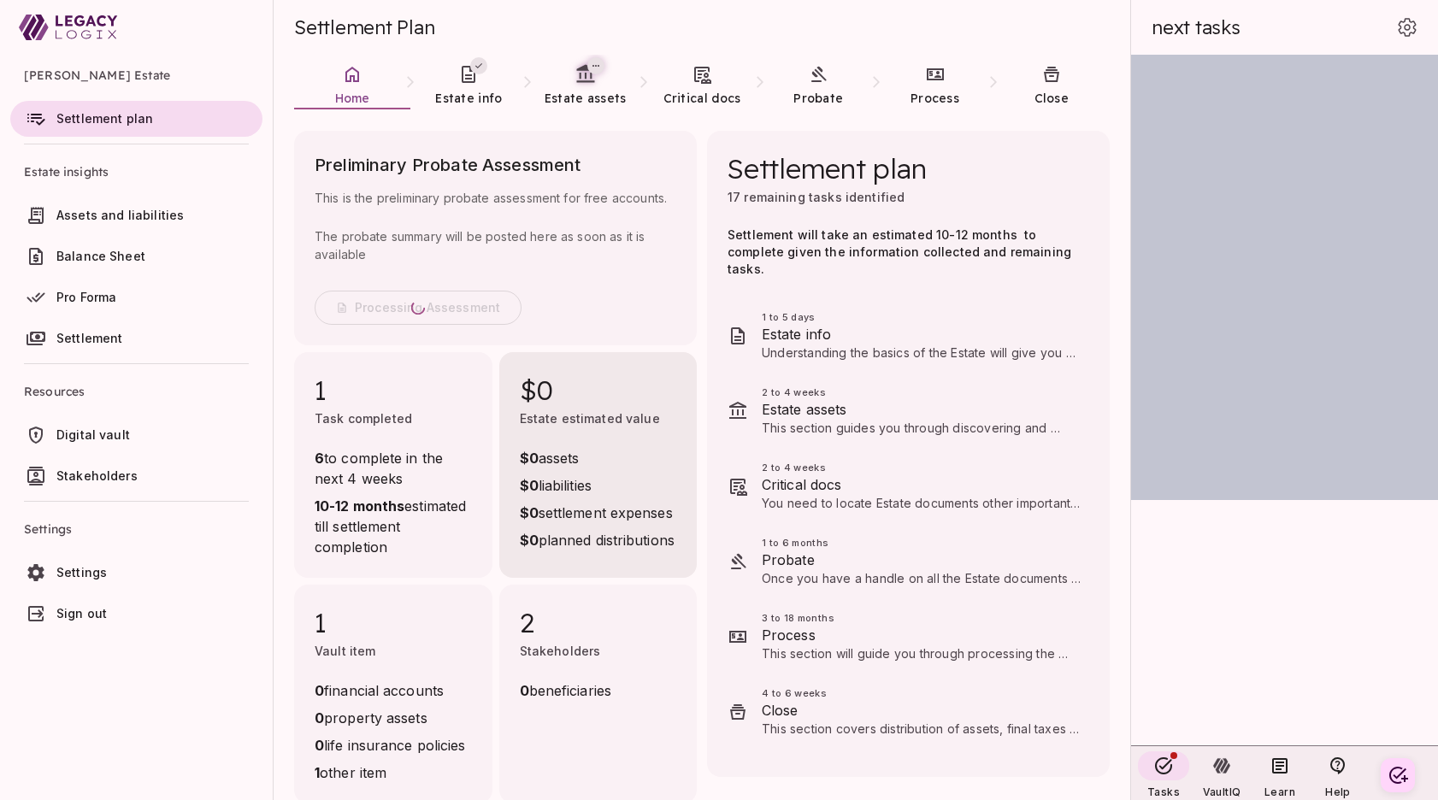
click at [917, 762] on div "Preliminary Probate Assessment This is the preliminary probate assessment for f…" at bounding box center [697, 462] width 826 height 683
click at [587, 78] on icon at bounding box center [585, 73] width 21 height 21
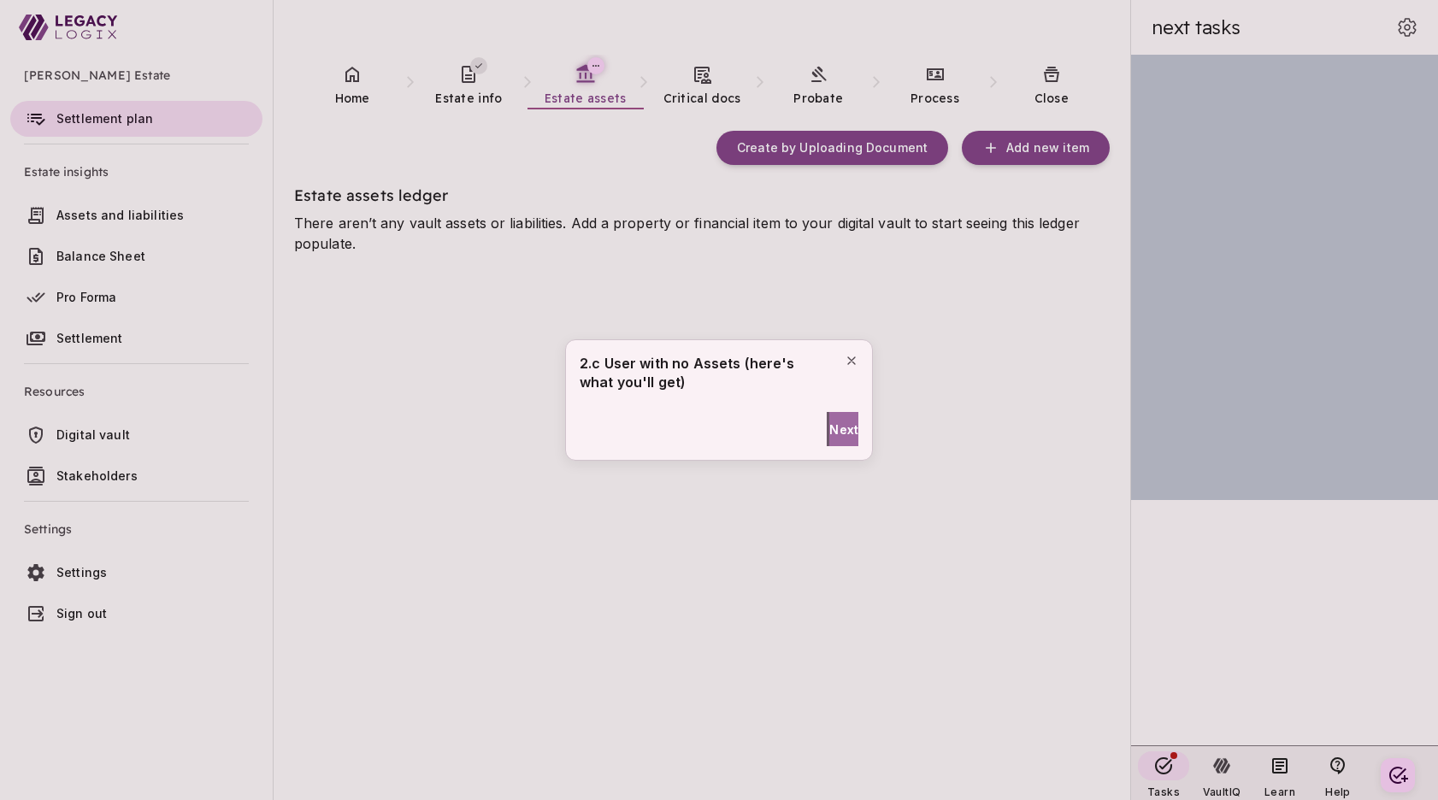
click at [833, 428] on span "Next" at bounding box center [844, 430] width 29 height 18
click at [832, 416] on span "Next" at bounding box center [844, 420] width 29 height 18
click at [832, 421] on span "Done" at bounding box center [842, 430] width 32 height 18
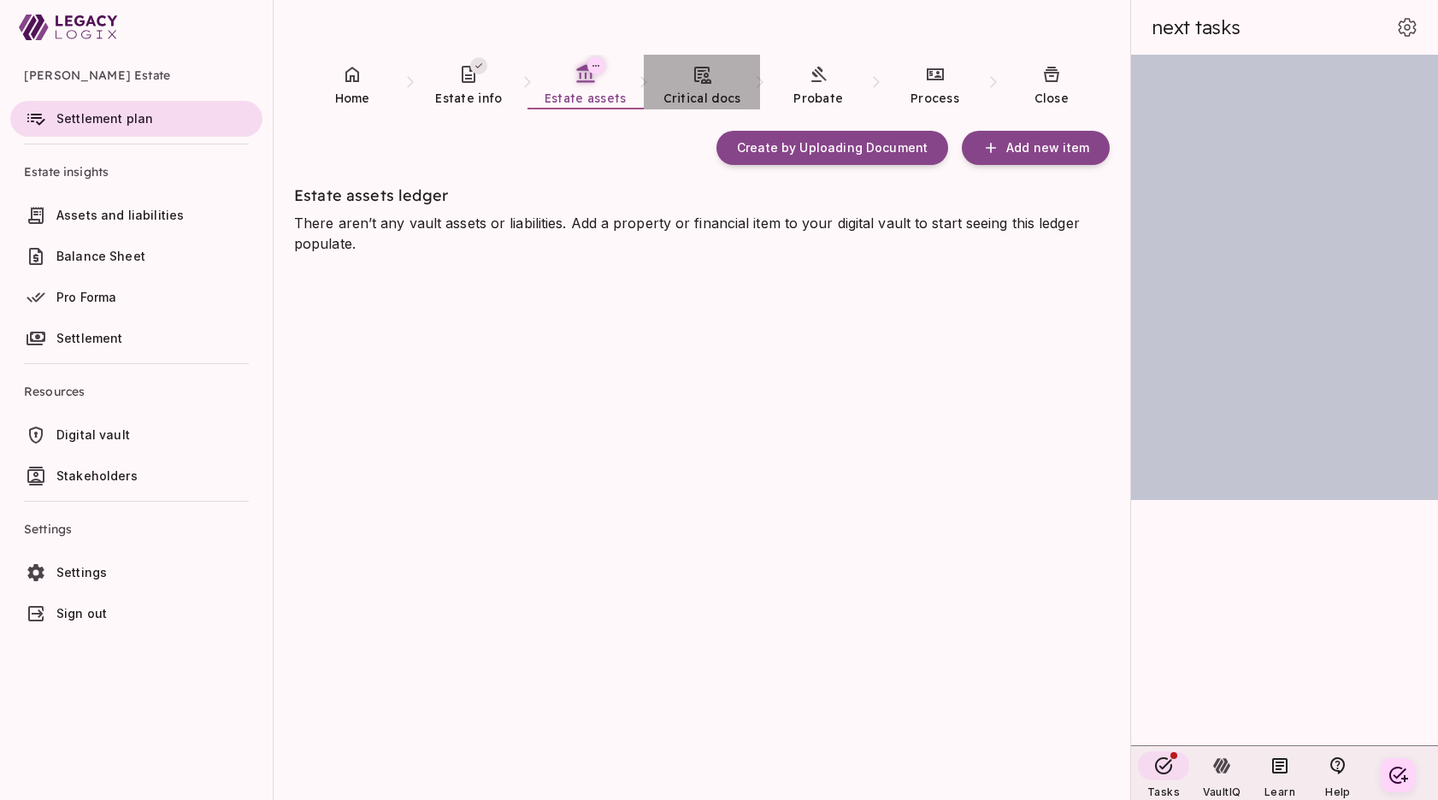
click at [703, 80] on icon at bounding box center [702, 75] width 17 height 17
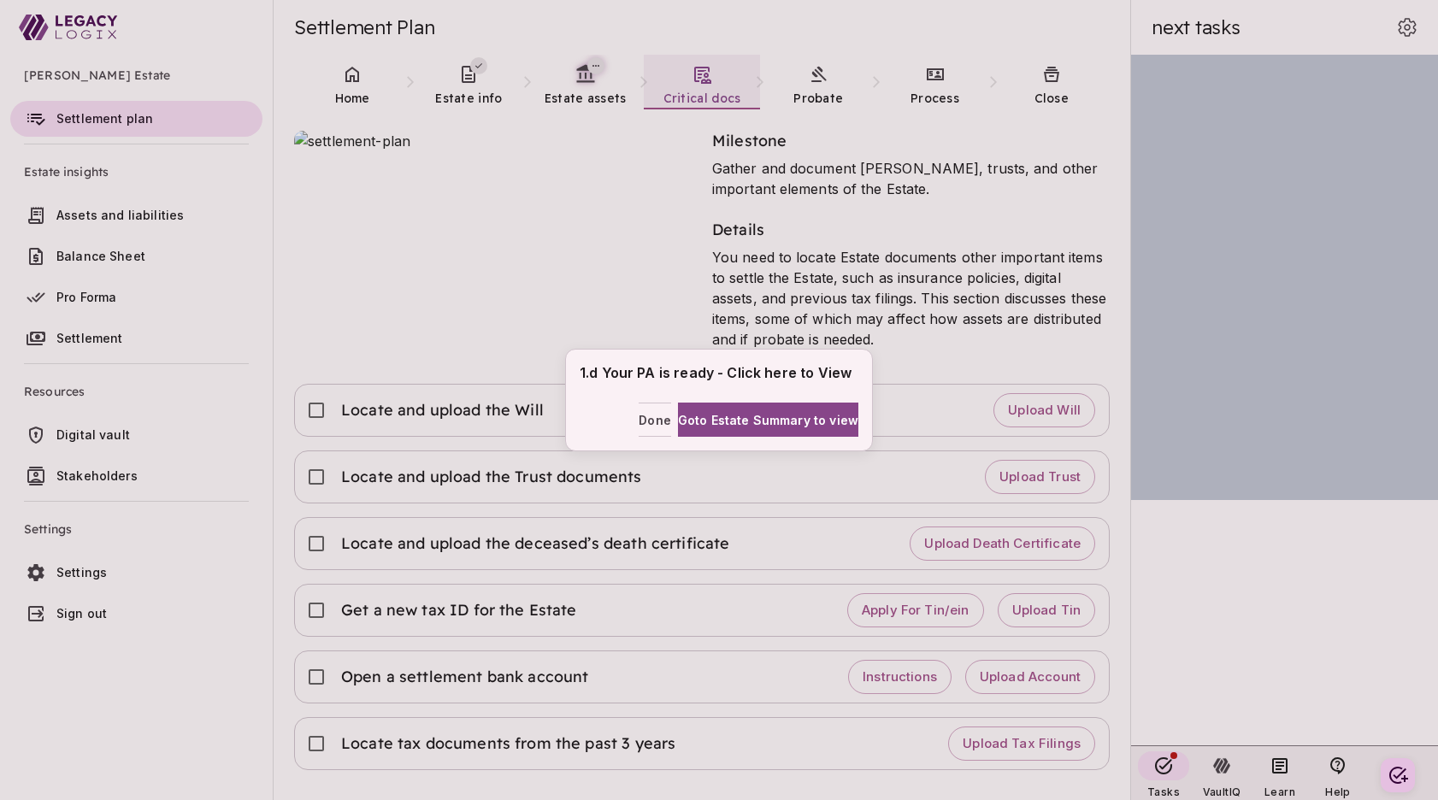
click at [188, 690] on div "1.d Your PA is ready - Click here to View Done Goto Estate Summary to view" at bounding box center [719, 400] width 1438 height 800
click at [639, 419] on span "Done" at bounding box center [655, 420] width 32 height 18
click at [639, 422] on span "Done" at bounding box center [655, 420] width 32 height 18
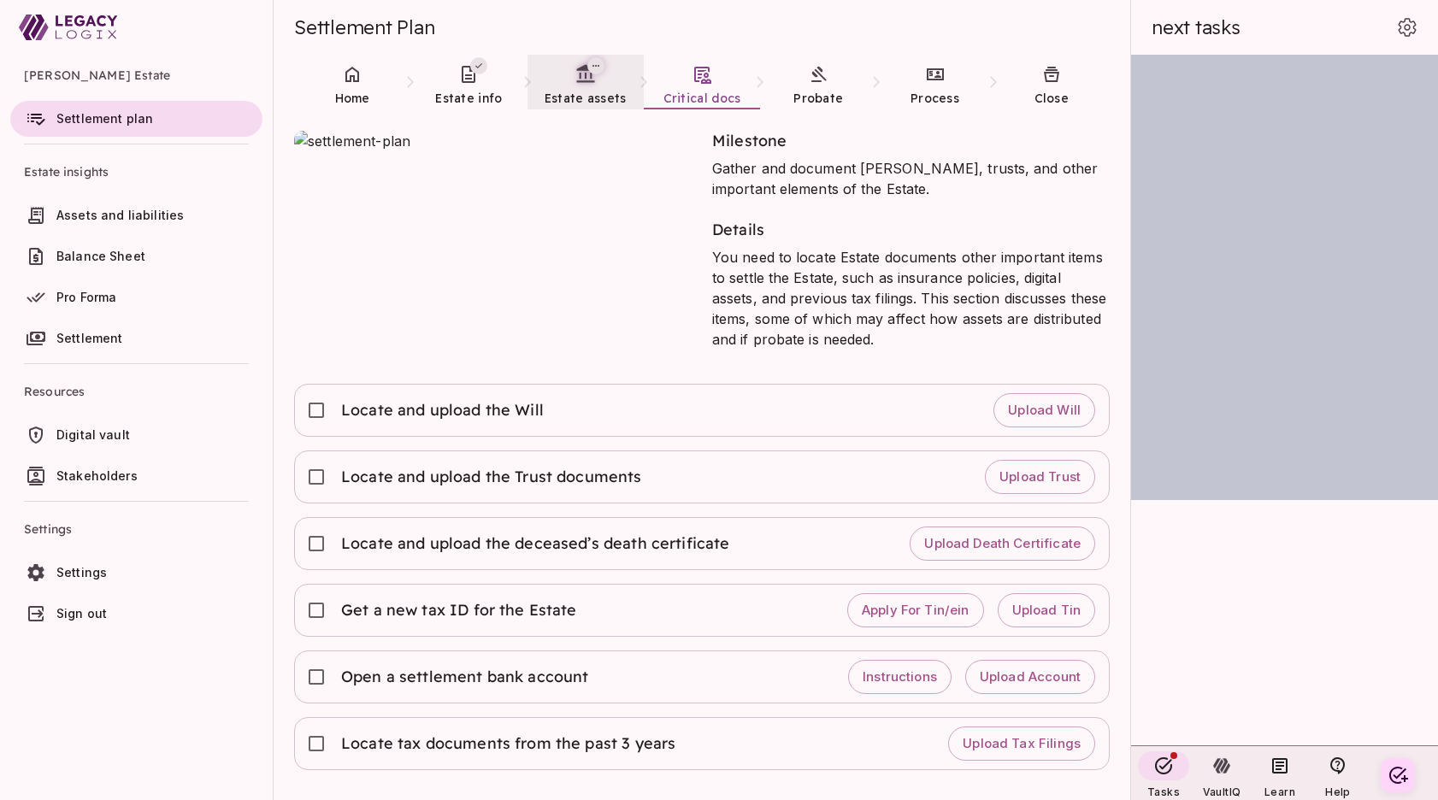
click at [580, 95] on span "Estate assets" at bounding box center [586, 98] width 82 height 15
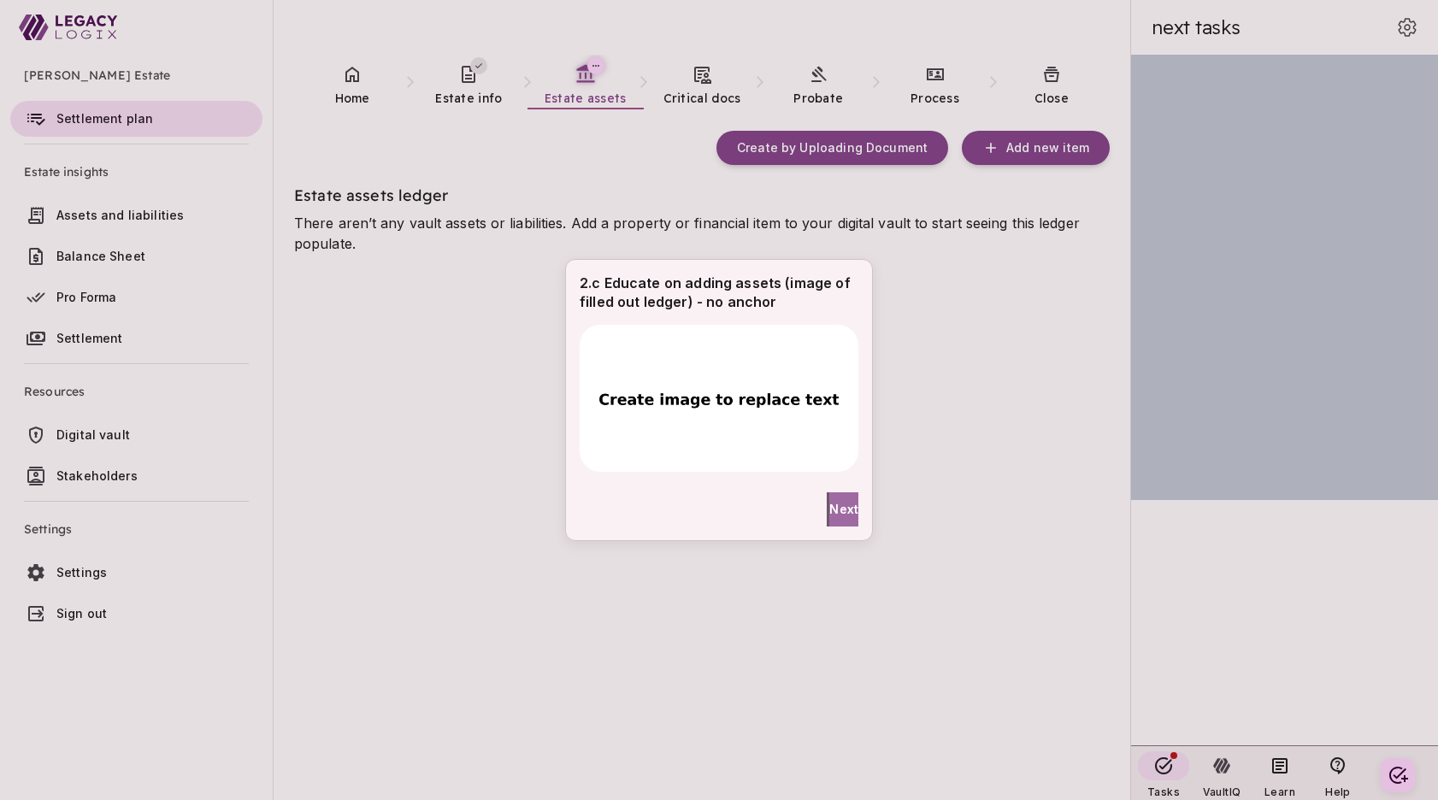
click at [830, 509] on span "Next" at bounding box center [844, 509] width 29 height 18
click at [833, 507] on span "Next" at bounding box center [844, 509] width 29 height 18
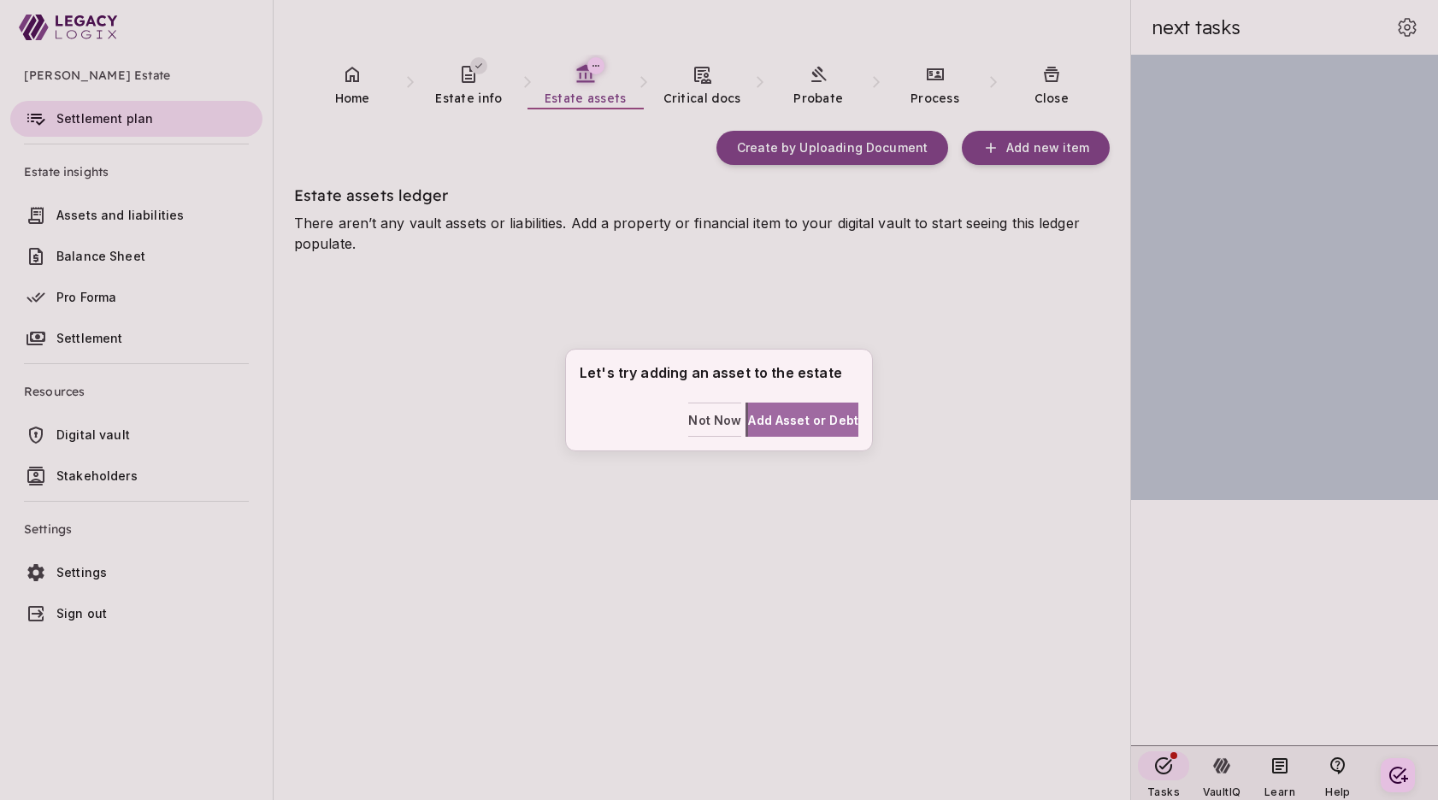
click at [802, 424] on span "Add Asset or Debt" at bounding box center [803, 420] width 110 height 18
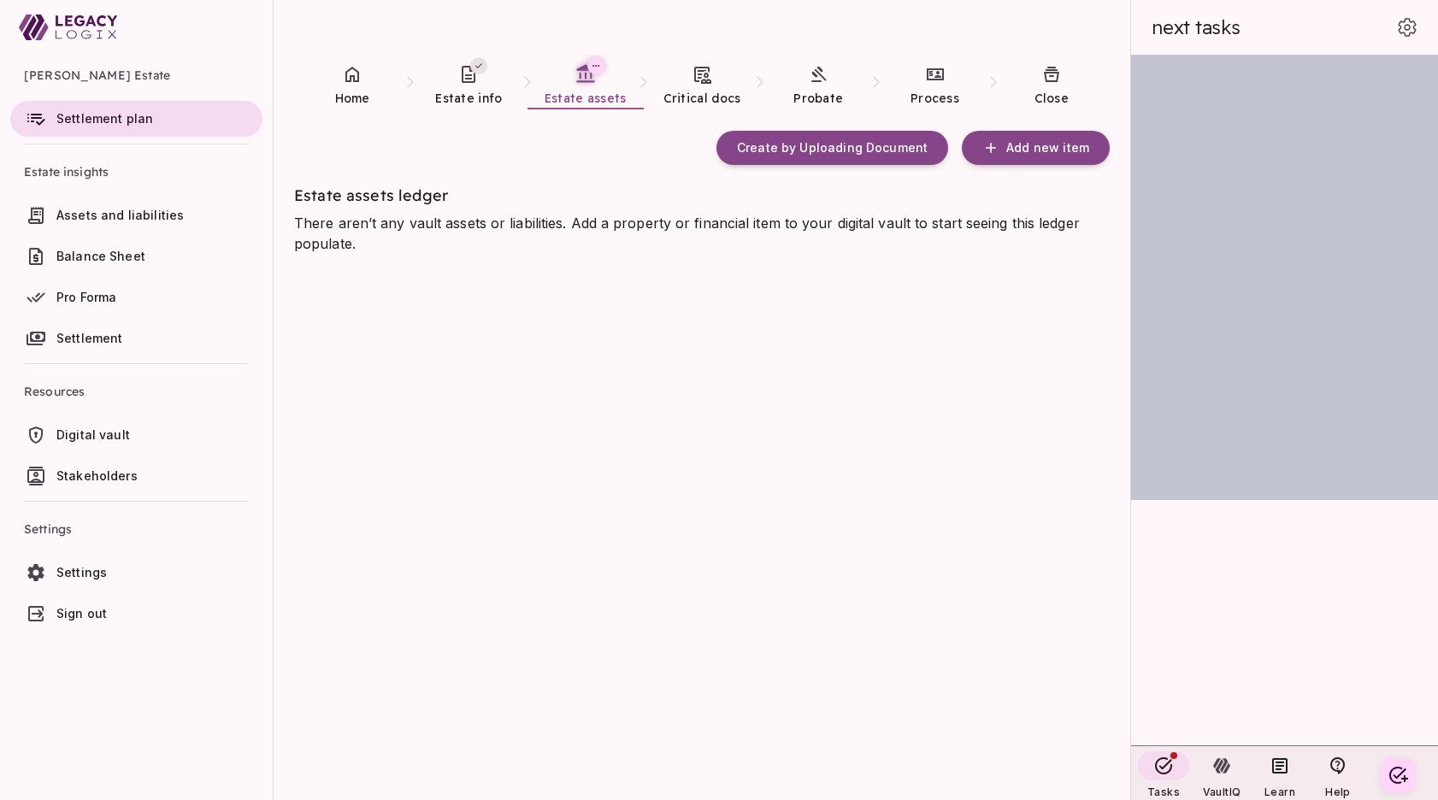
click at [428, 381] on div "Create by Uploading Document Add new item Estate assets ledger There aren’t any…" at bounding box center [712, 455] width 836 height 691
click at [1038, 146] on span "Add new item" at bounding box center [1048, 147] width 83 height 15
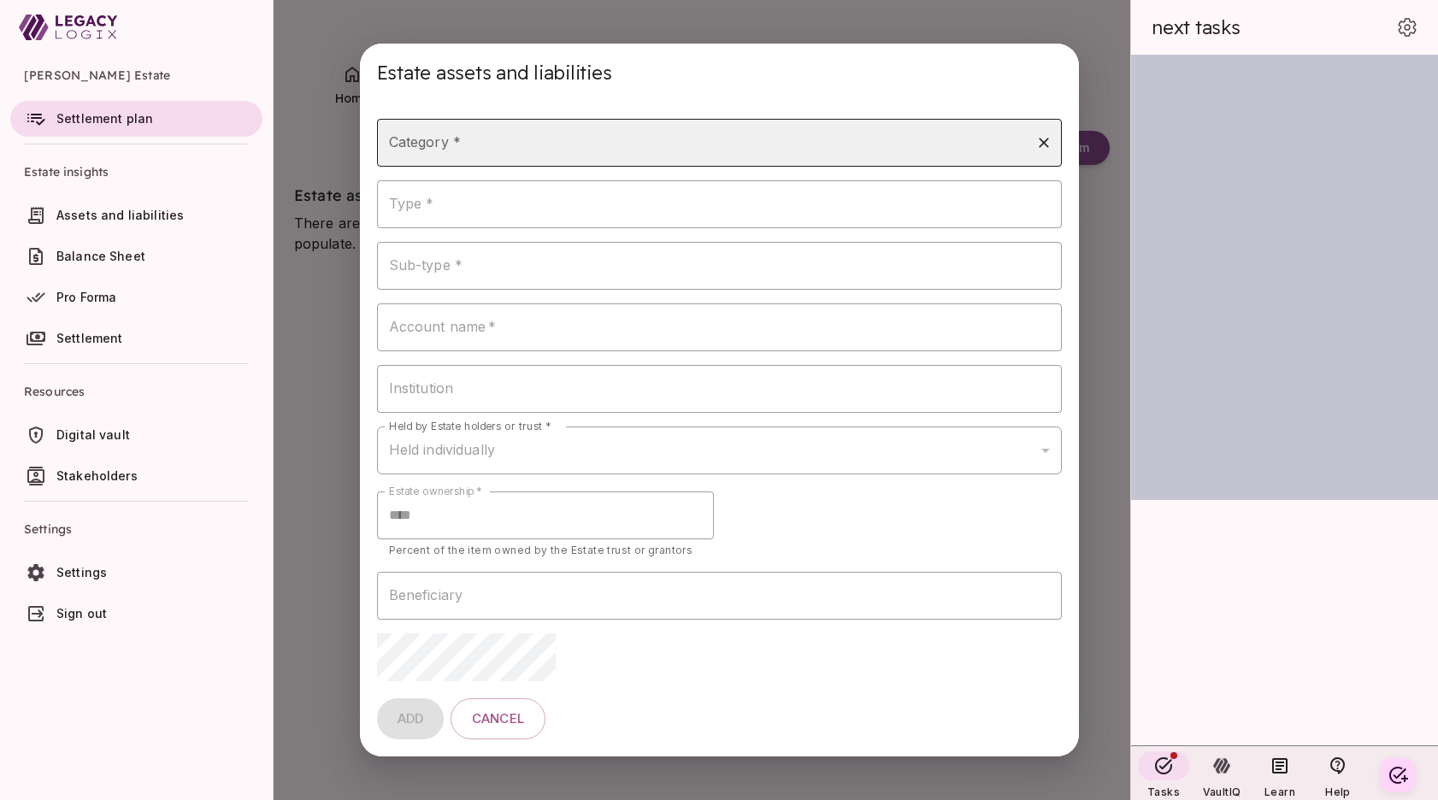
click at [610, 139] on input "Category *" at bounding box center [707, 143] width 644 height 32
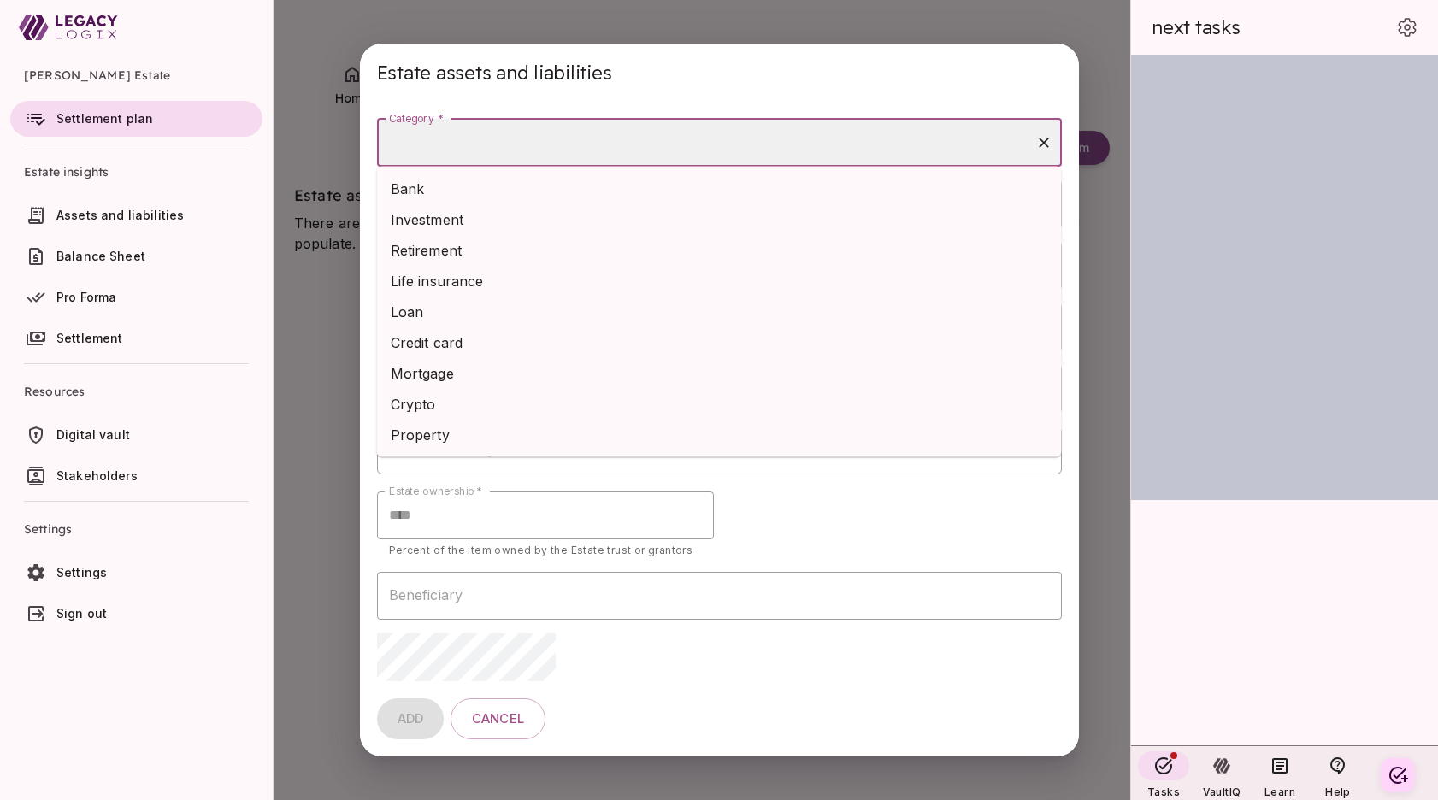
click at [546, 196] on li "Bank" at bounding box center [719, 189] width 685 height 31
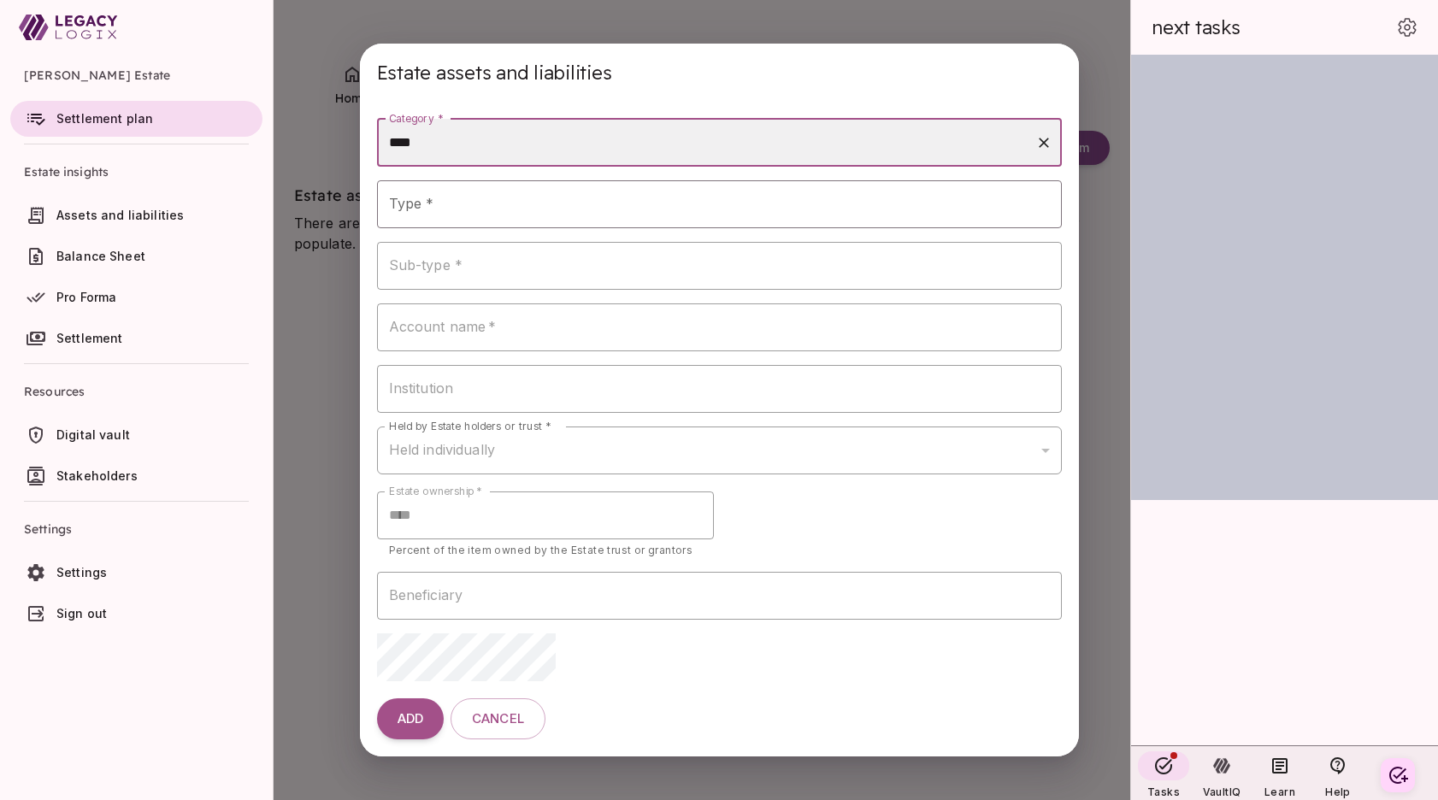
type input "****"
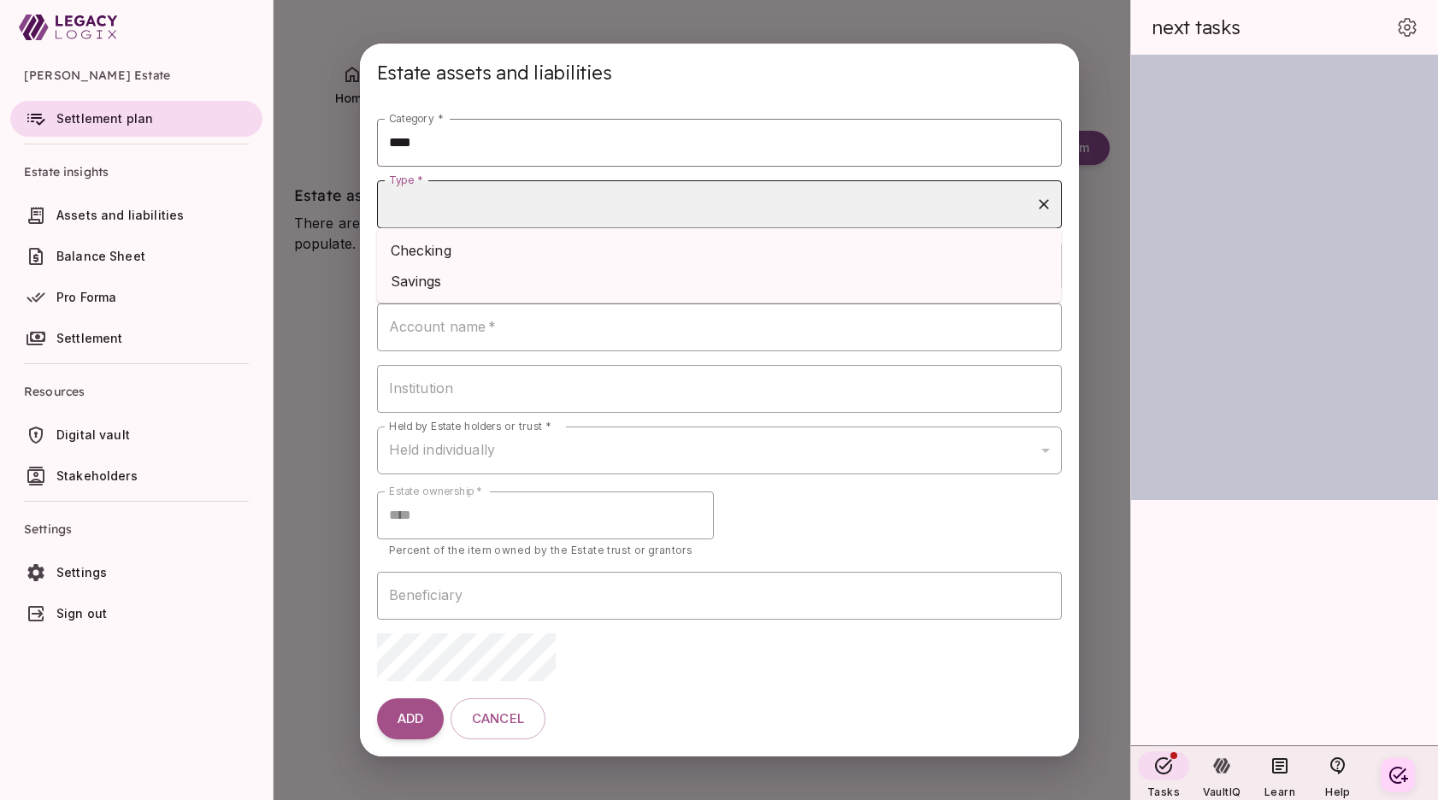
click at [533, 201] on input "Type *" at bounding box center [707, 204] width 644 height 32
click at [528, 253] on li "Checking" at bounding box center [719, 250] width 685 height 31
type input "********"
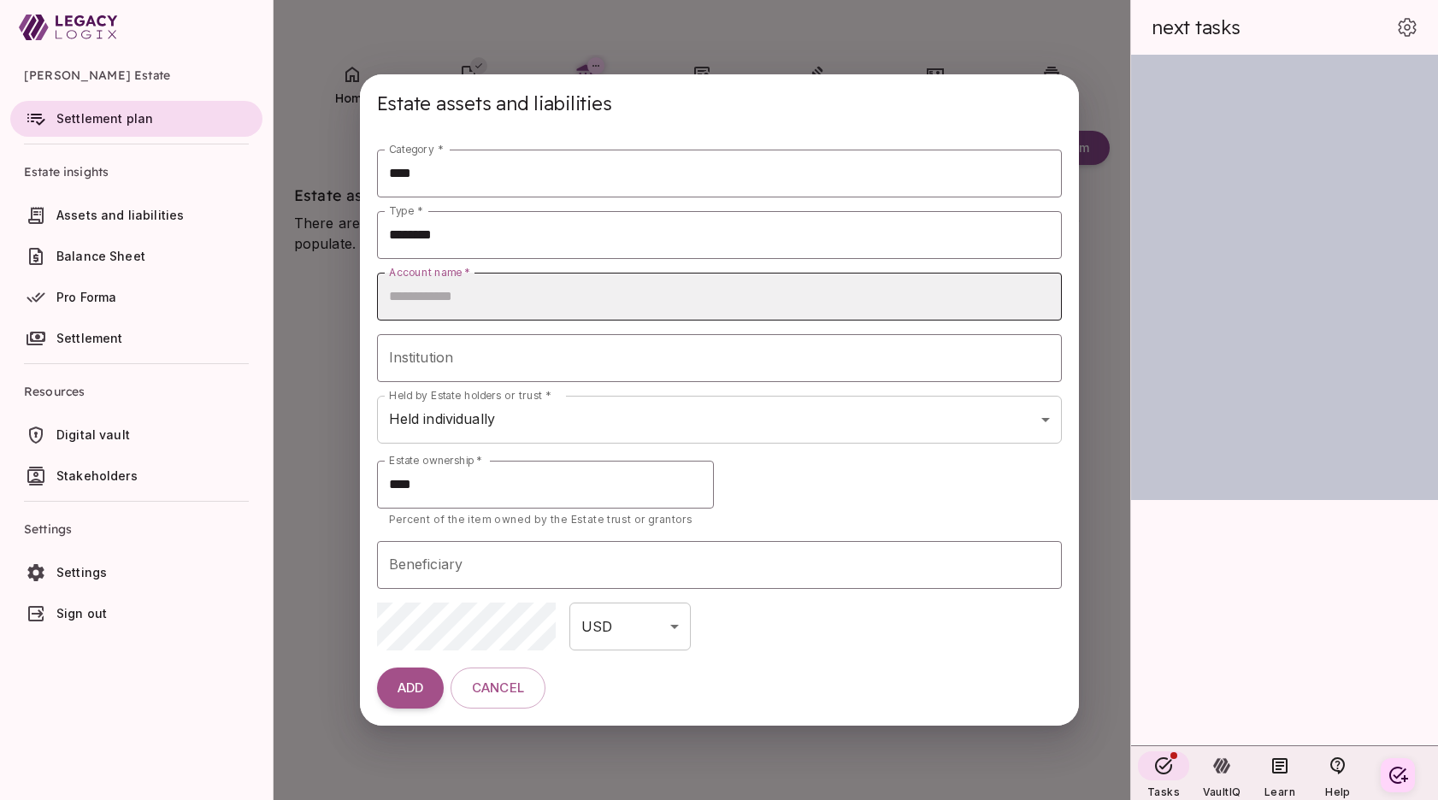
click at [517, 298] on input "Account name   *" at bounding box center [719, 297] width 685 height 48
type input "********"
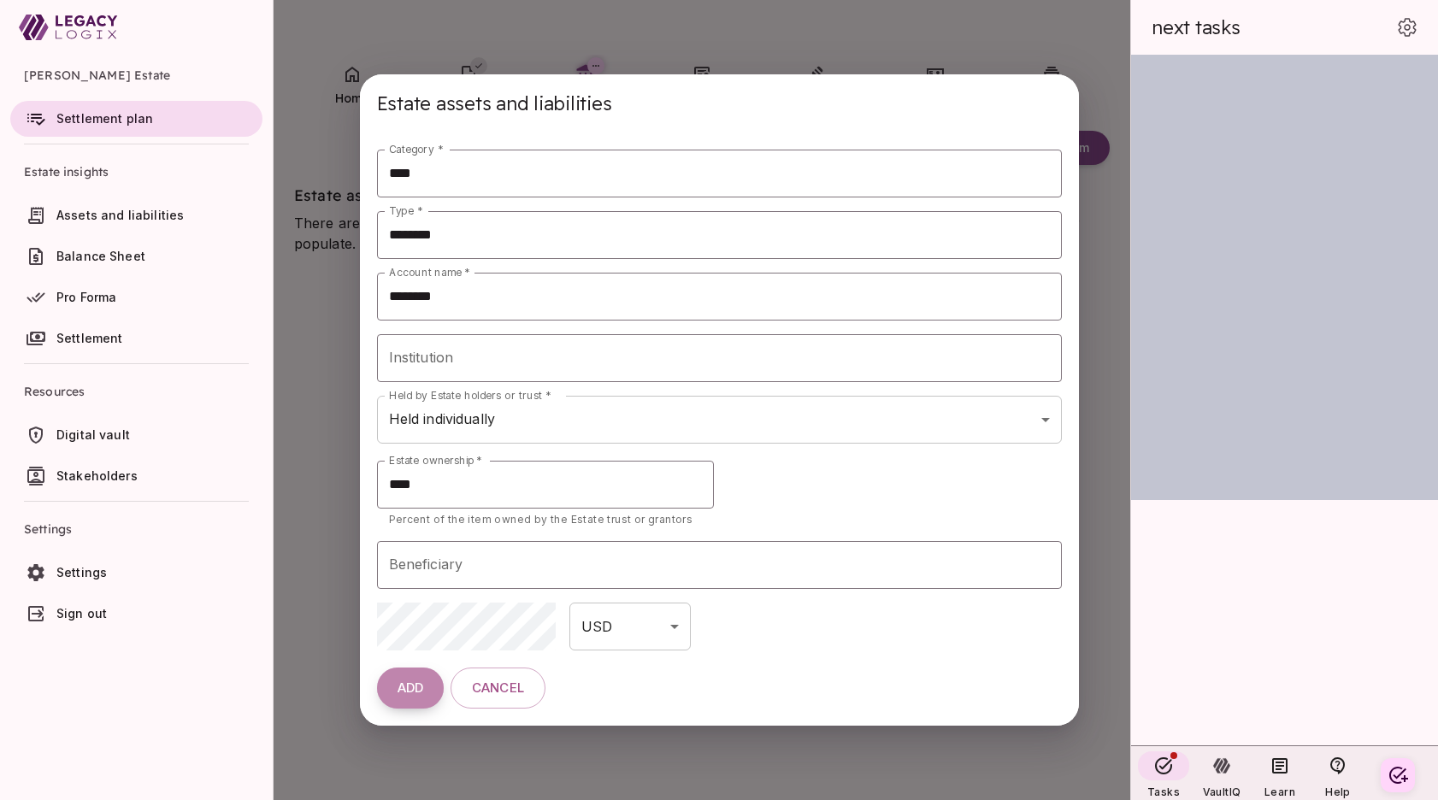
click at [406, 684] on span "ADD" at bounding box center [411, 689] width 26 height 16
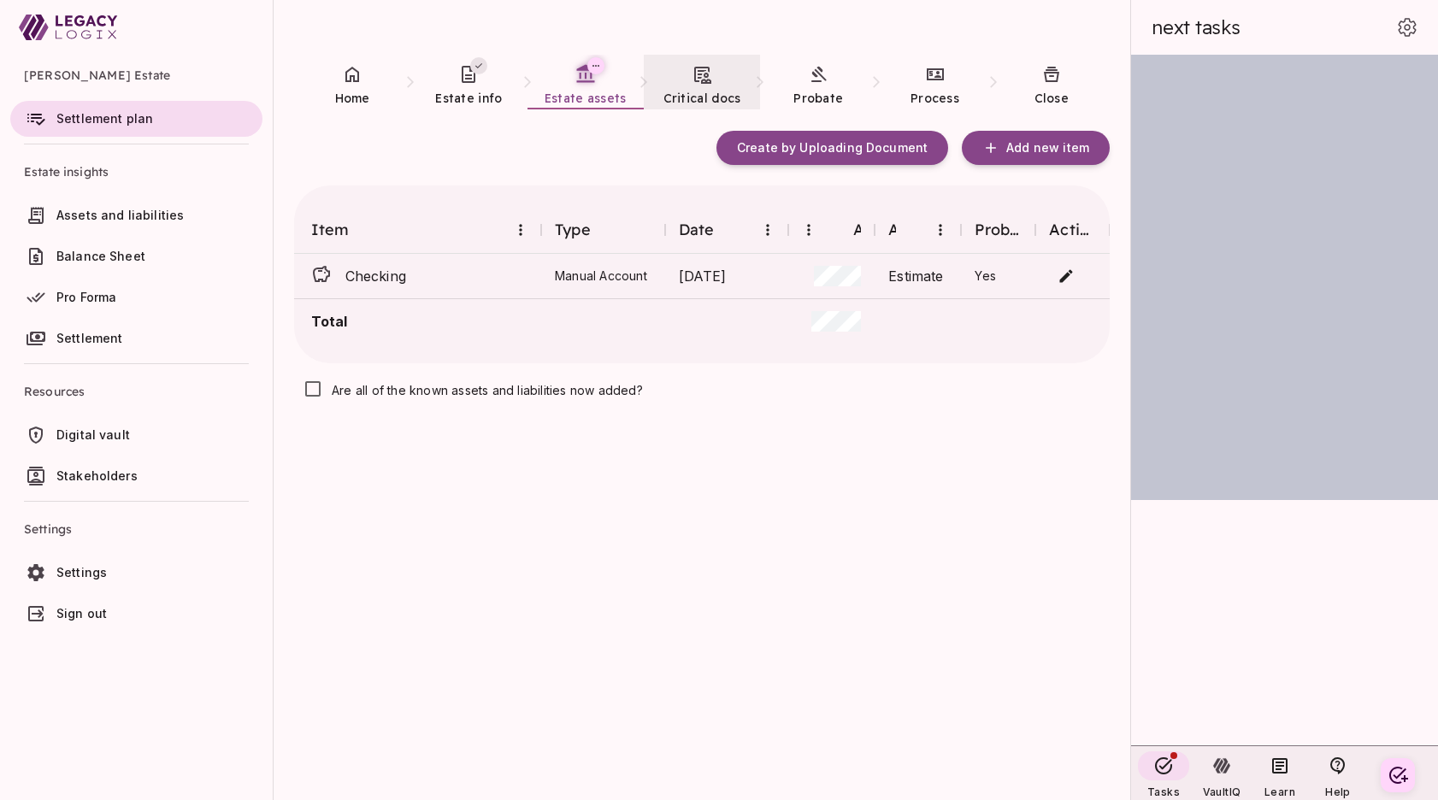
click at [702, 88] on link "Critical docs" at bounding box center [702, 86] width 116 height 62
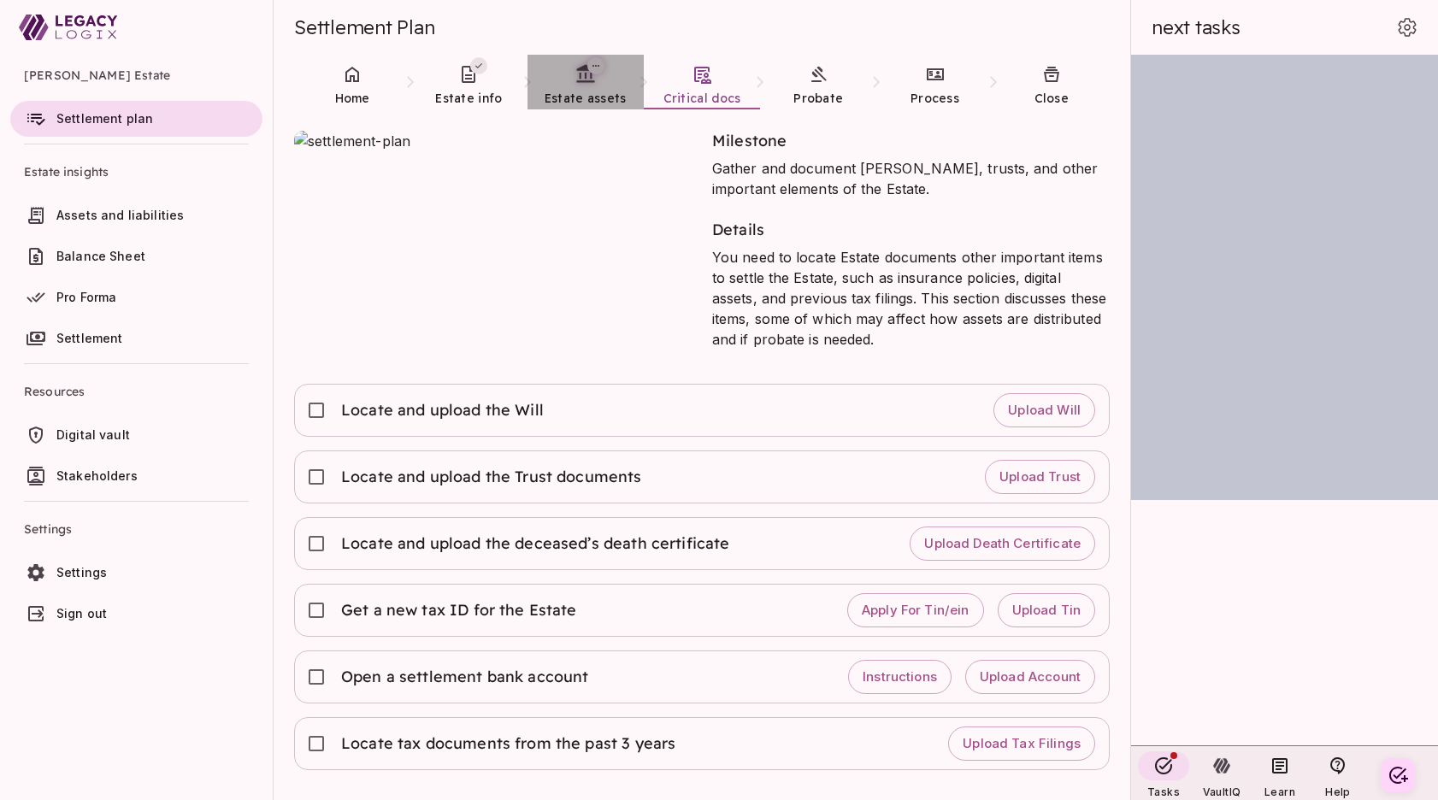
click at [573, 90] on span "Estate assets" at bounding box center [586, 98] width 82 height 17
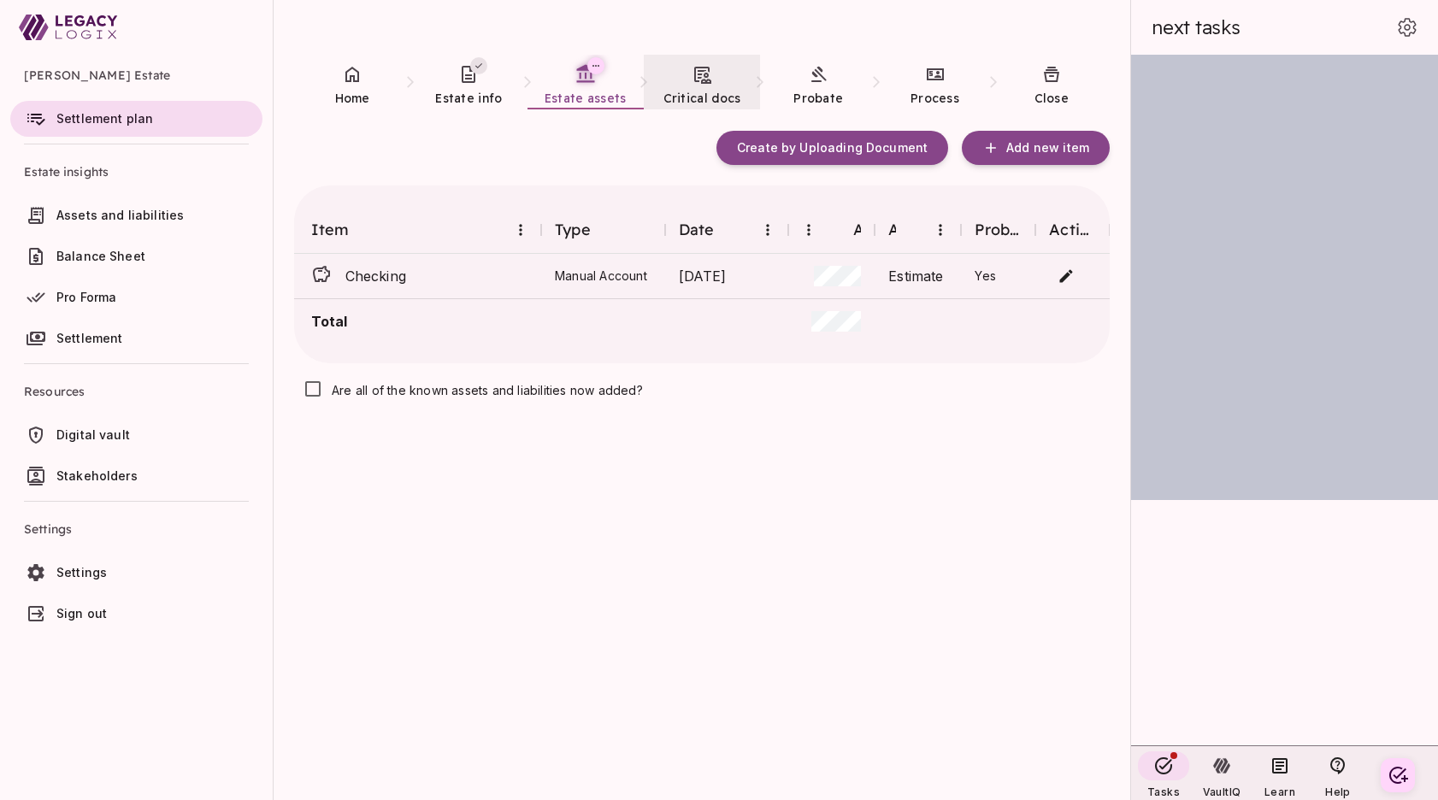
click at [714, 96] on span "Critical docs" at bounding box center [703, 98] width 78 height 15
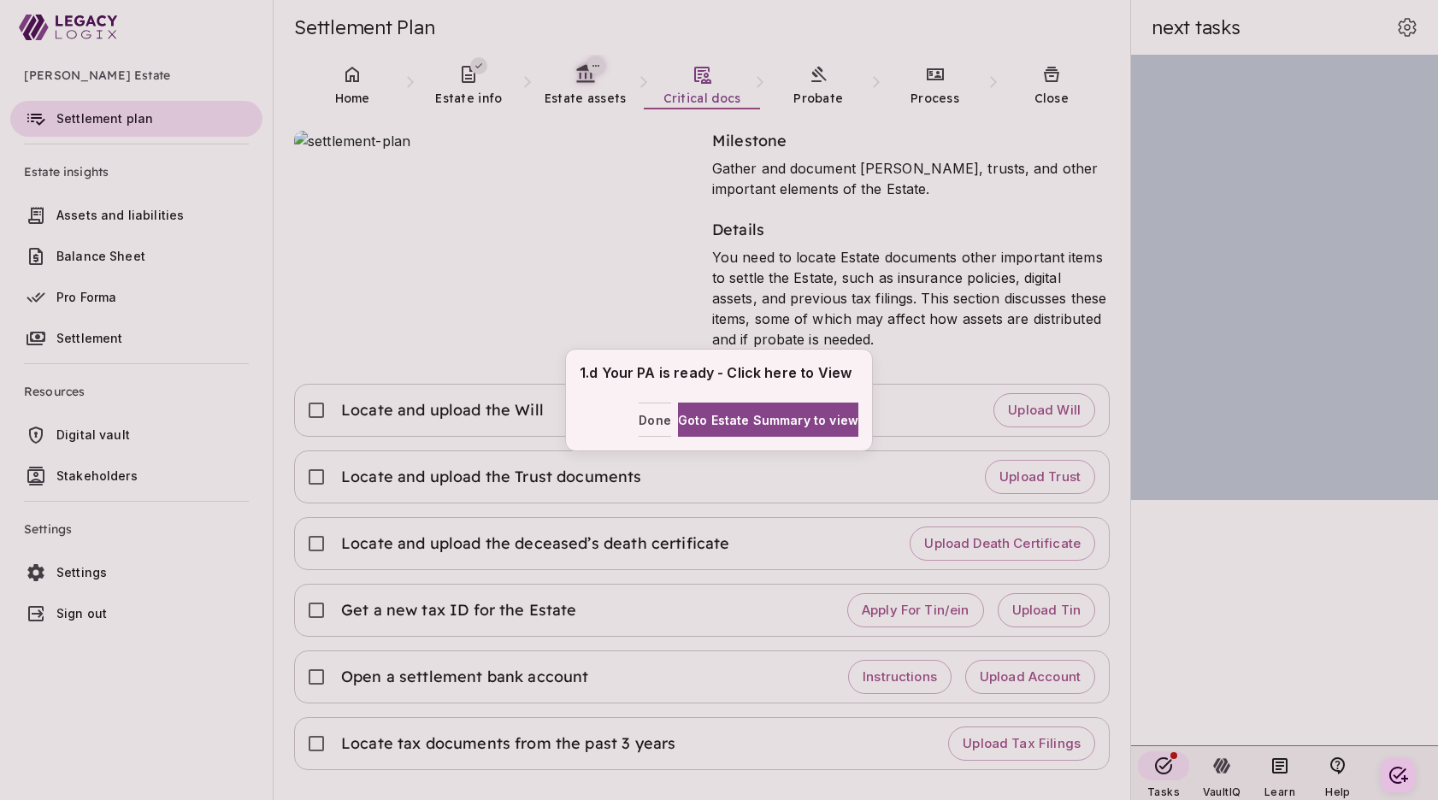
click at [231, 486] on div "1.d Your PA is ready - Click here to View Done Goto Estate Summary to view" at bounding box center [719, 400] width 1438 height 800
click at [639, 418] on span "Done" at bounding box center [655, 420] width 32 height 18
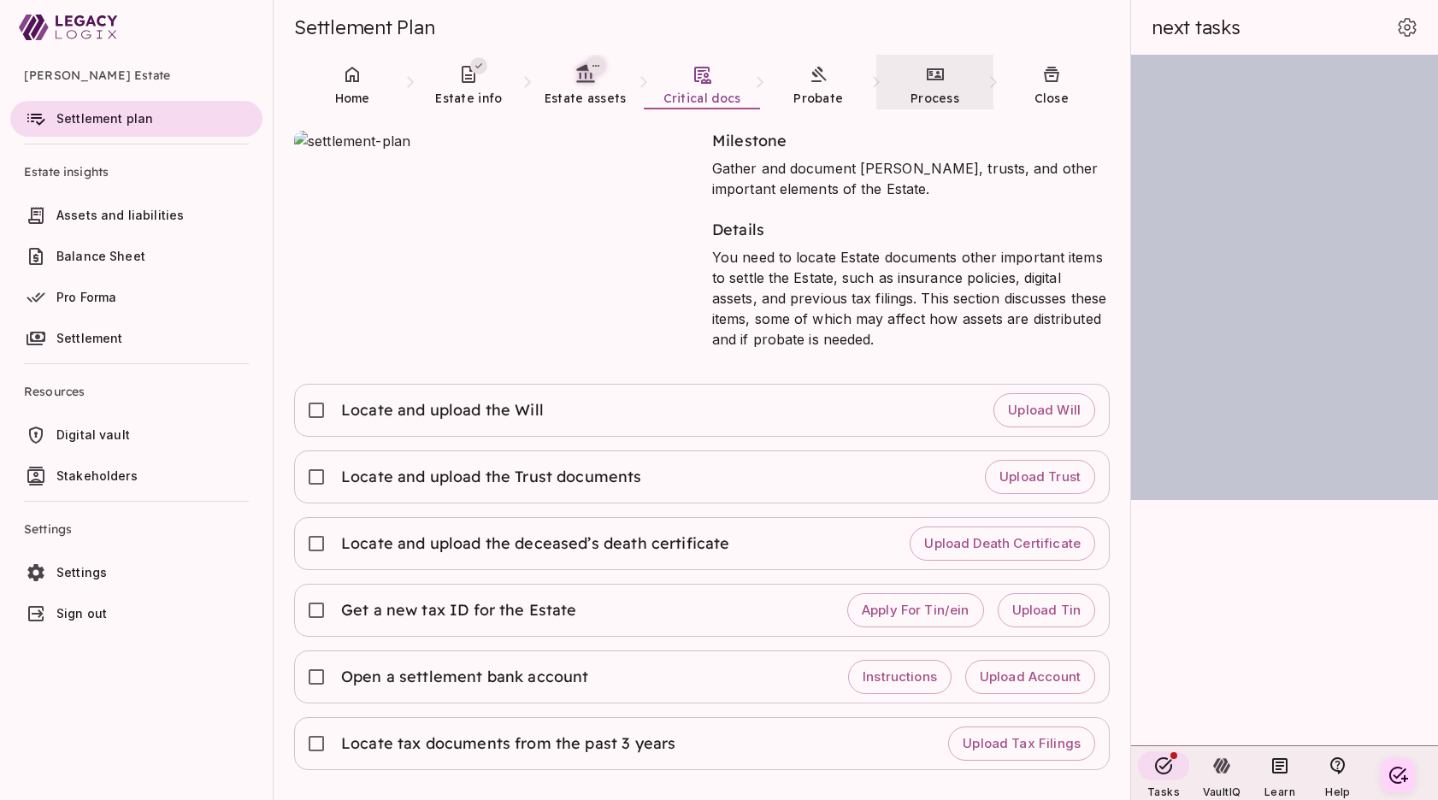
click at [937, 86] on link "Process" at bounding box center [935, 86] width 116 height 62
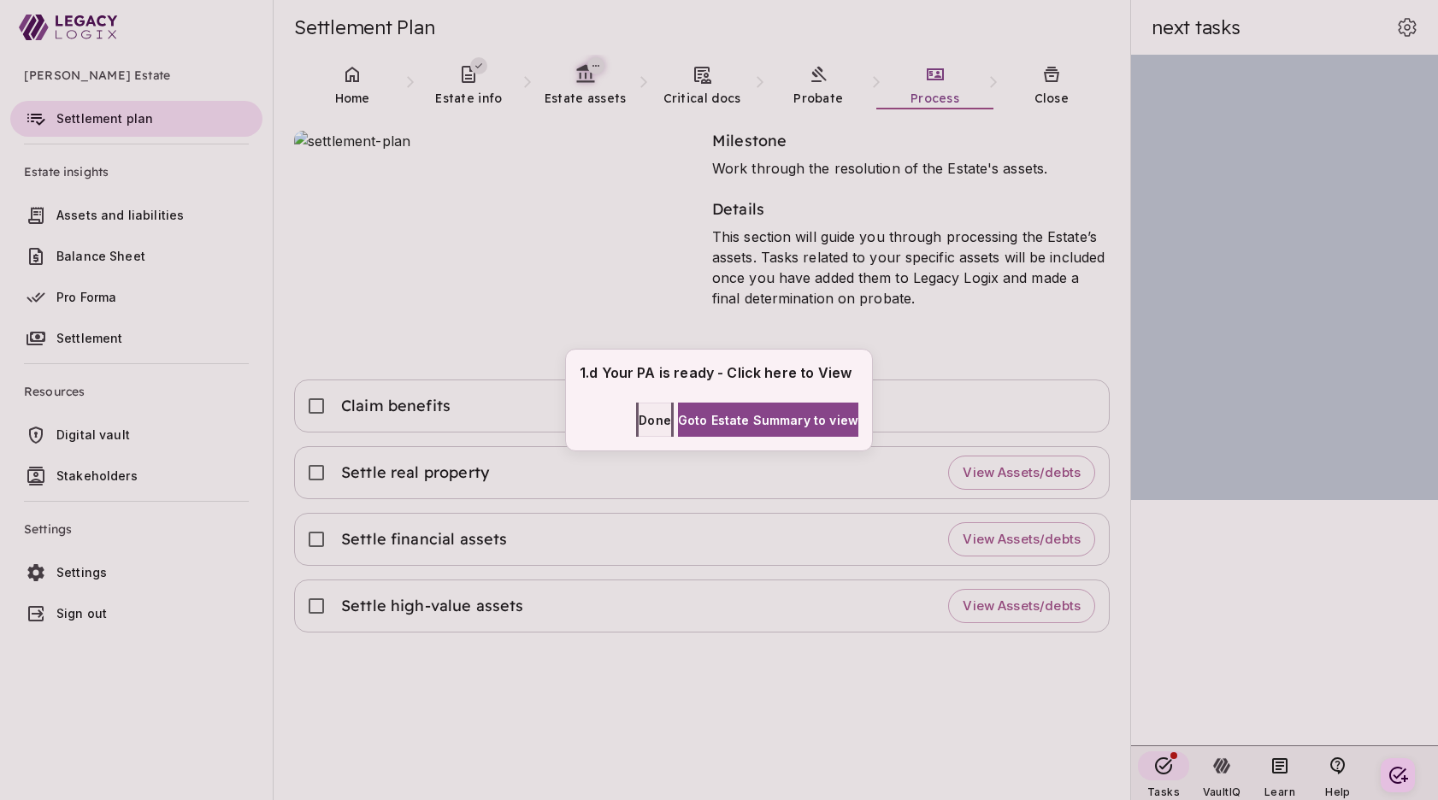
click at [639, 423] on span "Done" at bounding box center [655, 420] width 32 height 18
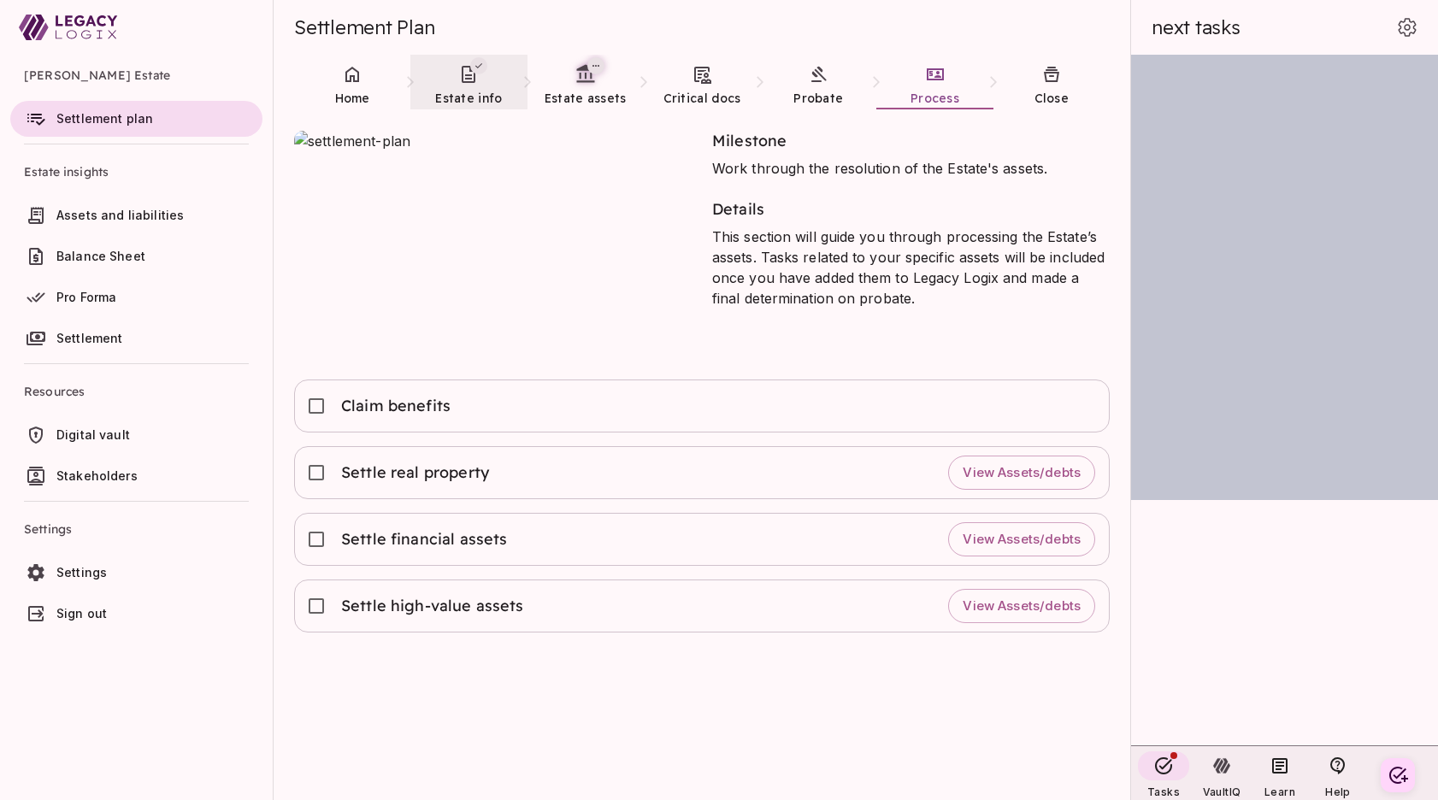
click at [464, 90] on span "Estate info" at bounding box center [468, 98] width 67 height 17
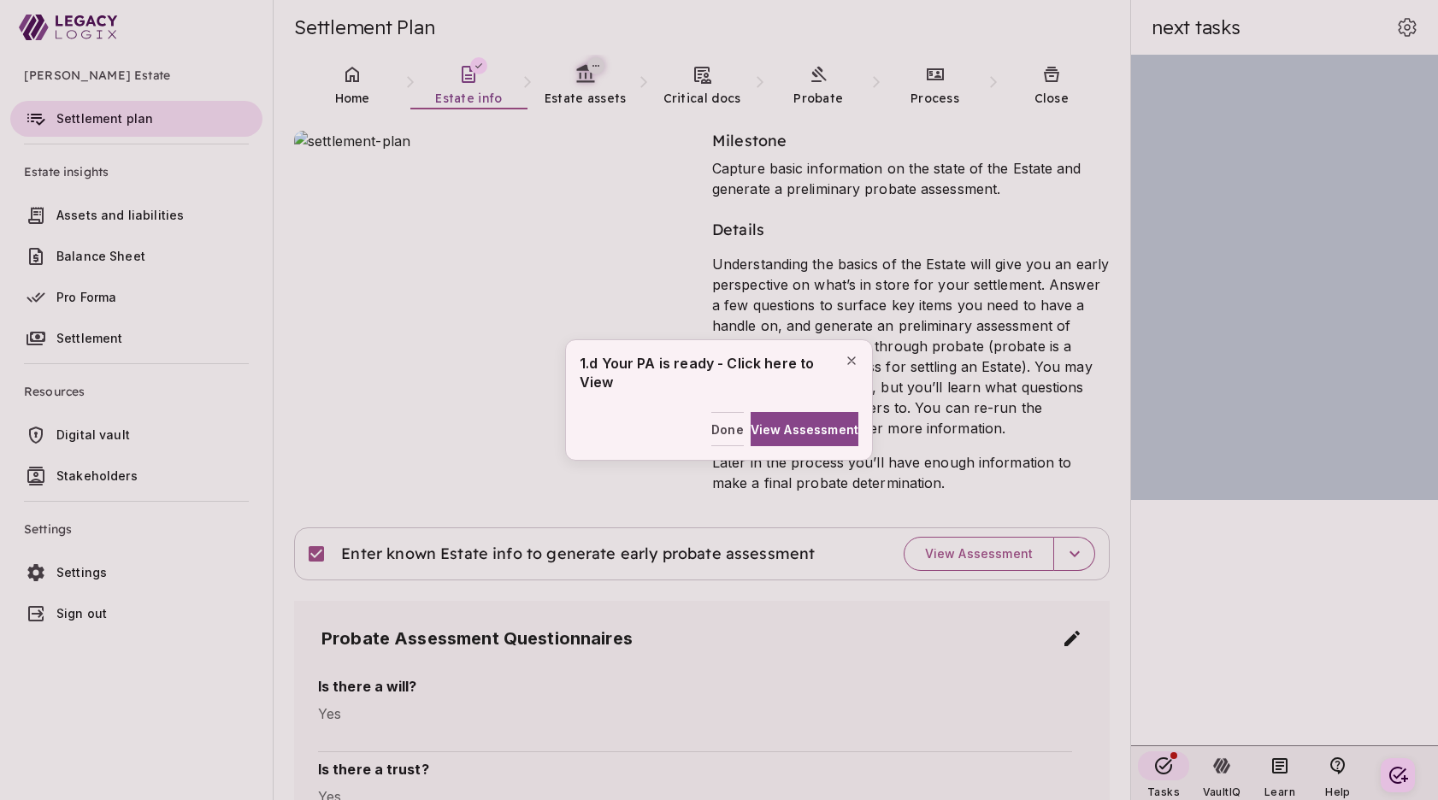
click at [229, 605] on div "1.d Your PA is ready - Click here to View Done View Assessment" at bounding box center [719, 400] width 1438 height 800
click at [711, 433] on span "Done" at bounding box center [727, 430] width 32 height 18
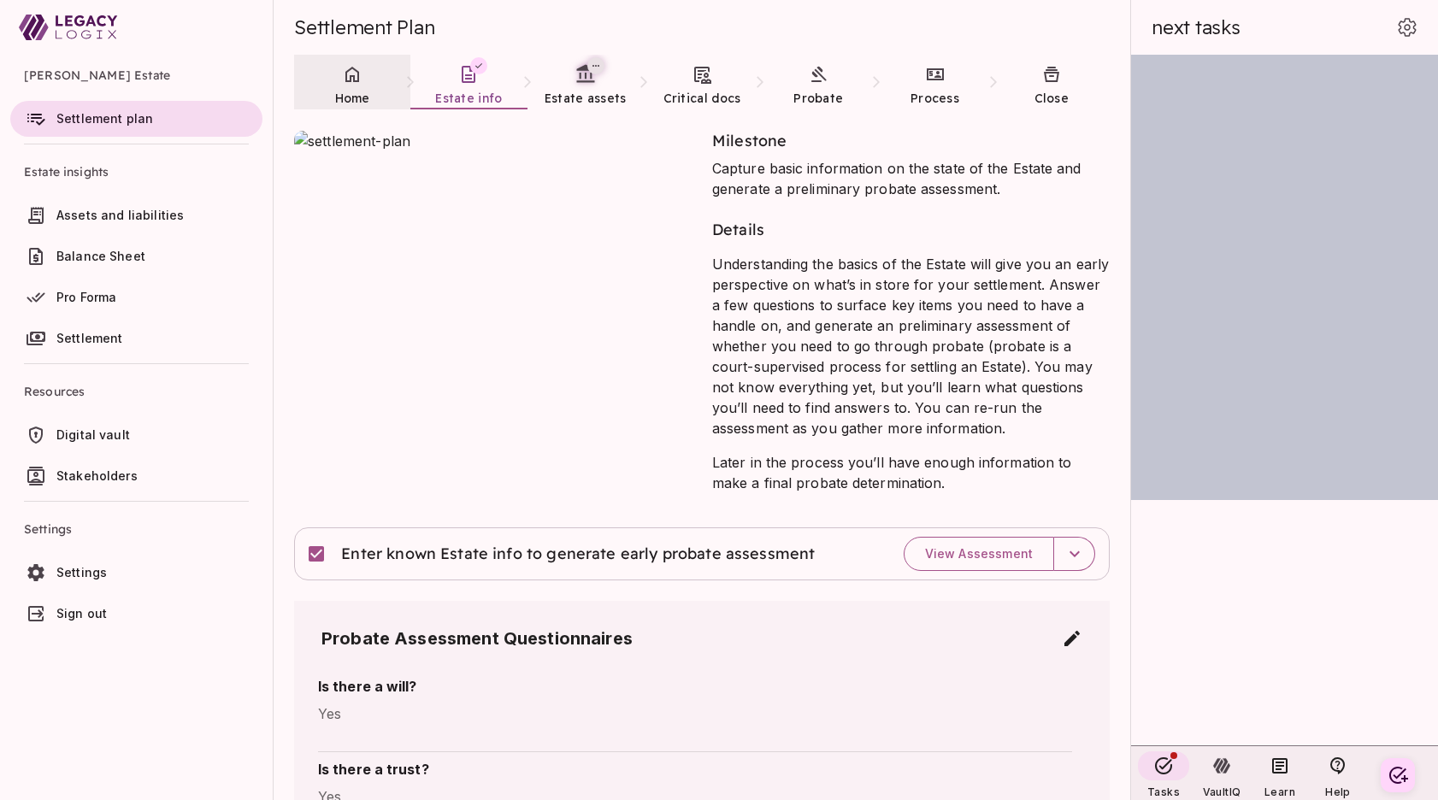
click at [350, 87] on link "Home" at bounding box center [352, 86] width 116 height 62
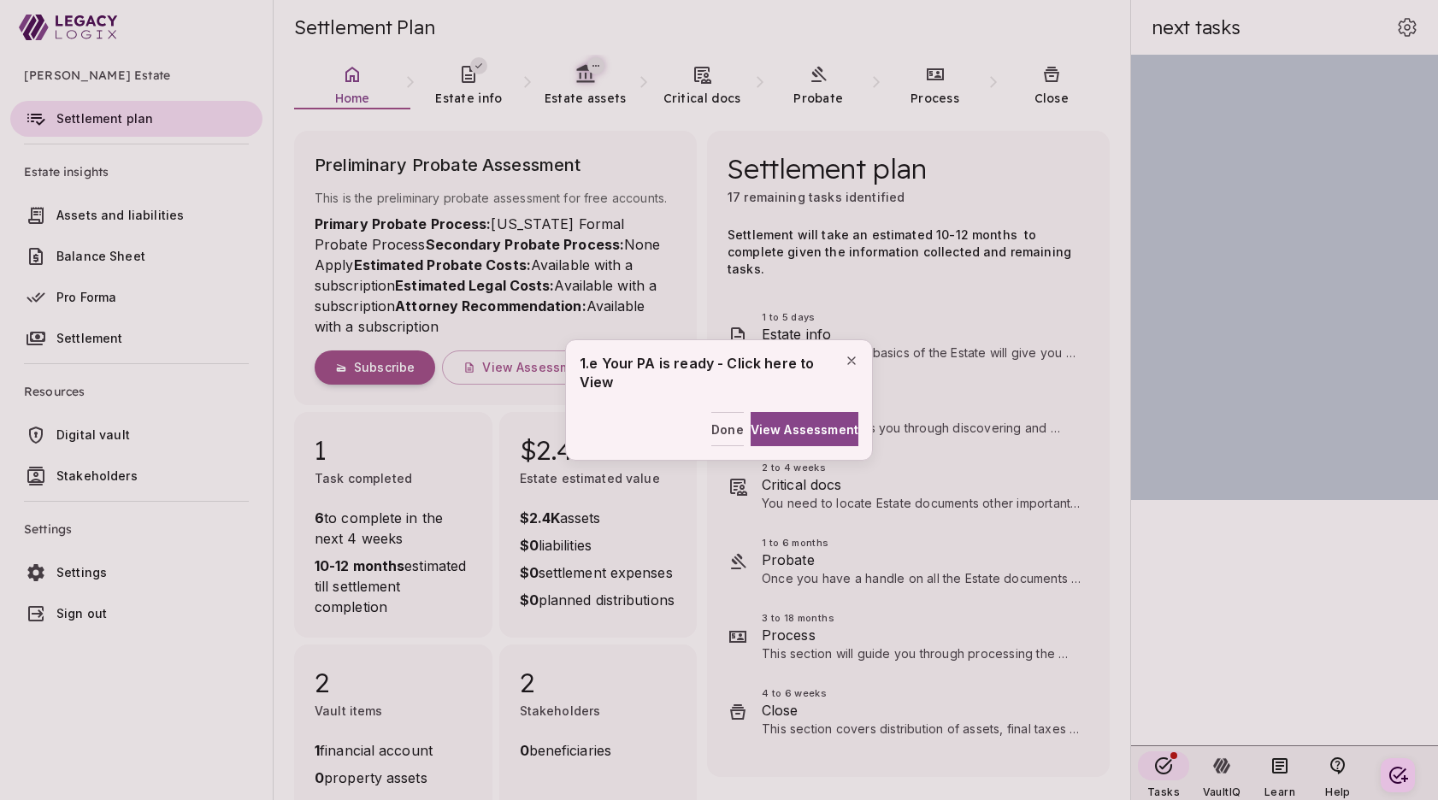
click at [213, 729] on div "1.e Your PA is ready - Click here to View Done View Assessment" at bounding box center [719, 400] width 1438 height 800
click at [711, 428] on span "Done" at bounding box center [727, 430] width 32 height 18
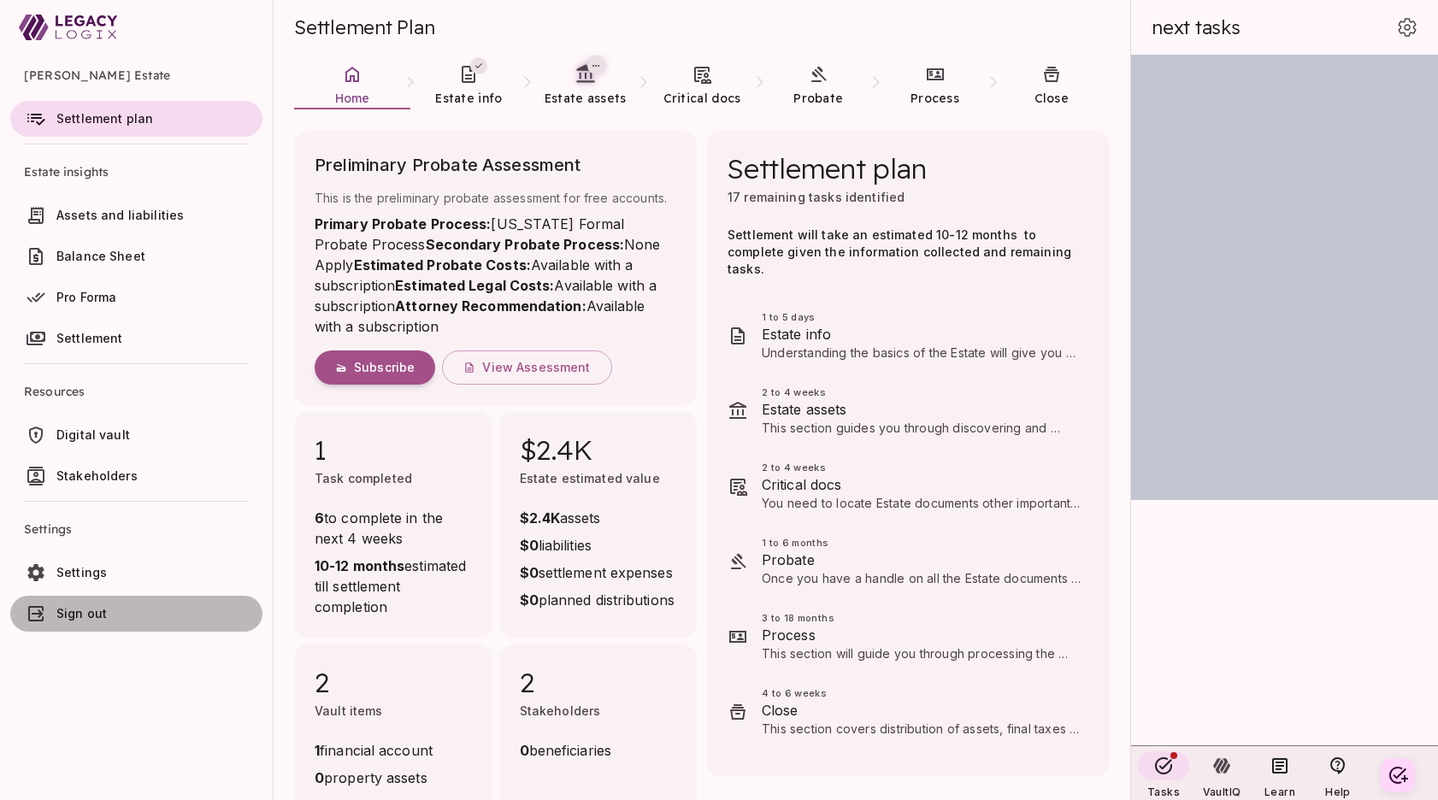
click at [101, 614] on span "Sign out" at bounding box center [81, 613] width 50 height 15
